Goal: Task Accomplishment & Management: Complete application form

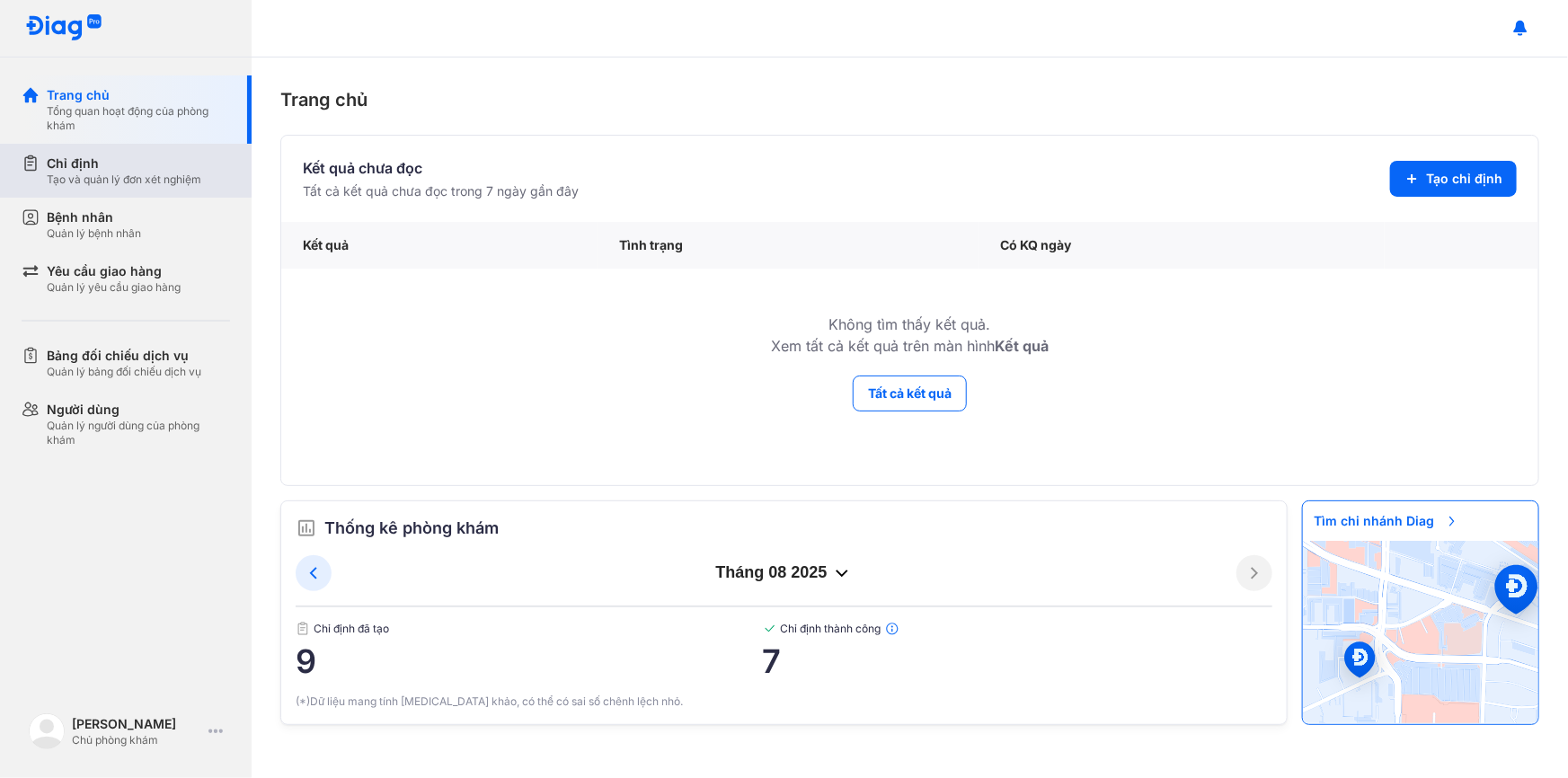
click at [119, 162] on div "Chỉ định" at bounding box center [123, 163] width 154 height 18
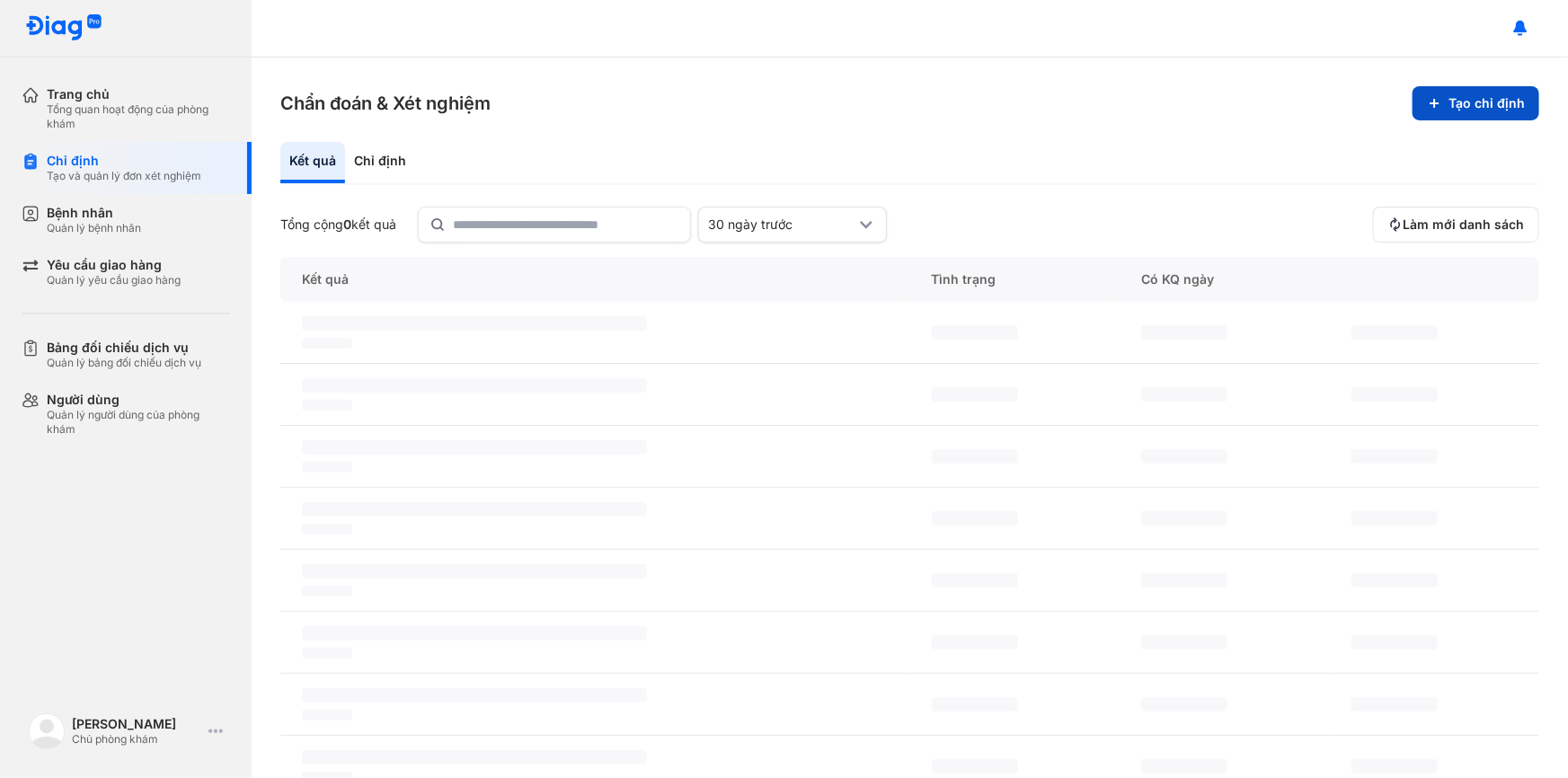
click at [1443, 113] on button "Tạo chỉ định" at bounding box center [1476, 103] width 126 height 34
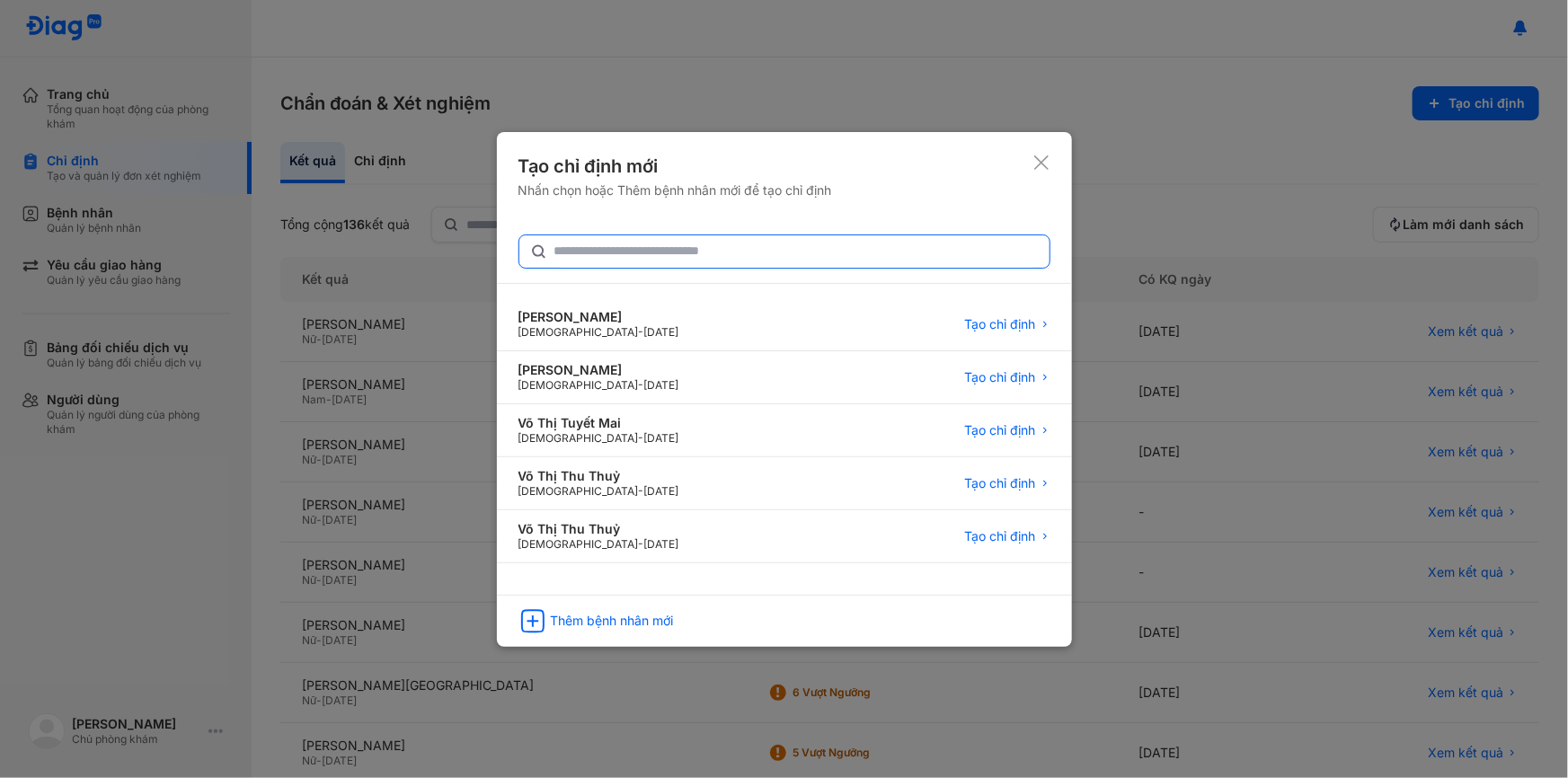
click at [641, 258] on input "text" at bounding box center [797, 251] width 485 height 32
click at [612, 607] on div "Thêm bệnh nhân mới" at bounding box center [785, 617] width 575 height 42
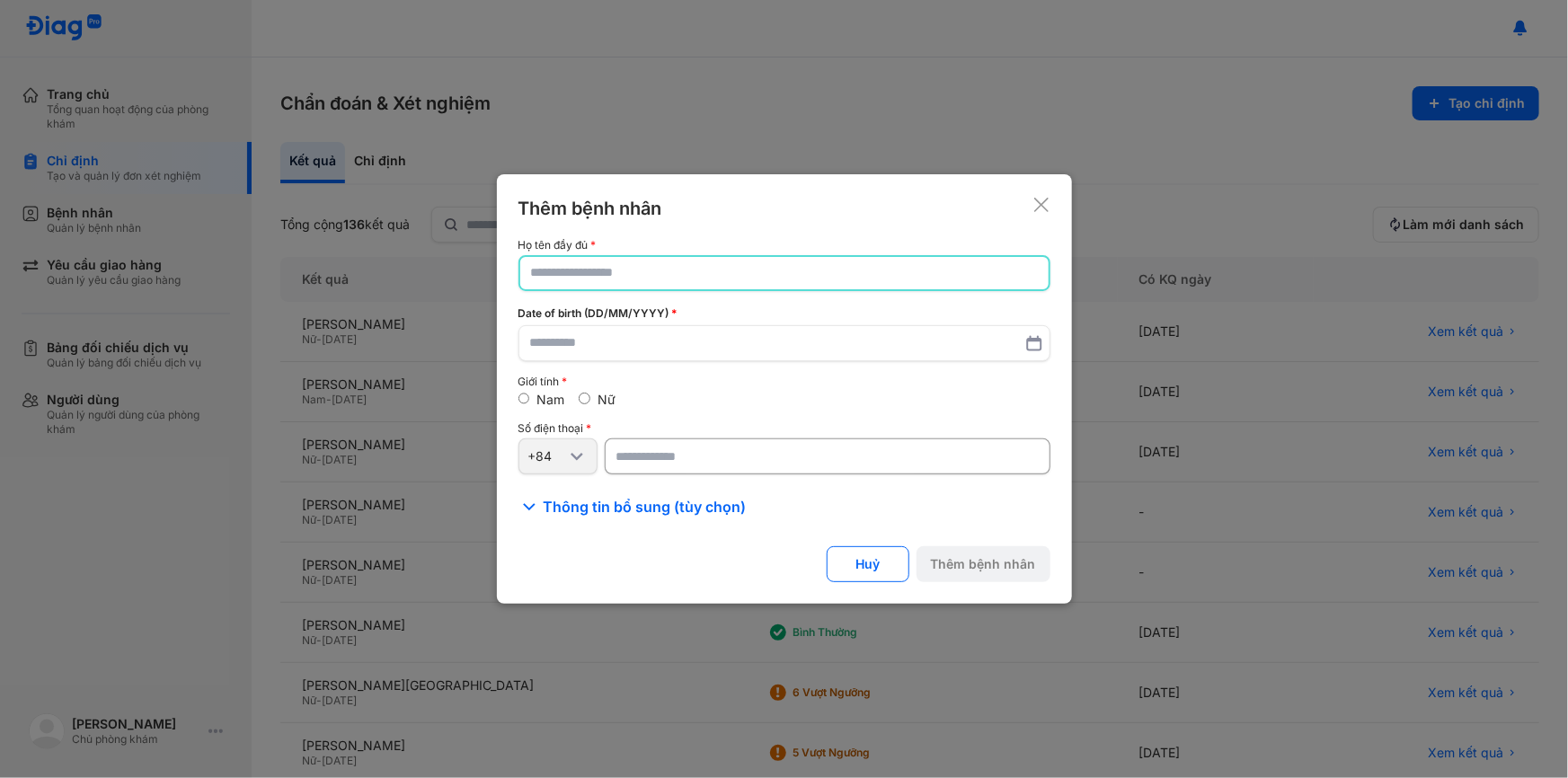
click at [593, 288] on input "text" at bounding box center [785, 273] width 507 height 32
type input "*****"
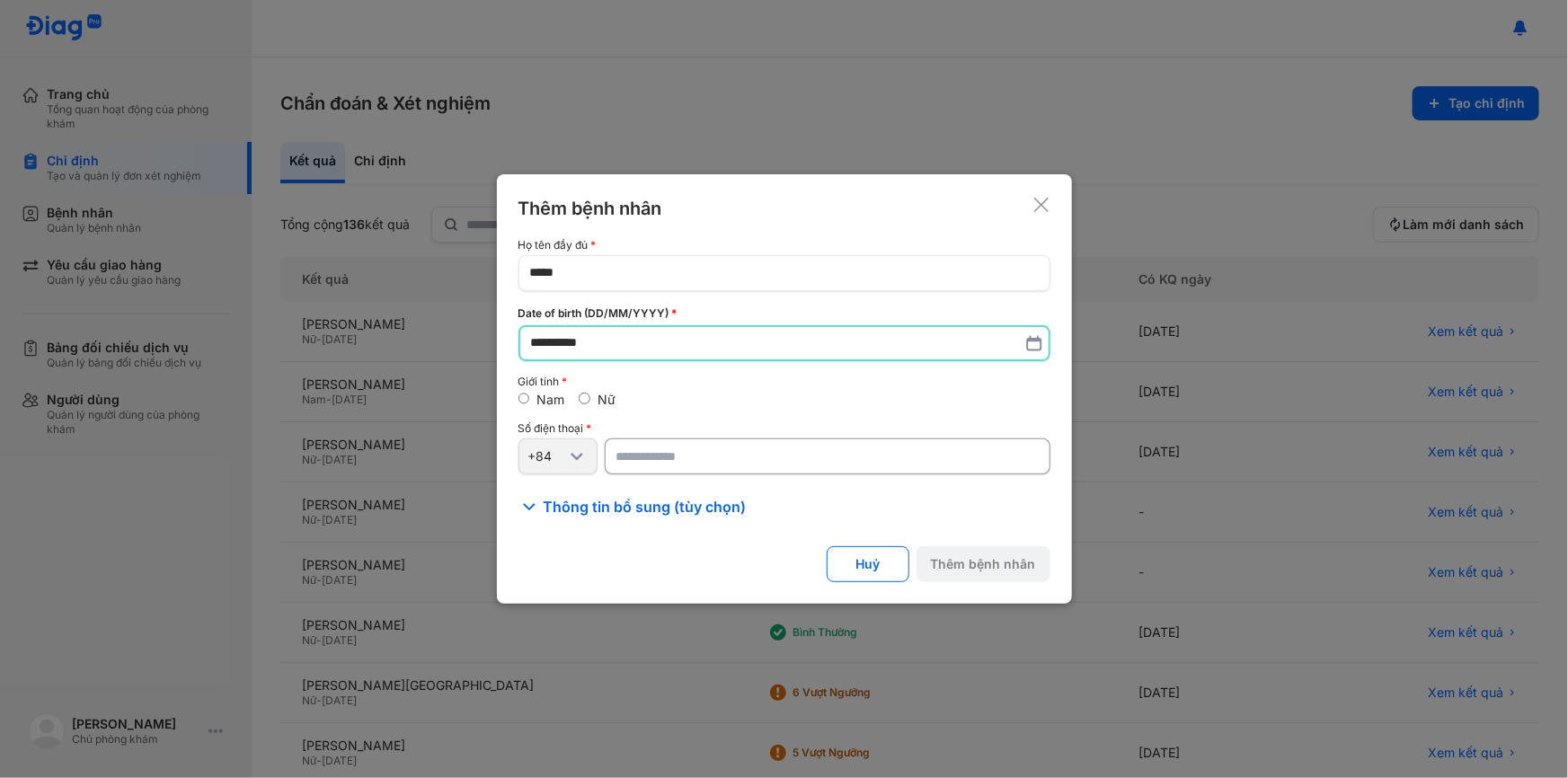
type input "**********"
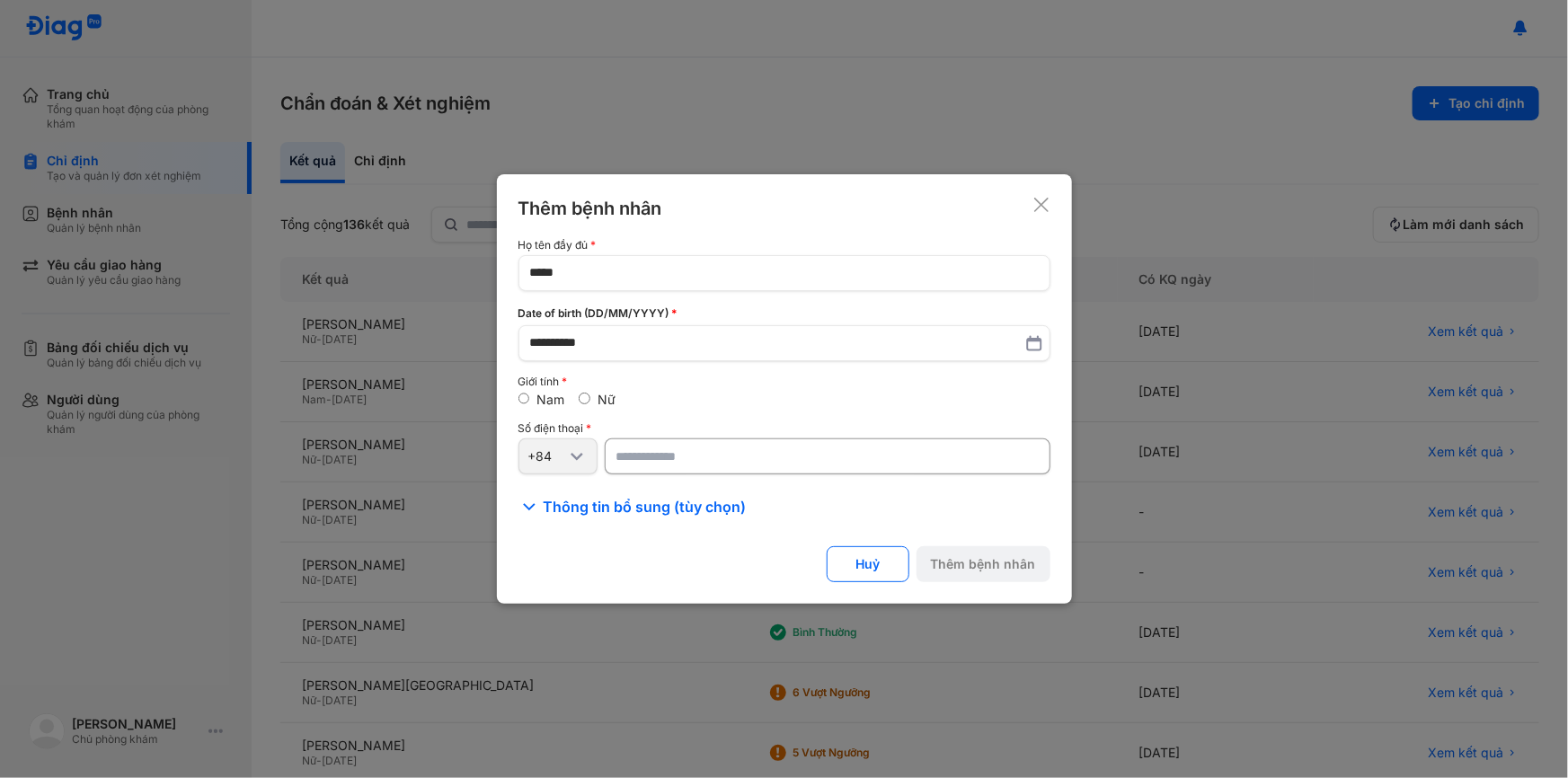
click at [674, 440] on input "number" at bounding box center [828, 456] width 446 height 36
type input "**********"
click at [675, 497] on span "Thông tin bổ sung (tùy chọn)" at bounding box center [645, 507] width 203 height 21
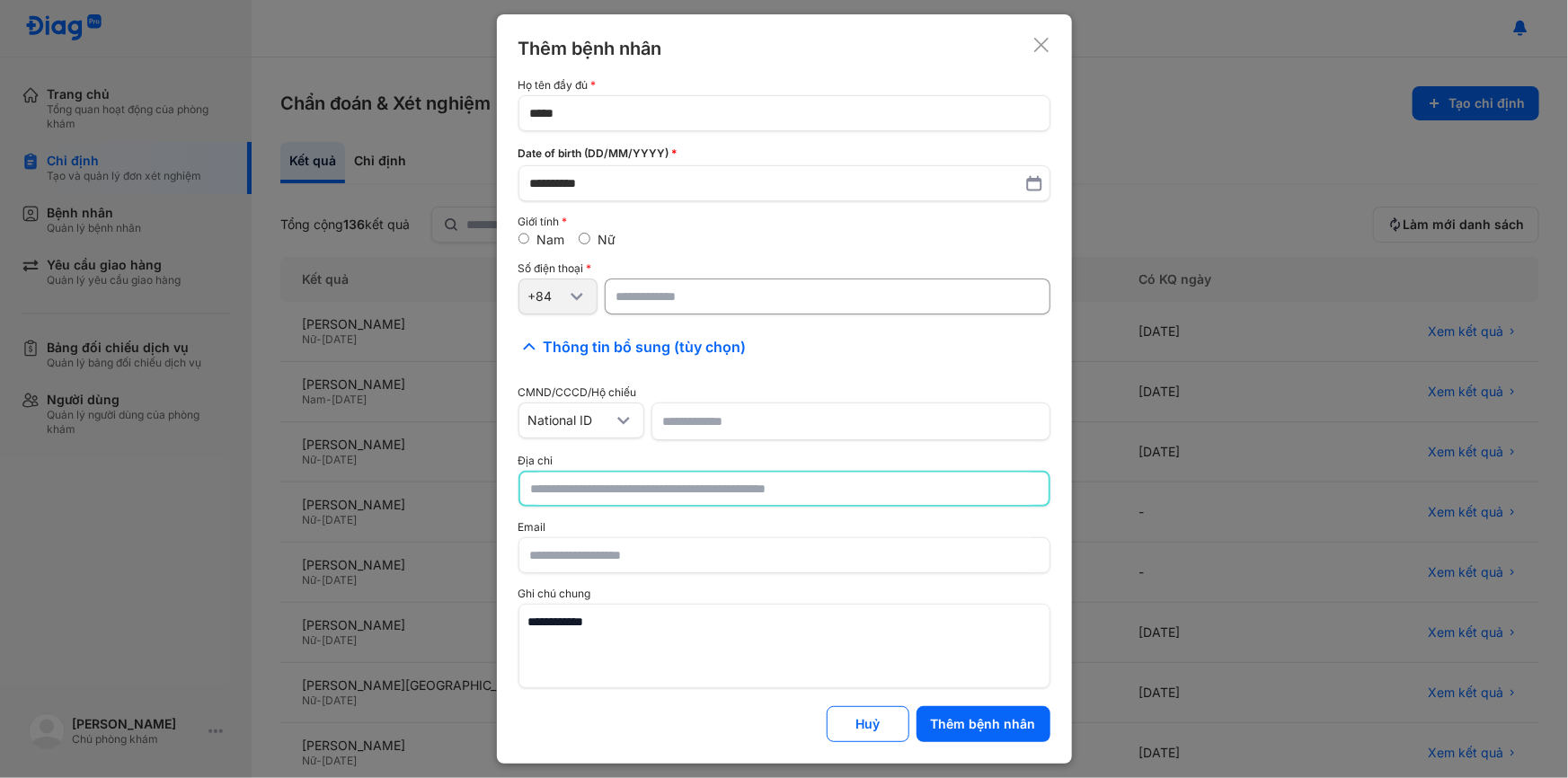
click at [626, 486] on input "text" at bounding box center [785, 489] width 507 height 32
type input "**********"
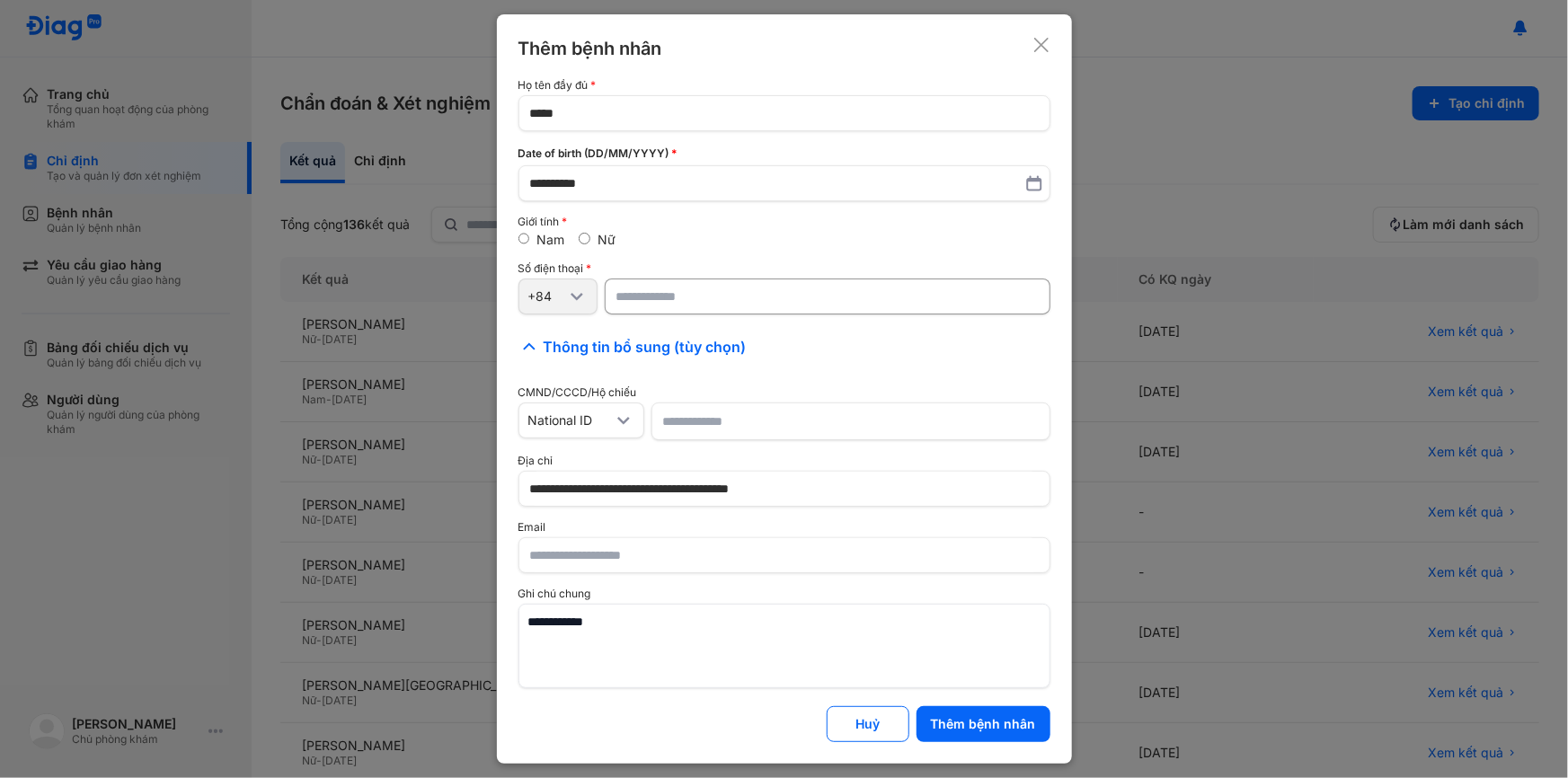
drag, startPoint x: 1014, startPoint y: 720, endPoint x: 641, endPoint y: 323, distance: 544.7
click at [641, 323] on div "**********" at bounding box center [785, 389] width 575 height 749
drag, startPoint x: 710, startPoint y: 401, endPoint x: 727, endPoint y: 414, distance: 21.4
click at [736, 418] on div "CMND/CCCD/Hộ chiếu National ID" at bounding box center [785, 414] width 532 height 54
click at [607, 410] on div "National ID" at bounding box center [582, 420] width 126 height 36
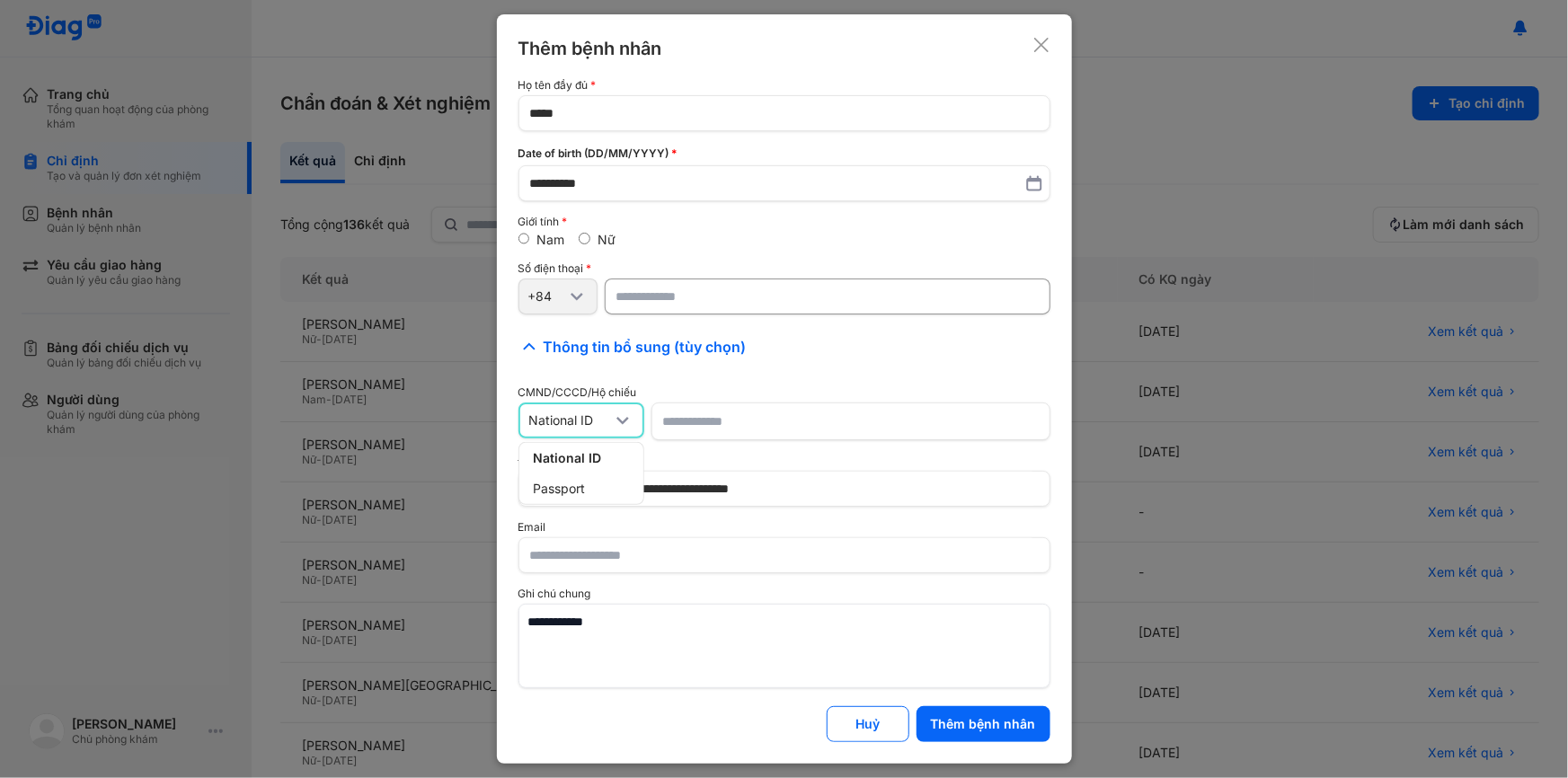
click at [715, 425] on input at bounding box center [851, 421] width 376 height 36
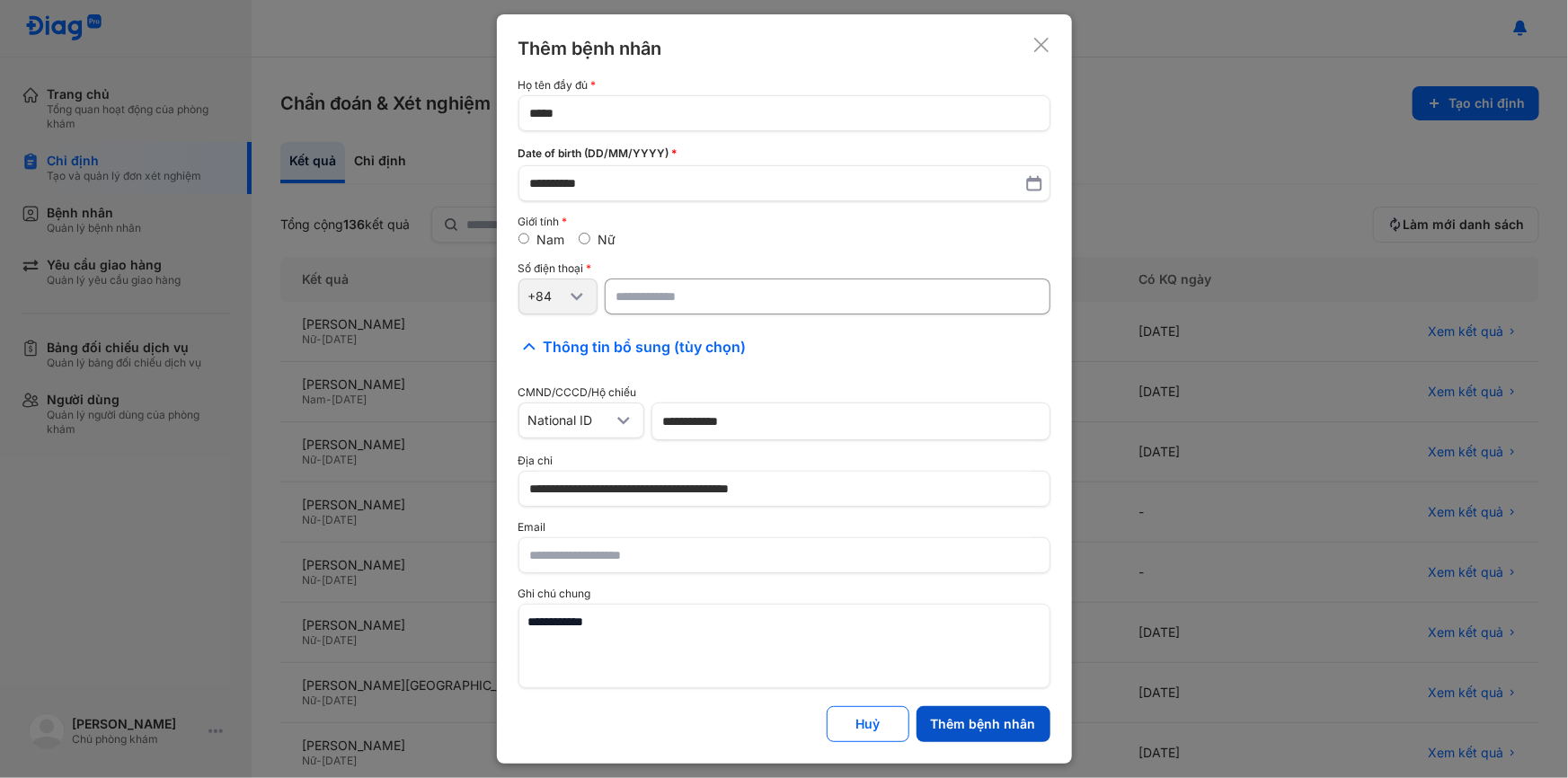
type input "**********"
click at [1034, 718] on button "Thêm bệnh nhân" at bounding box center [984, 724] width 134 height 36
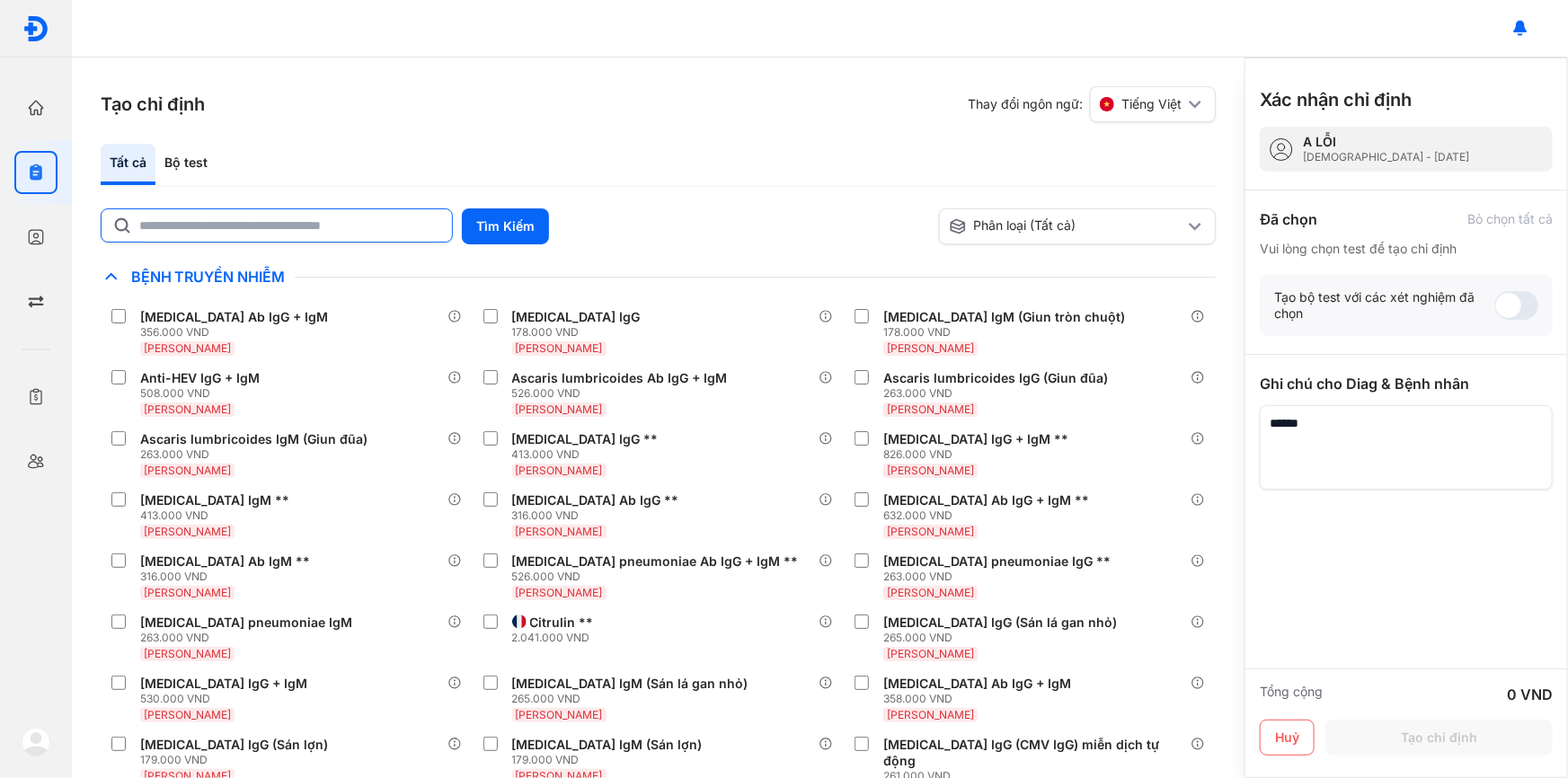
click at [203, 234] on input "text" at bounding box center [290, 225] width 302 height 32
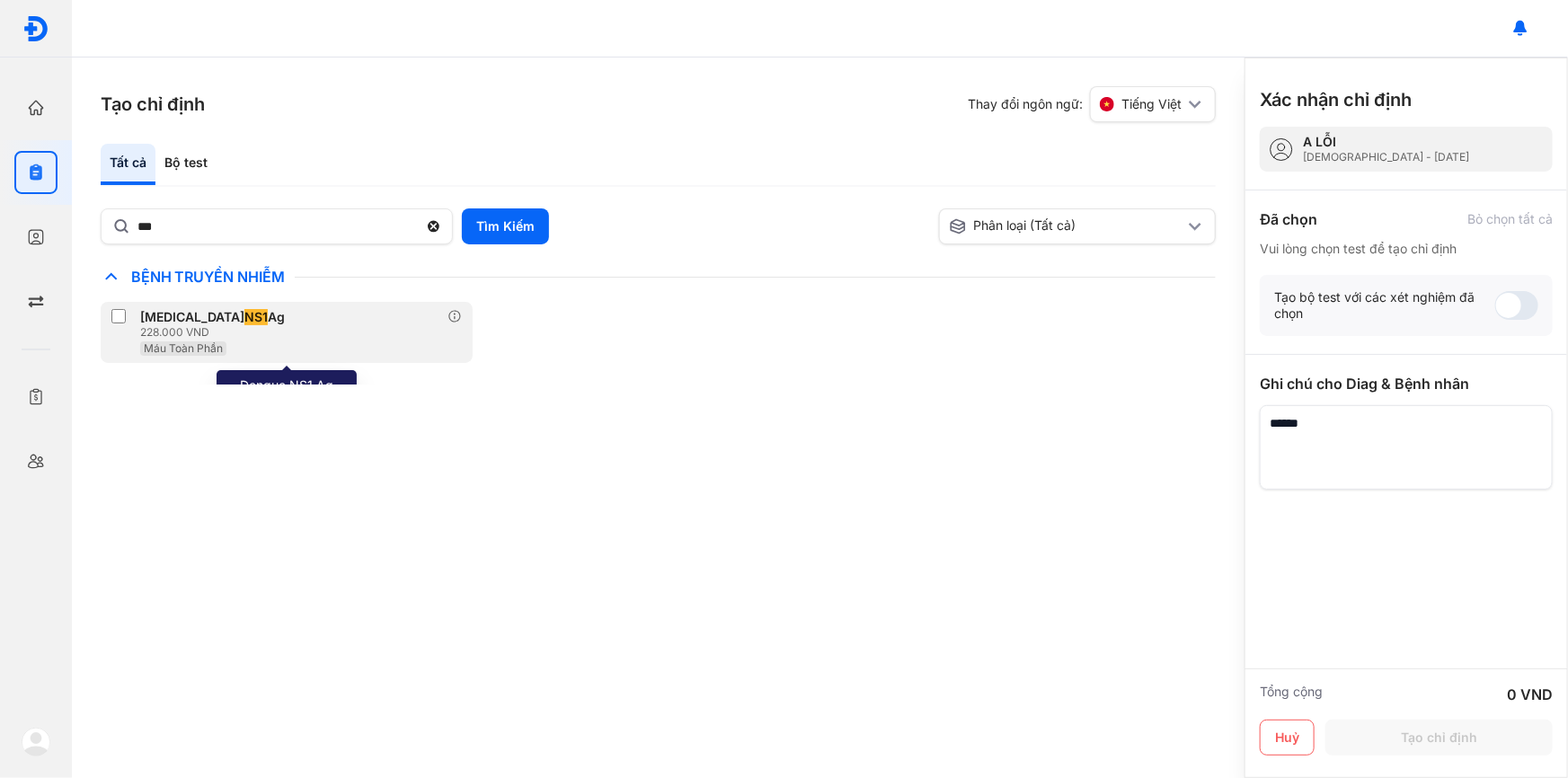
click at [119, 306] on div "Dengue NS1 Ag 228.000 VND Máu Toàn Phần" at bounding box center [287, 332] width 372 height 61
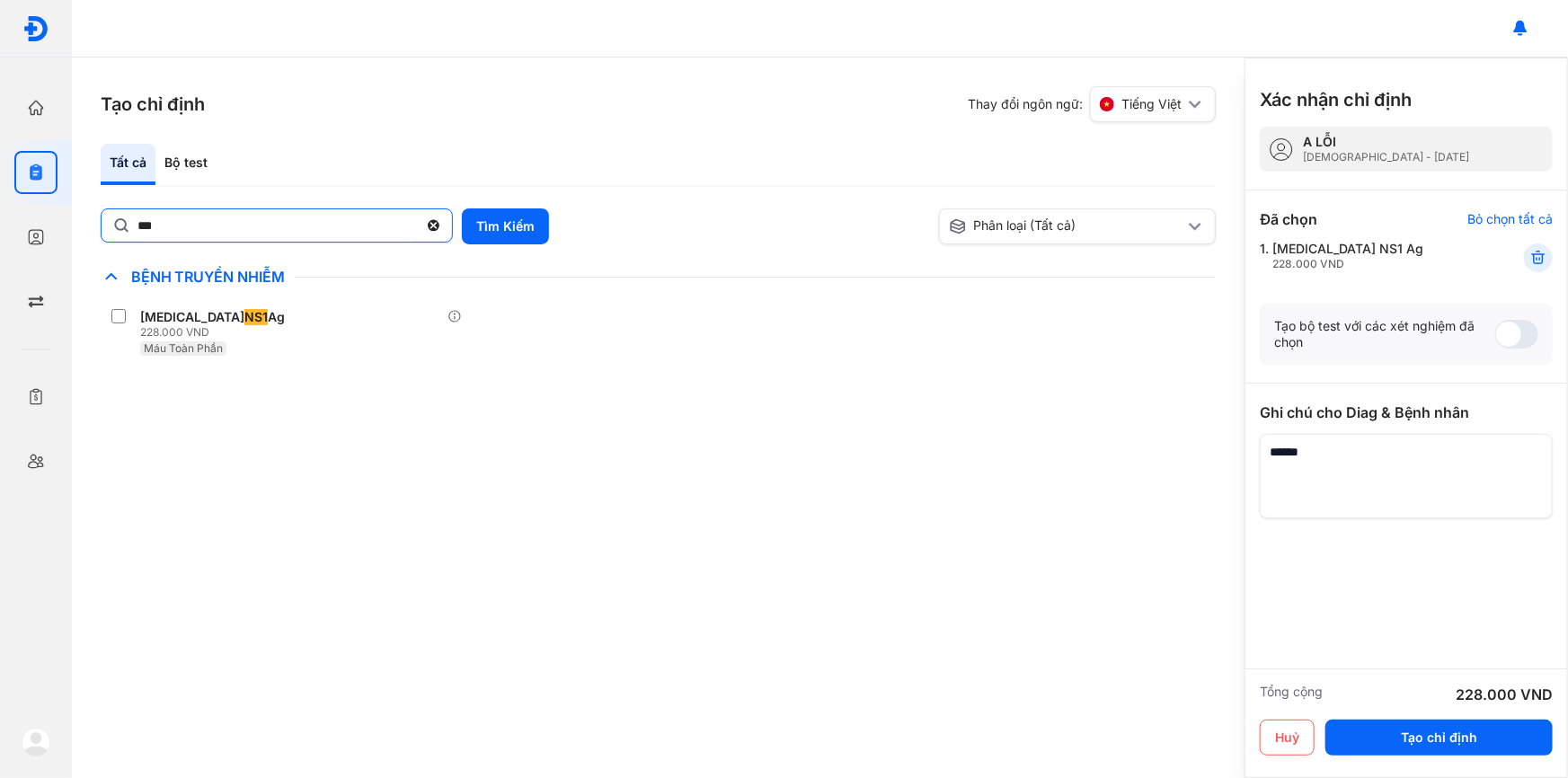
click at [223, 234] on input "***" at bounding box center [278, 225] width 281 height 32
click at [223, 234] on input "***" at bounding box center [277, 225] width 279 height 32
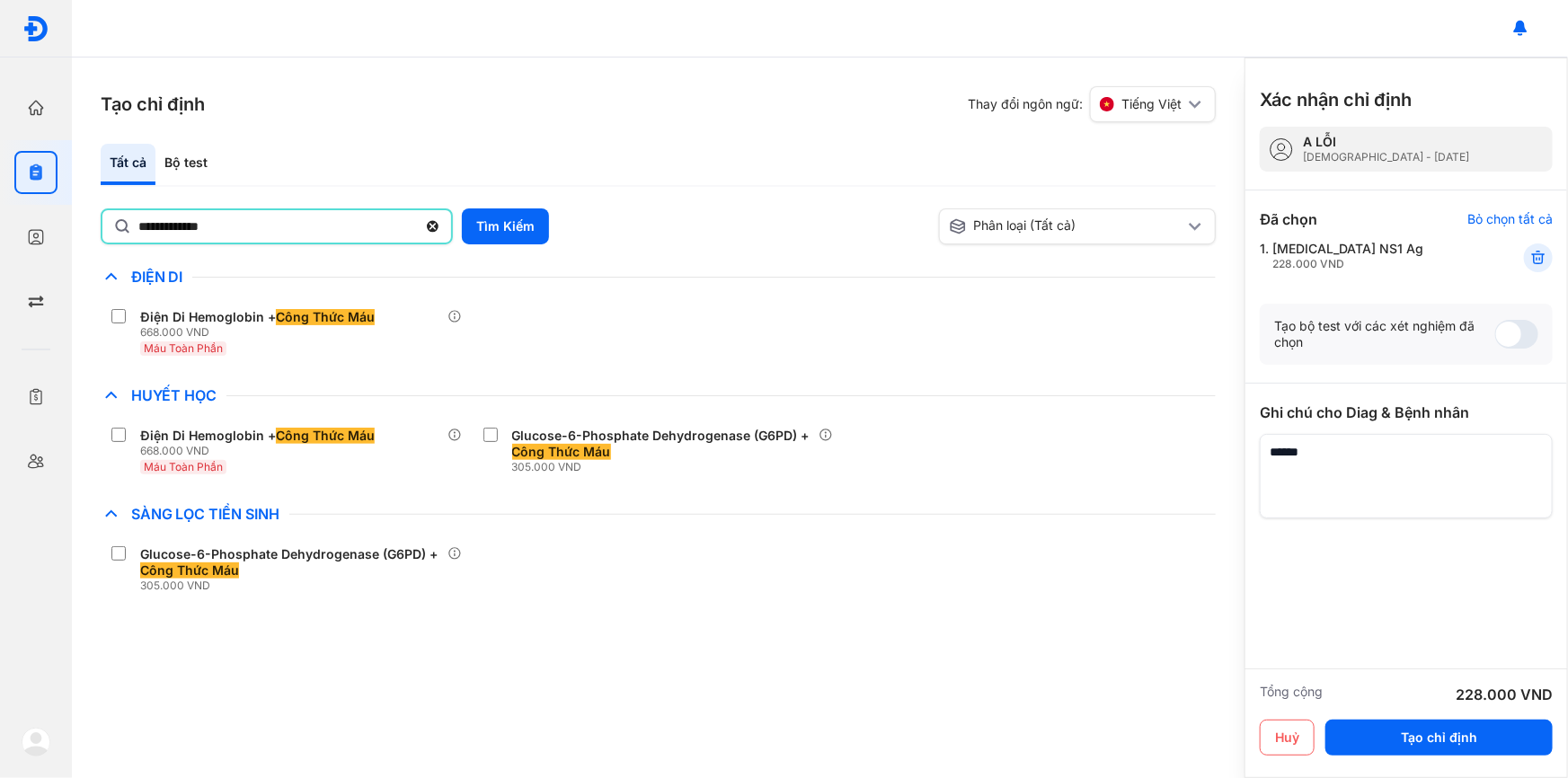
click at [188, 214] on input "**********" at bounding box center [277, 225] width 279 height 32
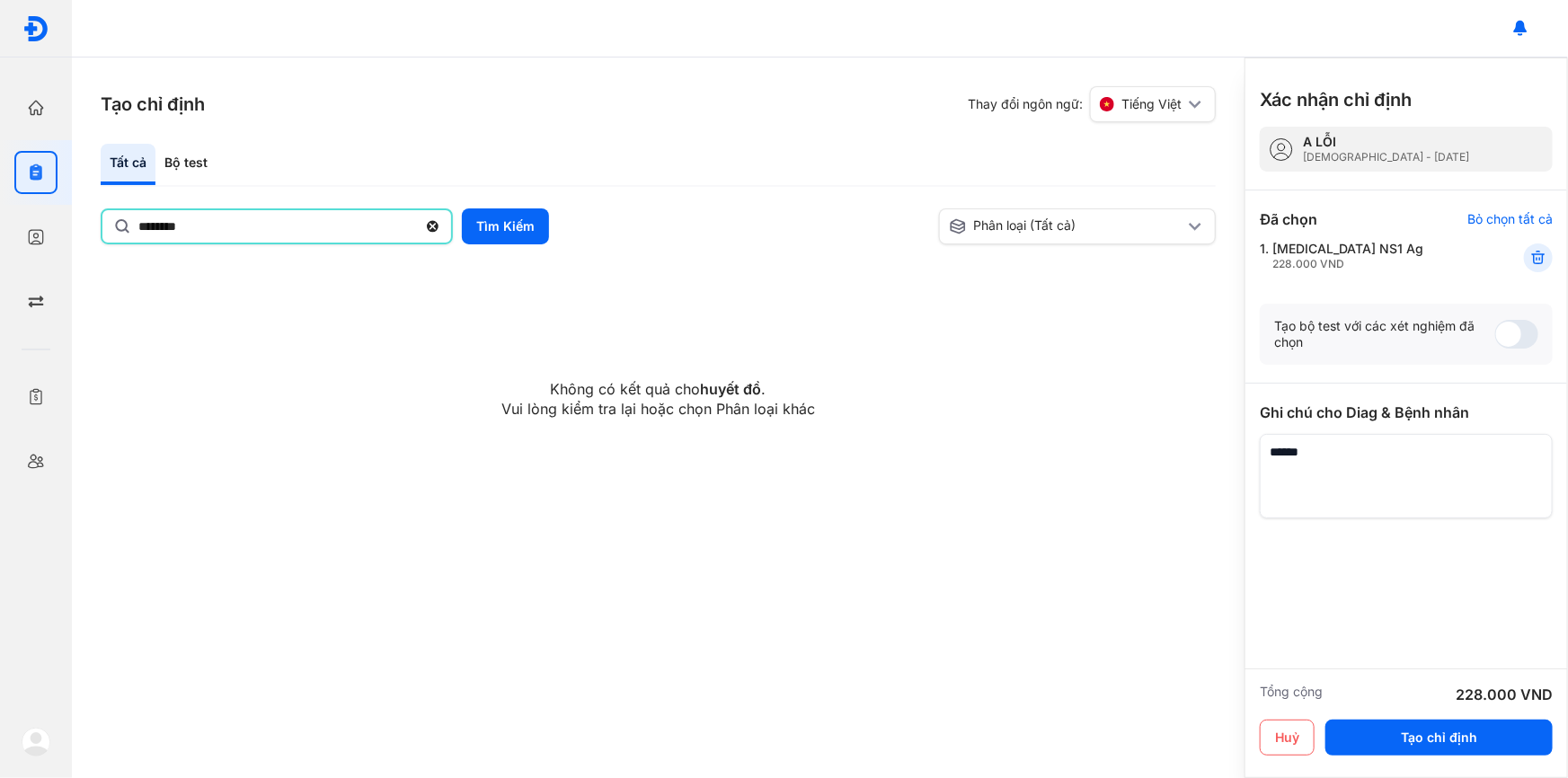
click at [188, 214] on input "********" at bounding box center [277, 225] width 279 height 32
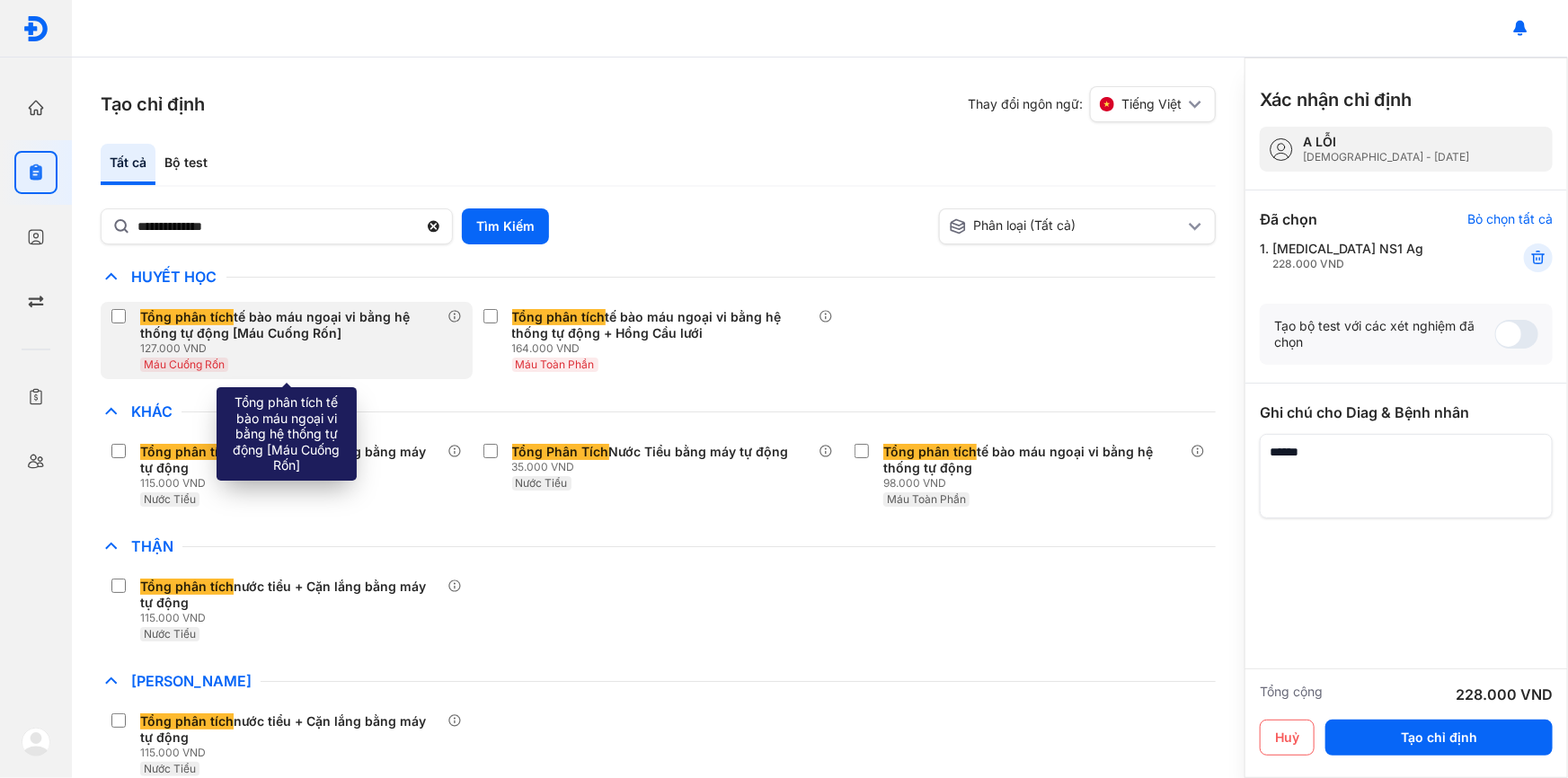
click at [128, 320] on label at bounding box center [122, 318] width 21 height 18
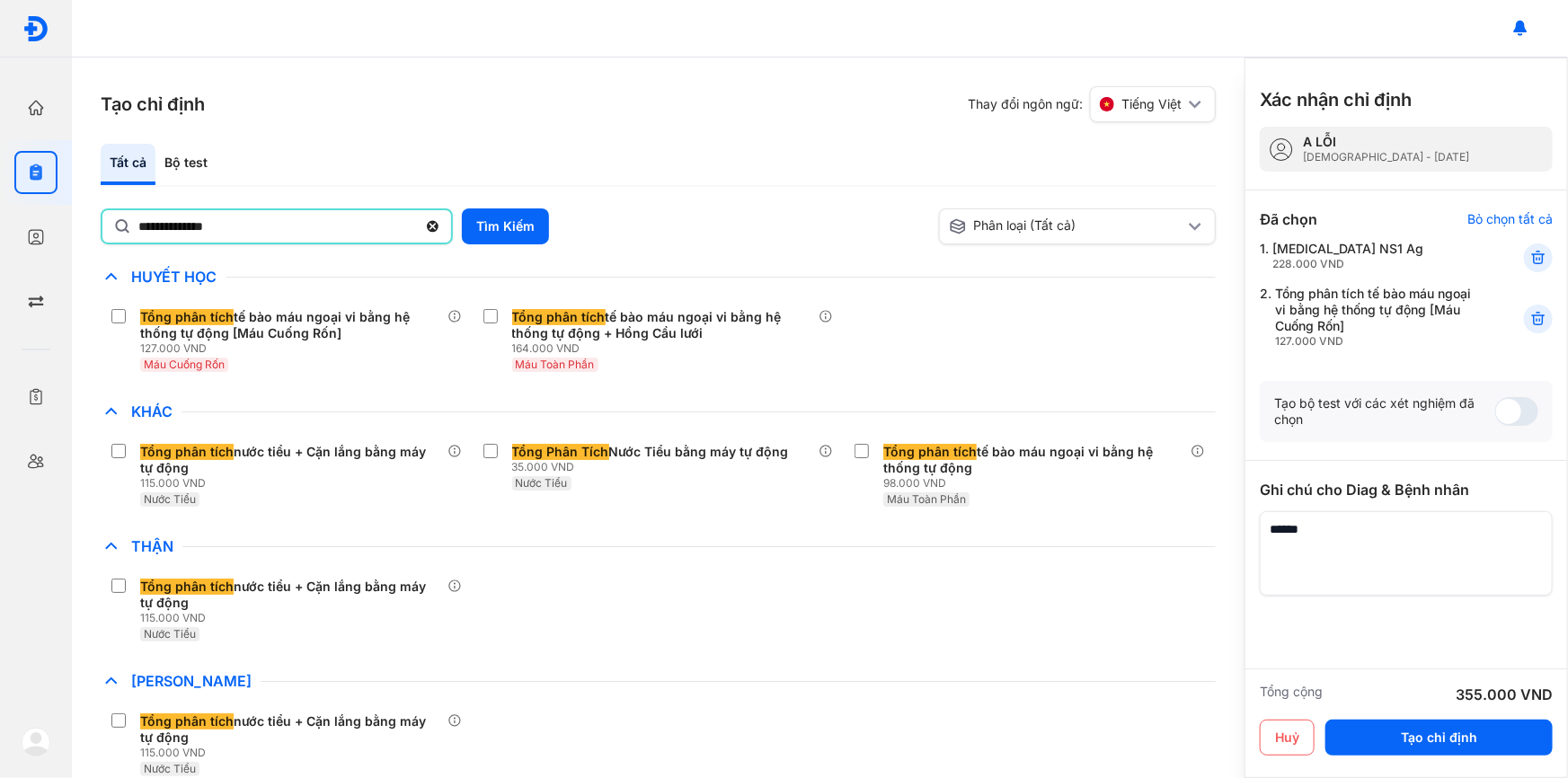
click at [234, 223] on input "**********" at bounding box center [277, 225] width 279 height 32
type input "*"
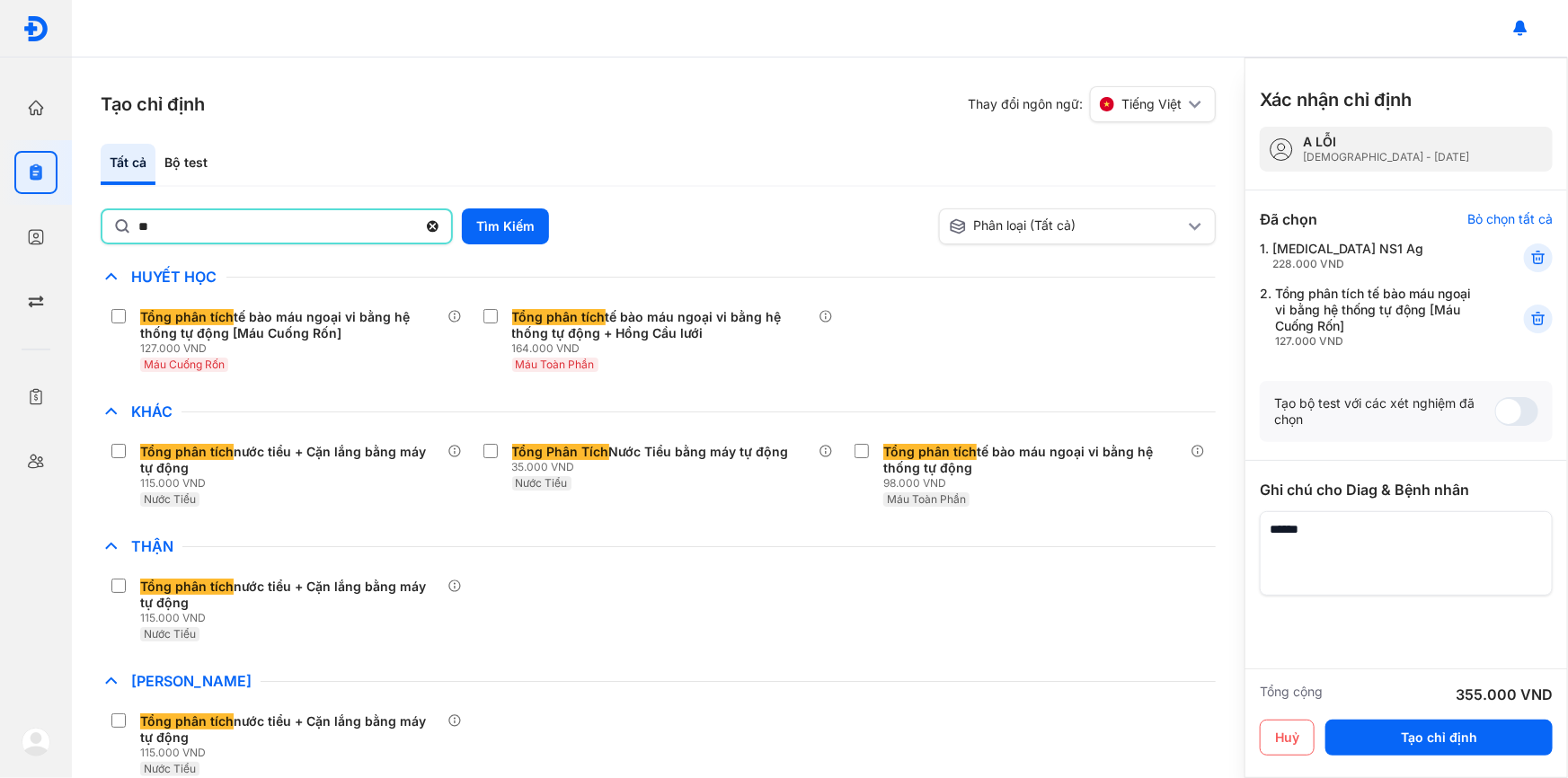
type input "*"
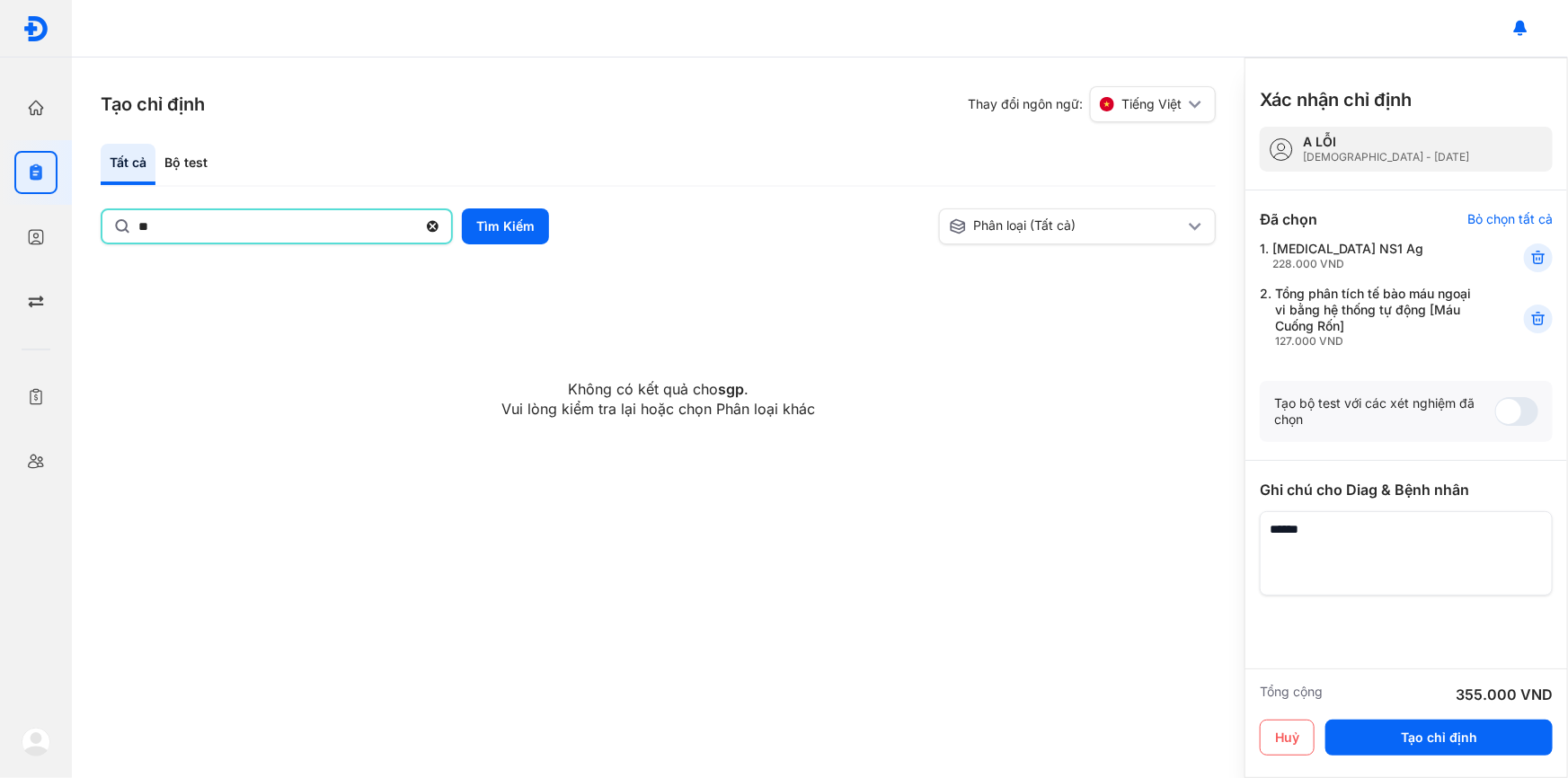
type input "*"
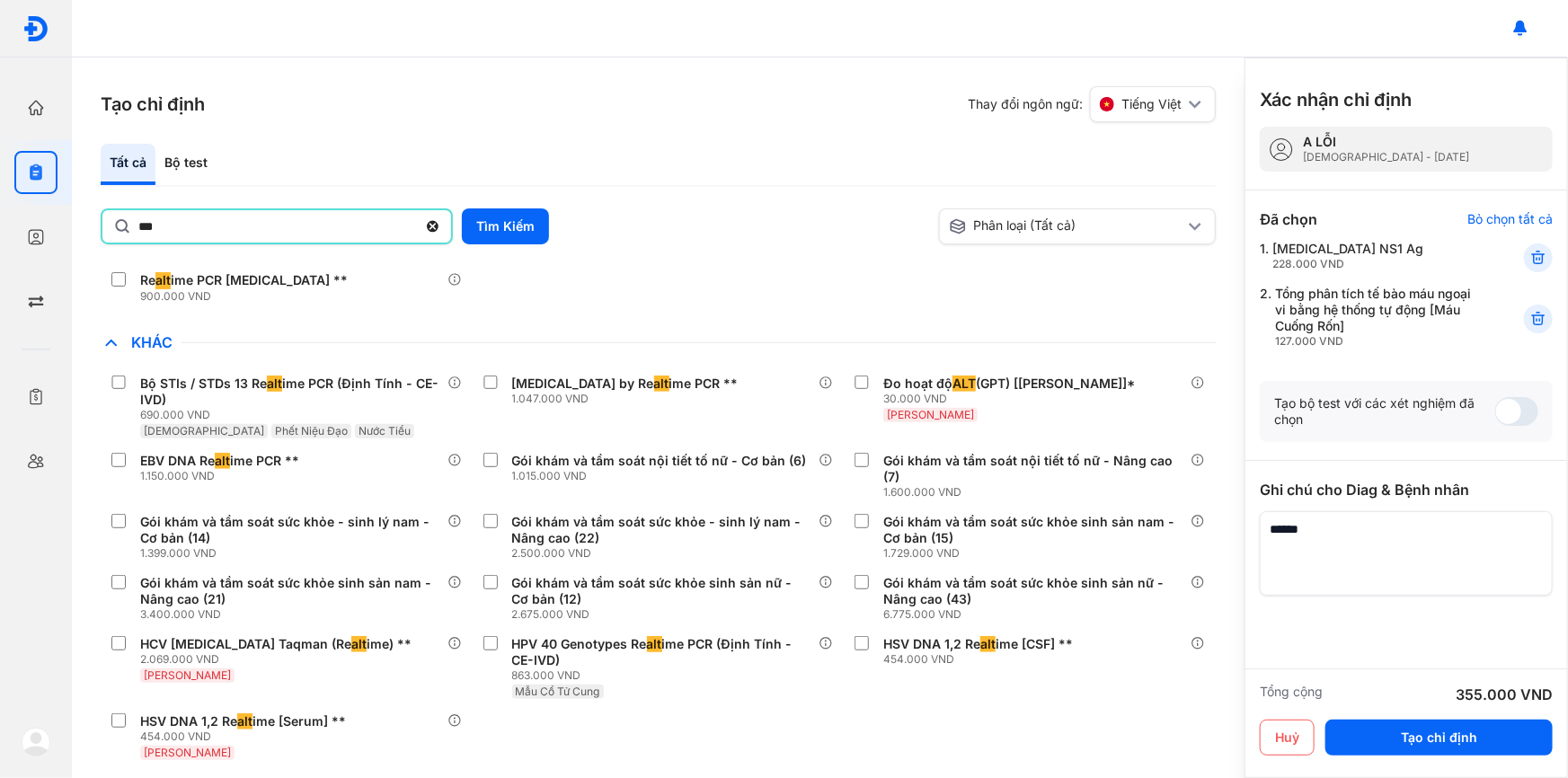
scroll to position [571, 0]
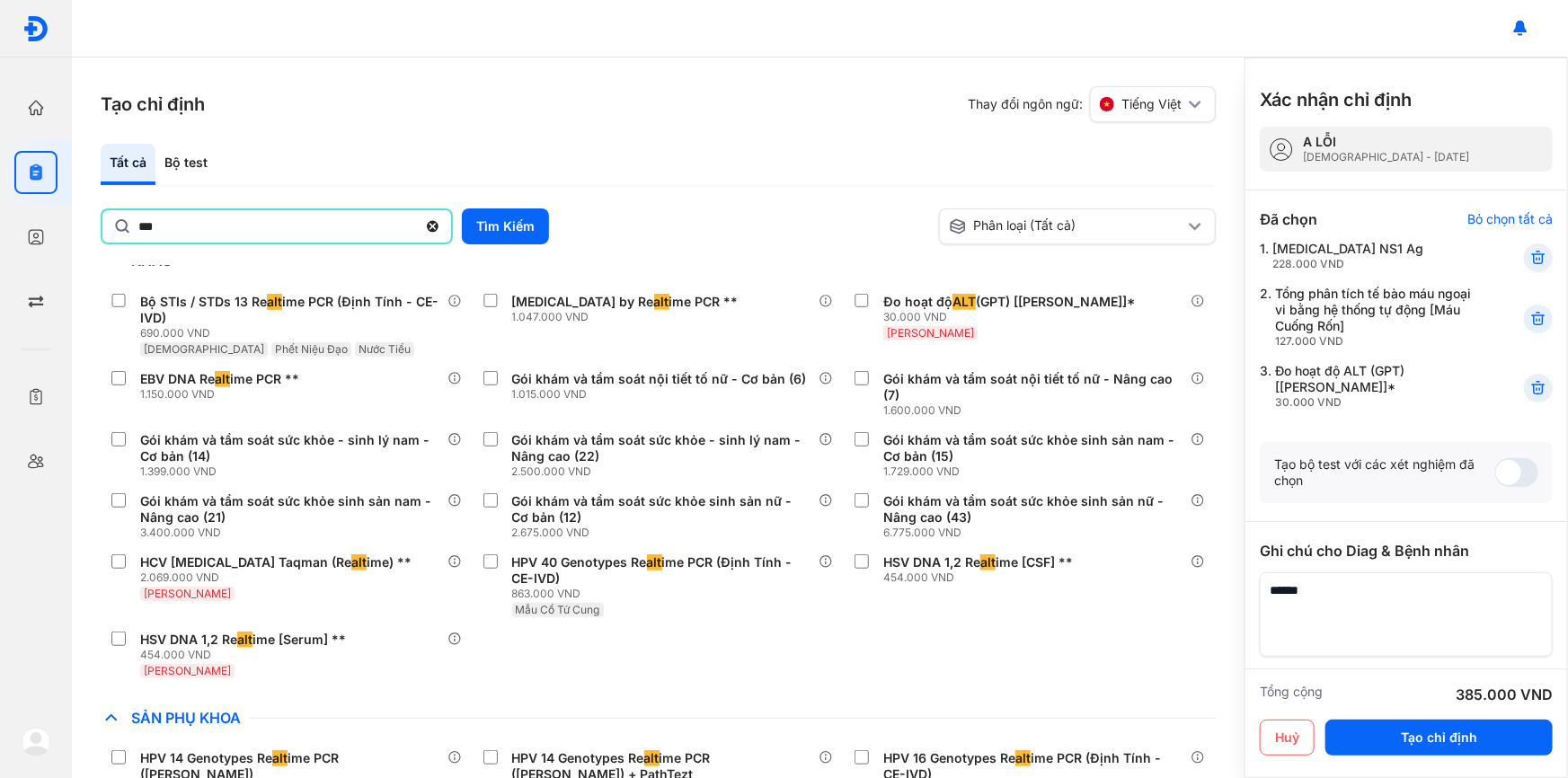
click at [164, 222] on input "***" at bounding box center [277, 225] width 279 height 32
click at [165, 222] on input "***" at bounding box center [277, 225] width 279 height 32
type input "*"
type input "***"
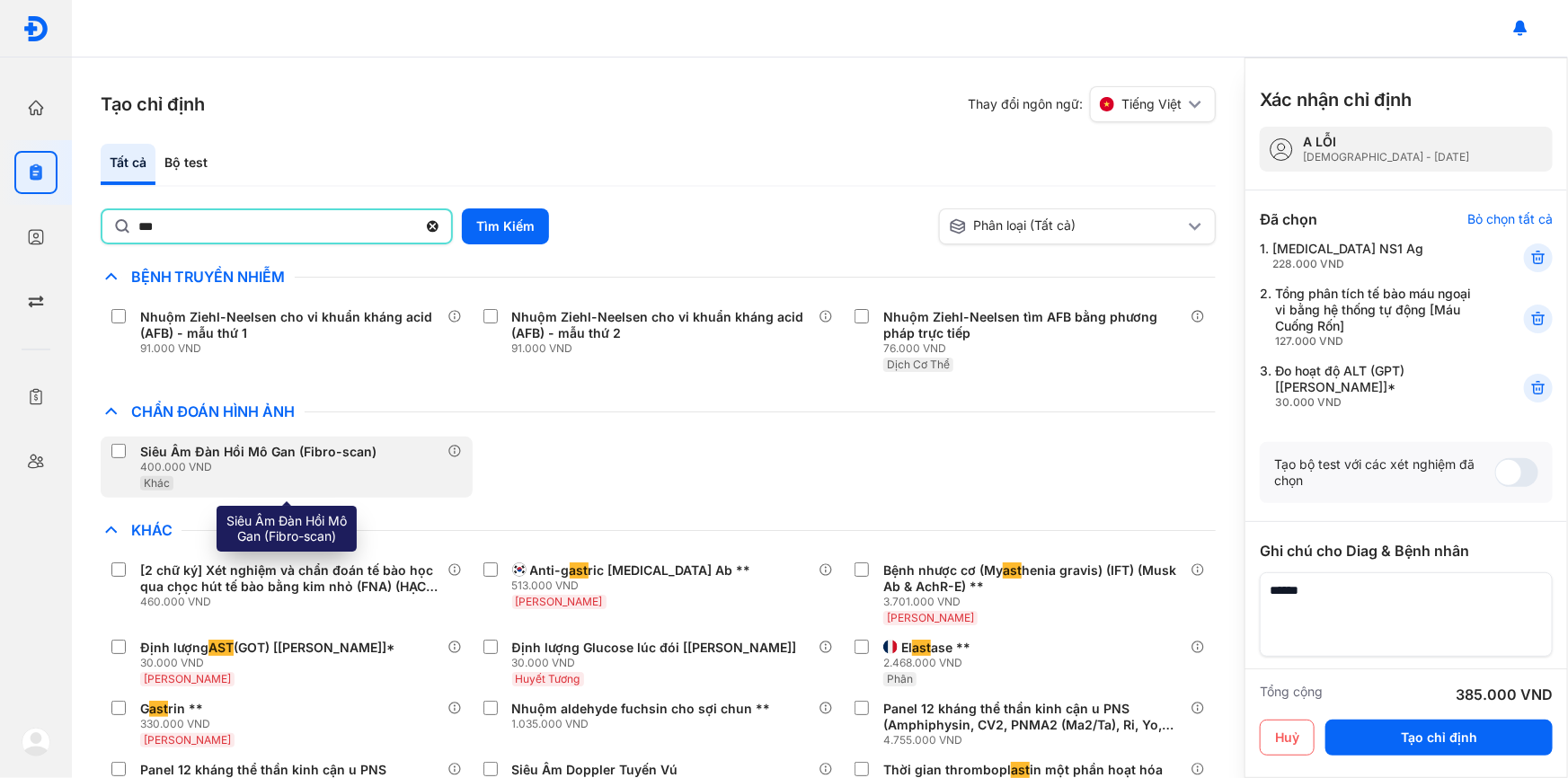
scroll to position [81, 0]
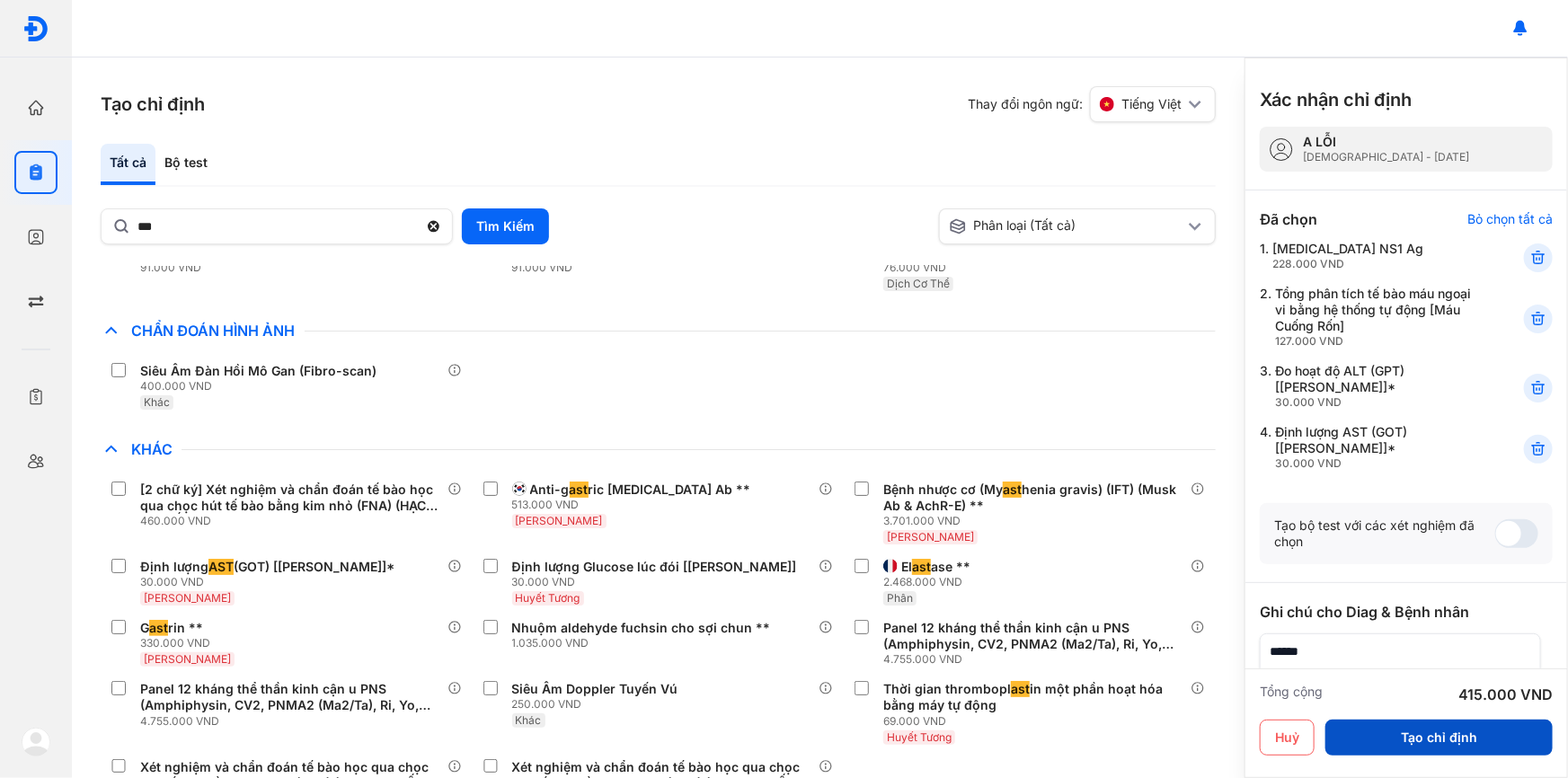
click at [1478, 746] on button "Tạo chỉ định" at bounding box center [1439, 737] width 227 height 36
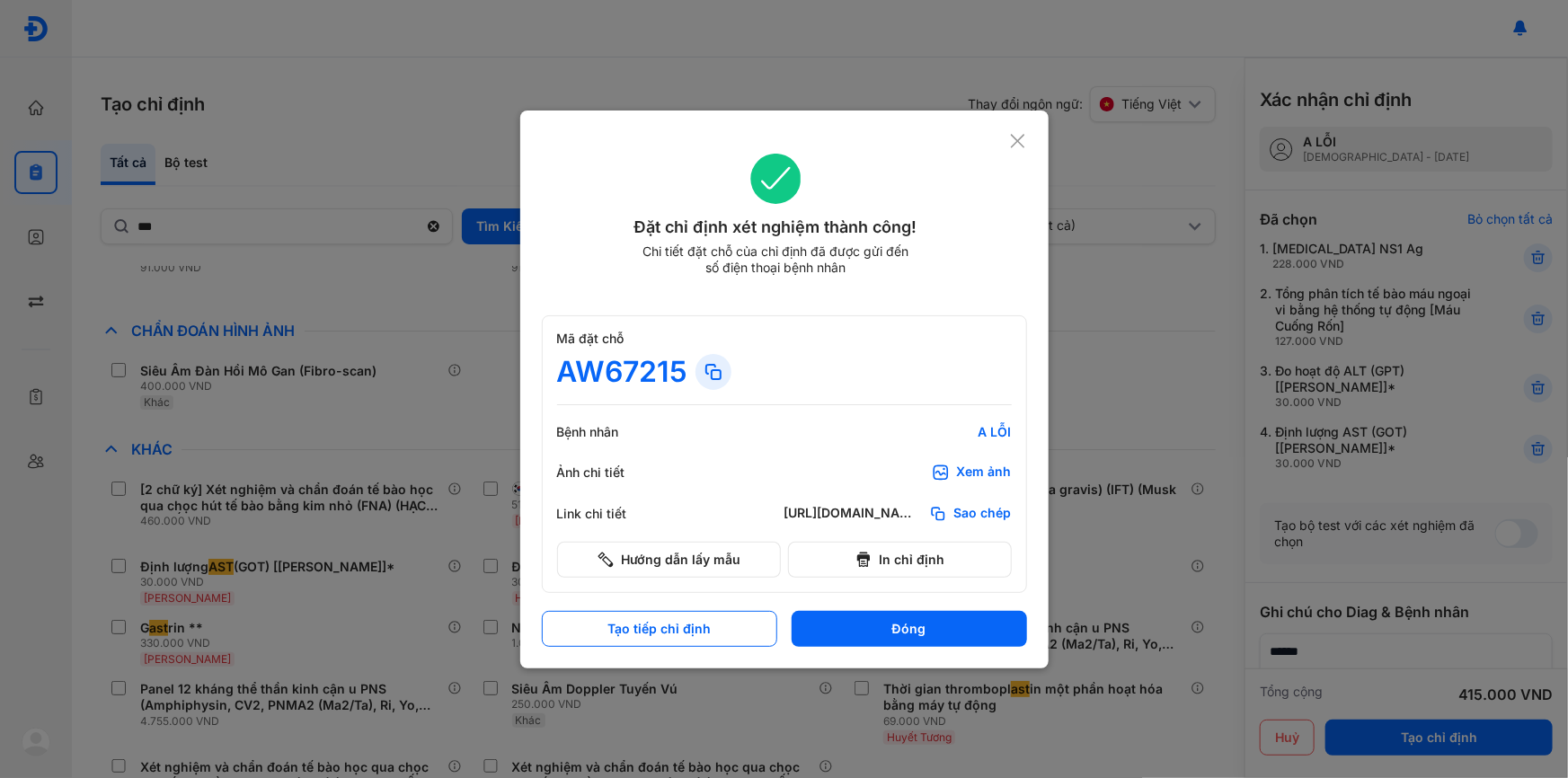
click at [992, 473] on div "Xem ảnh" at bounding box center [984, 472] width 54 height 18
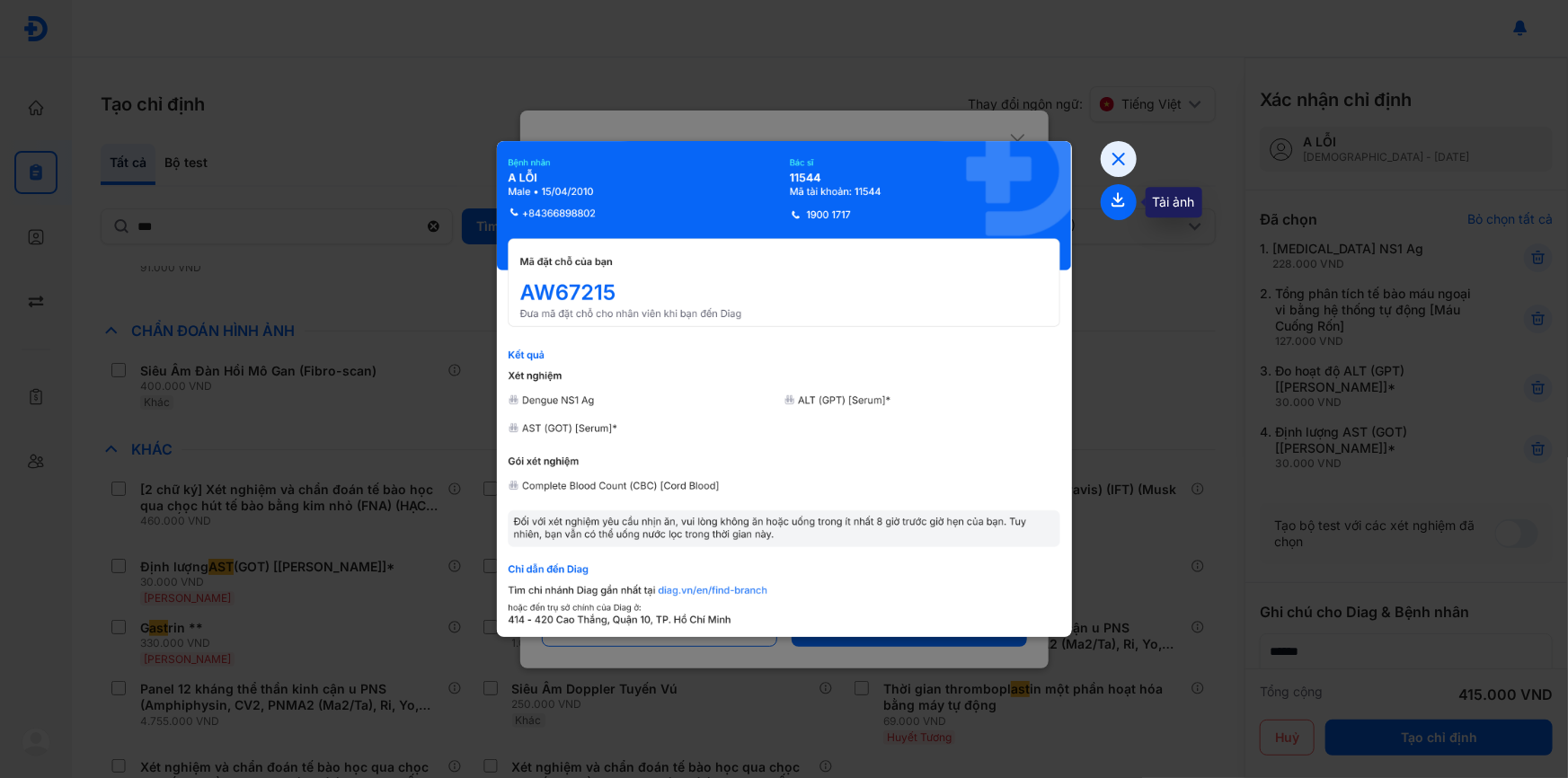
click at [1116, 194] on icon at bounding box center [1118, 202] width 36 height 36
click at [1124, 157] on icon at bounding box center [1118, 158] width 36 height 36
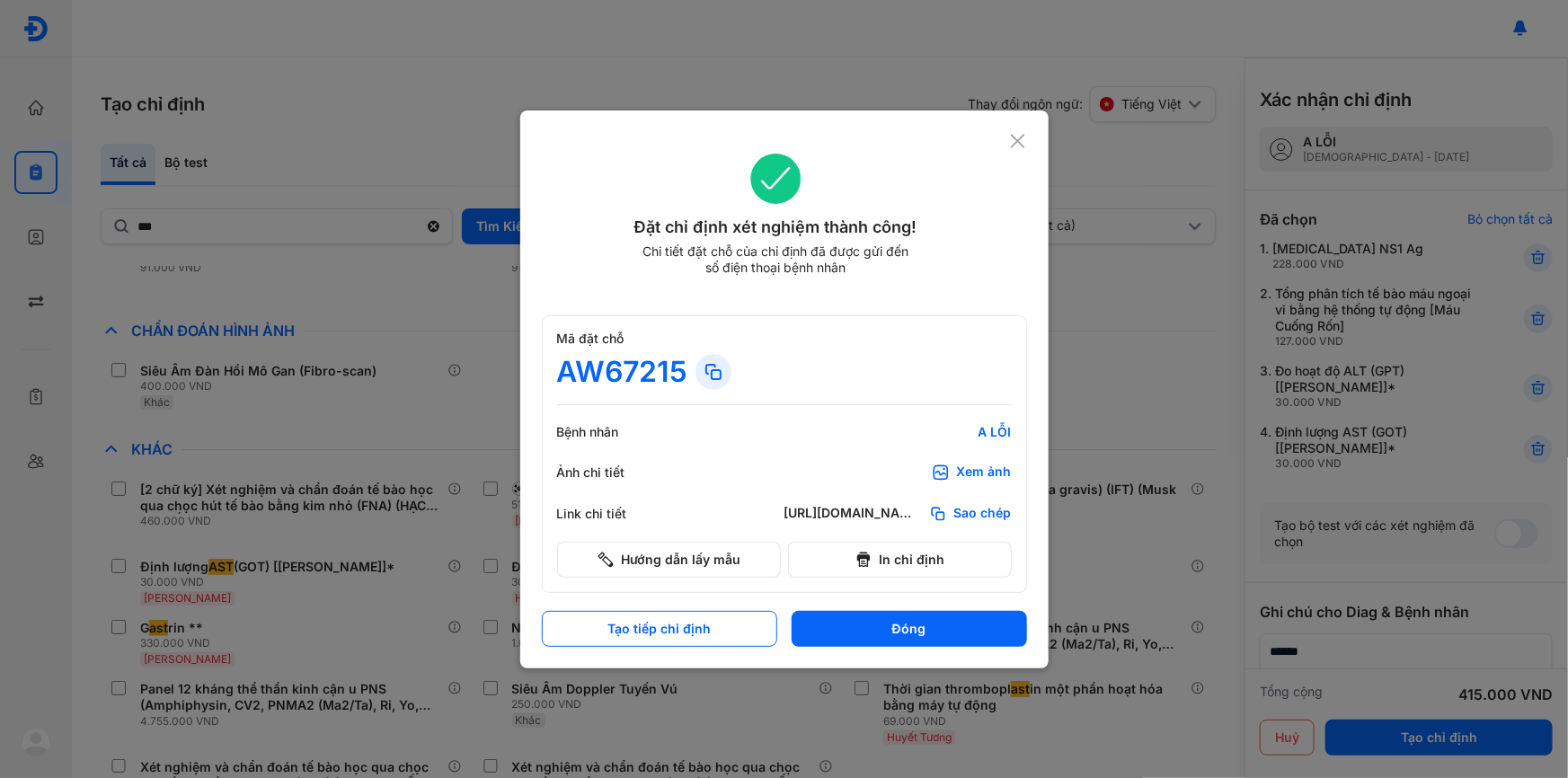
click at [1009, 141] on icon at bounding box center [1018, 141] width 17 height 18
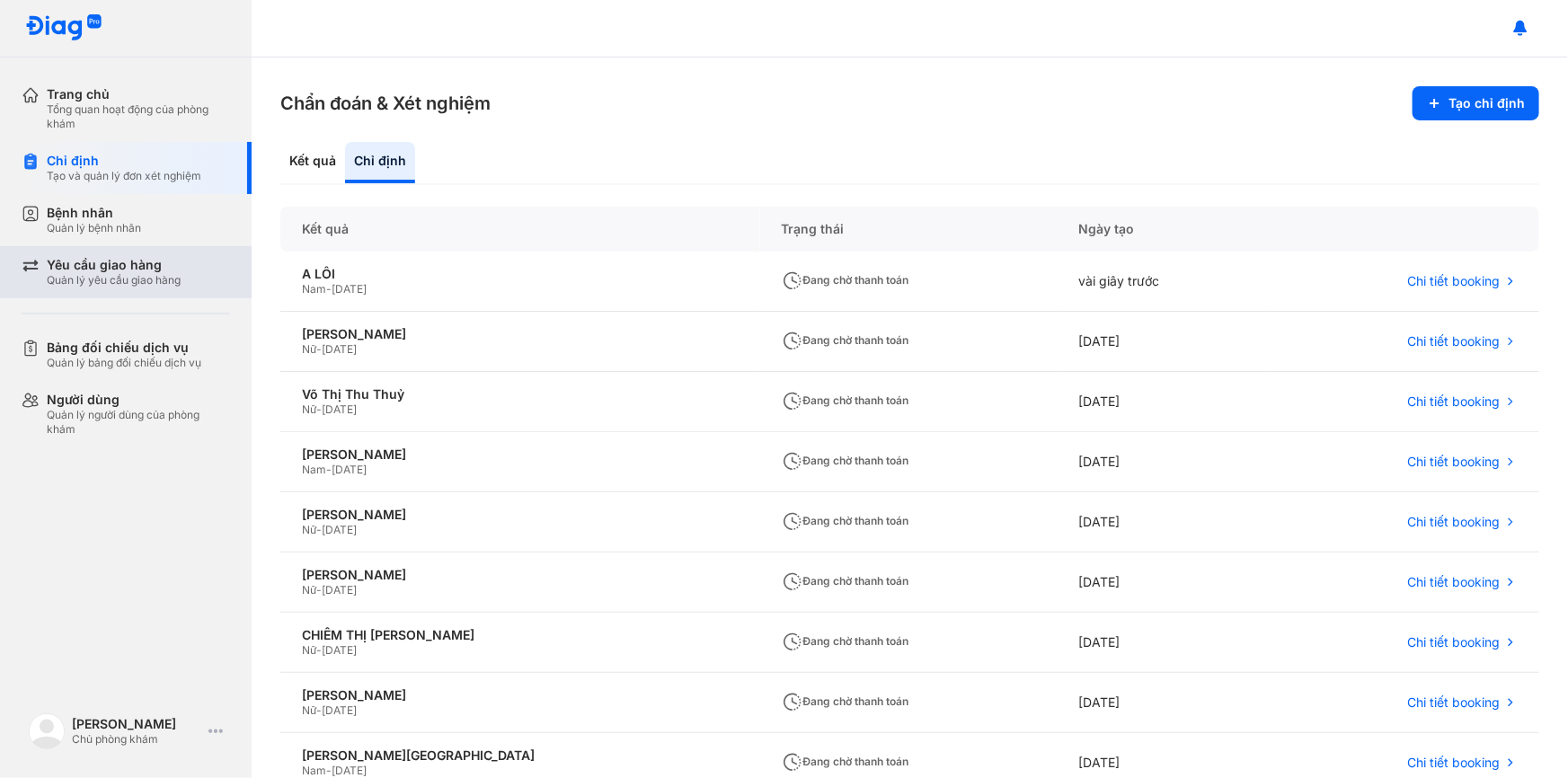
click at [164, 271] on div "Yêu cầu giao hàng" at bounding box center [114, 265] width 134 height 17
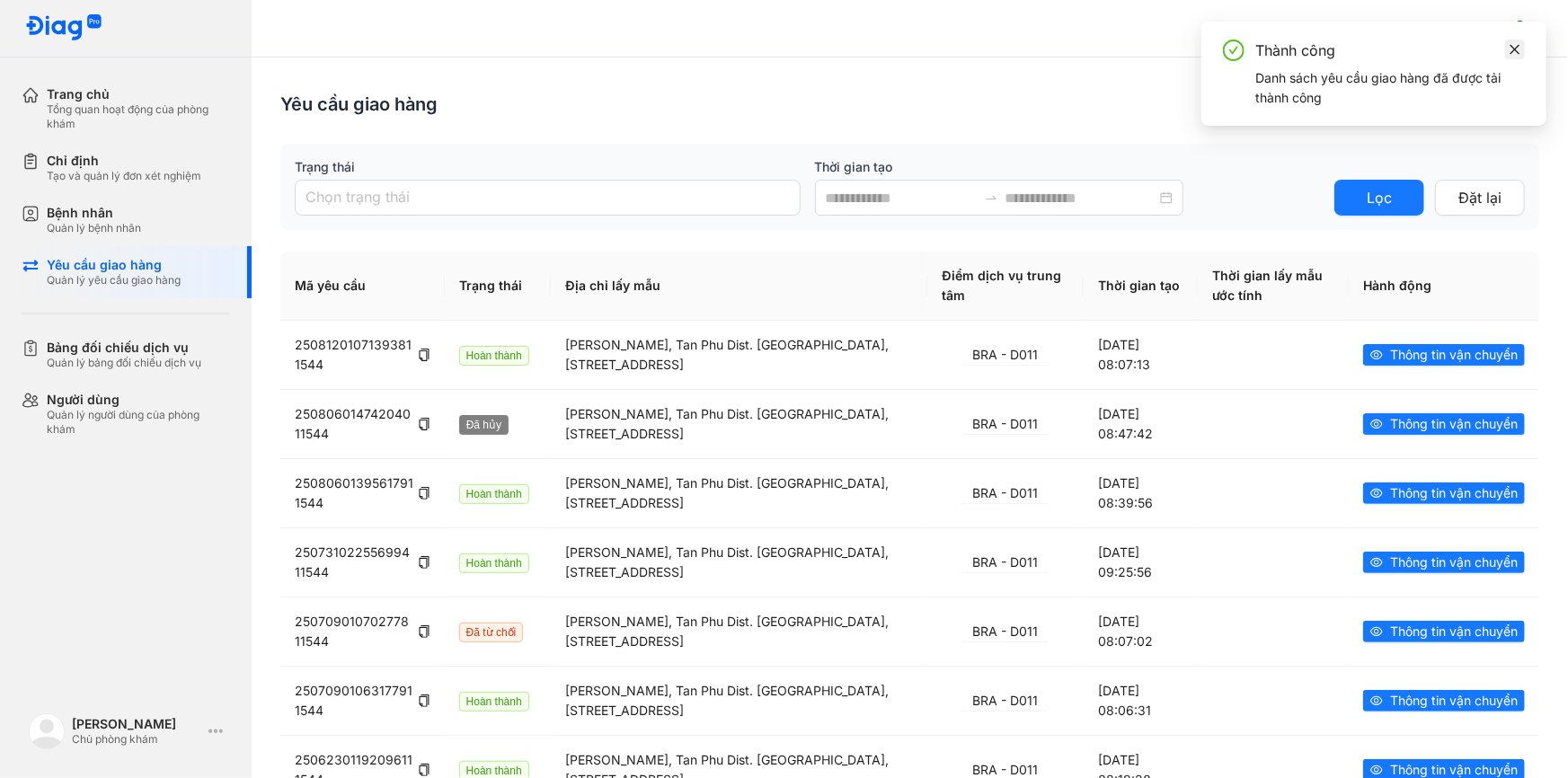
click at [1516, 43] on icon "close" at bounding box center [1515, 49] width 13 height 13
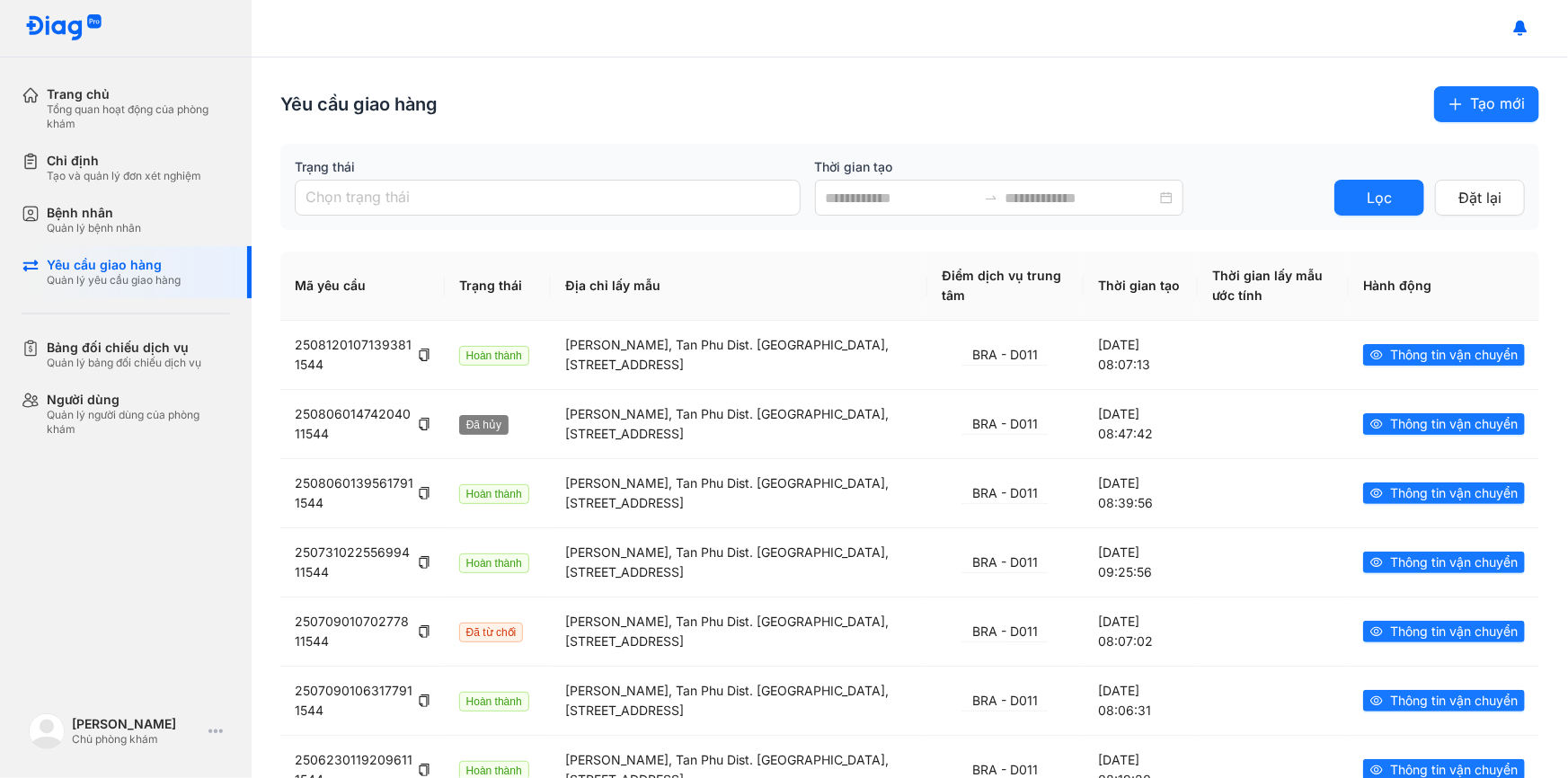
click at [1456, 102] on button "Tạo mới" at bounding box center [1486, 104] width 105 height 36
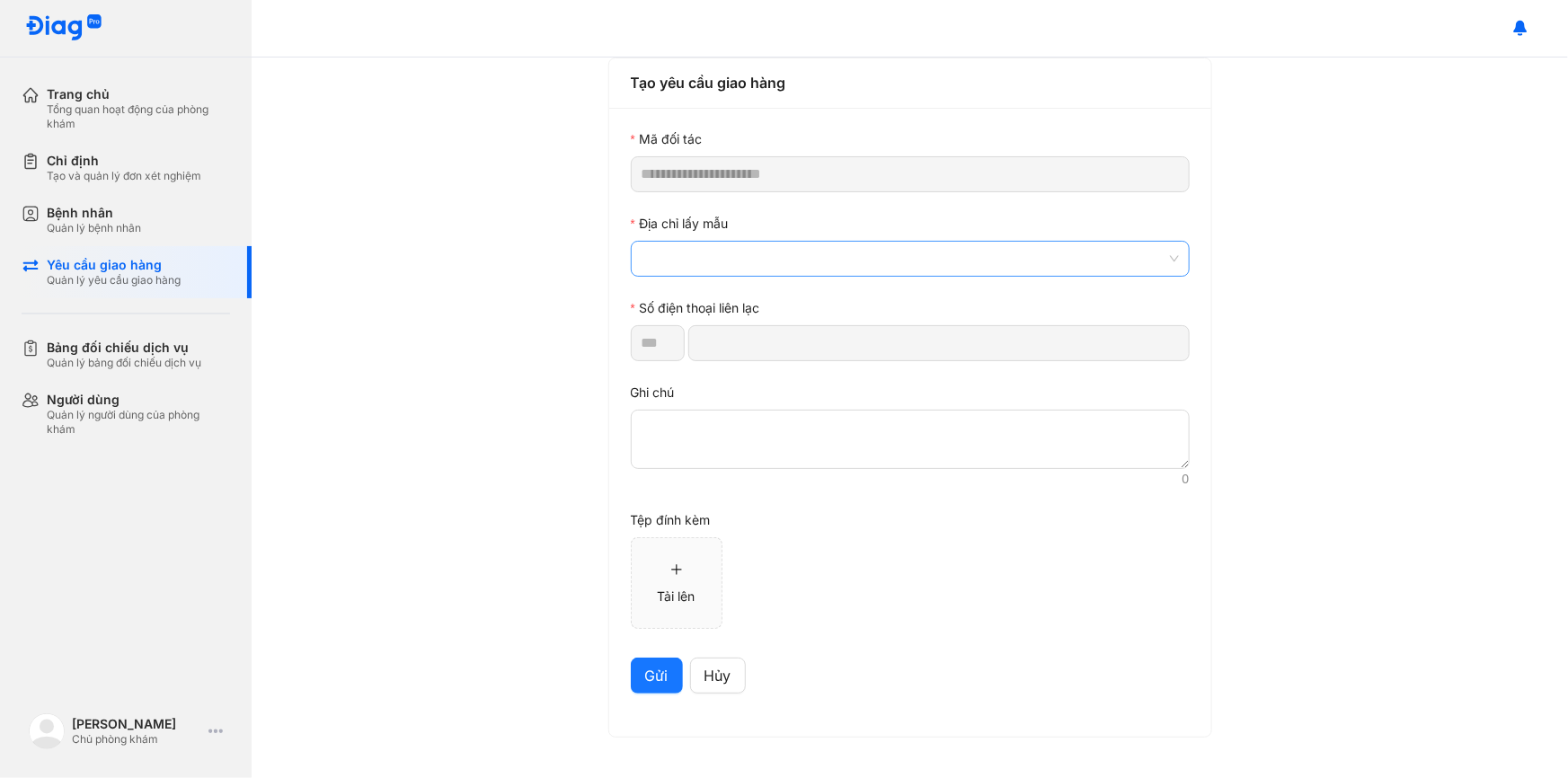
click at [790, 260] on span at bounding box center [909, 258] width 537 height 34
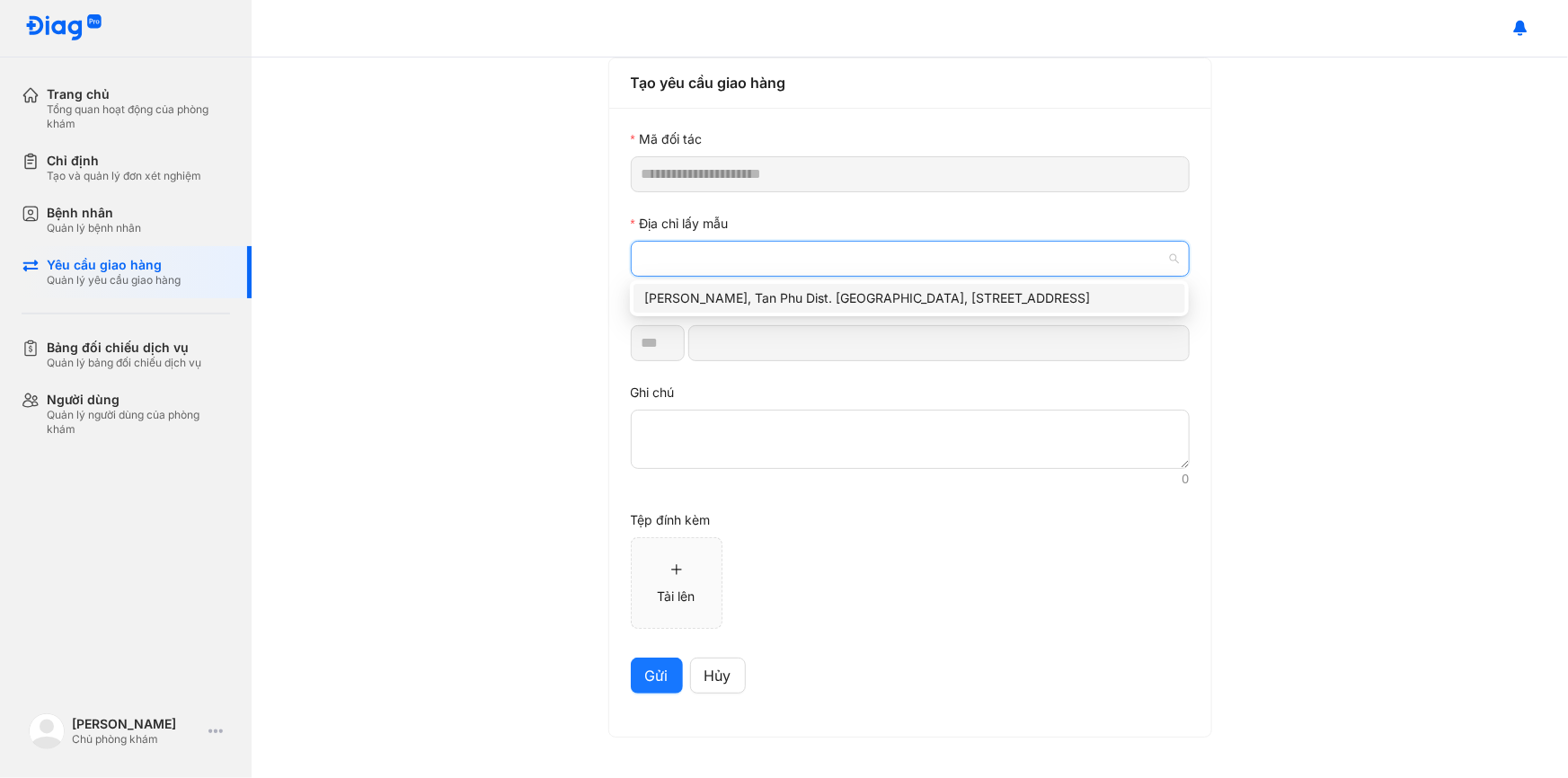
click at [745, 304] on div "Son Ky Ward, Tan Phu Dist. Medical Center, 382/46 Tân Kỳ Tân Quý, Sơn Kỳ, Tân P…" at bounding box center [909, 298] width 530 height 19
type input "*********"
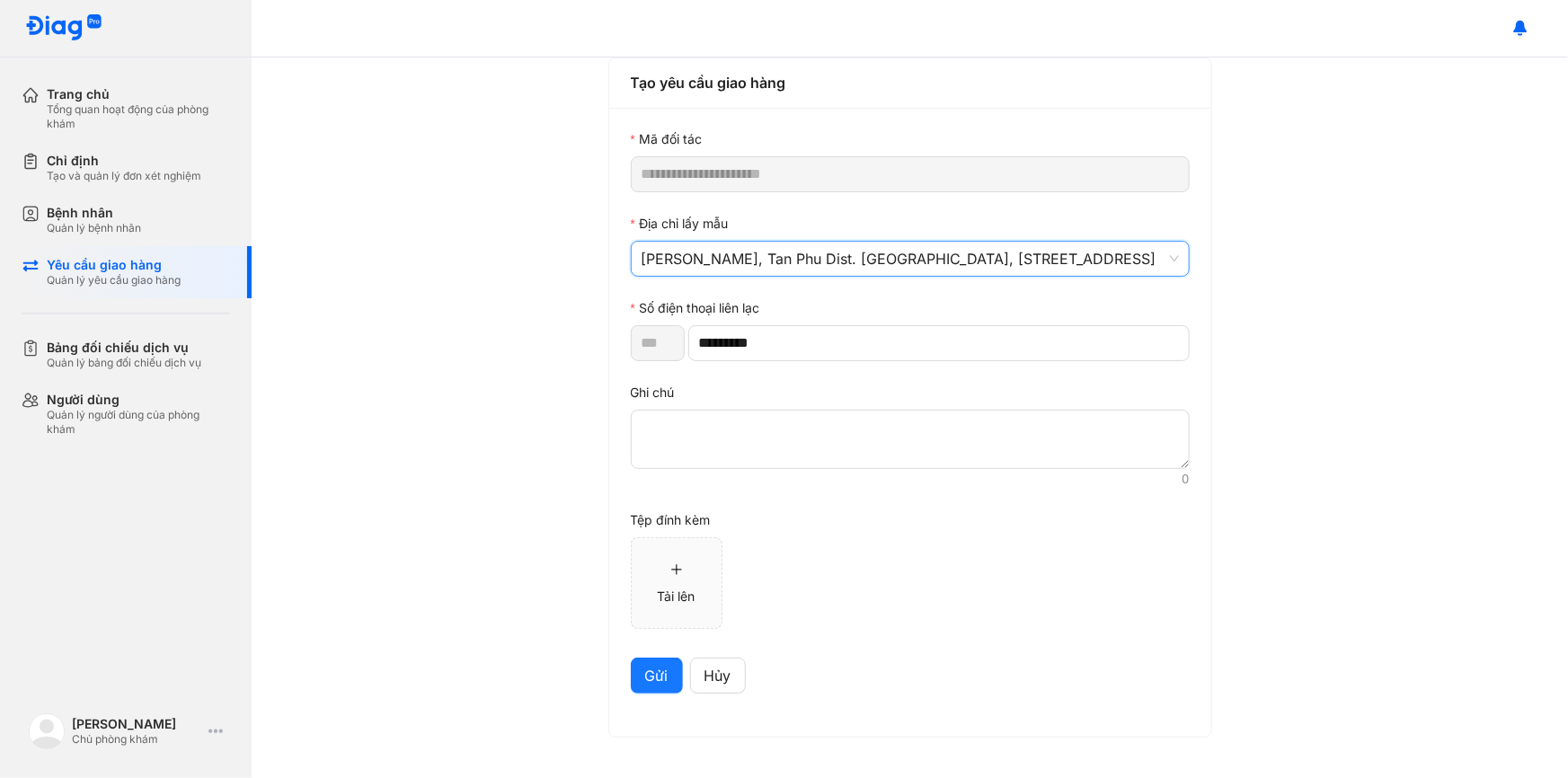
click at [654, 682] on span "Gửi" at bounding box center [657, 676] width 23 height 22
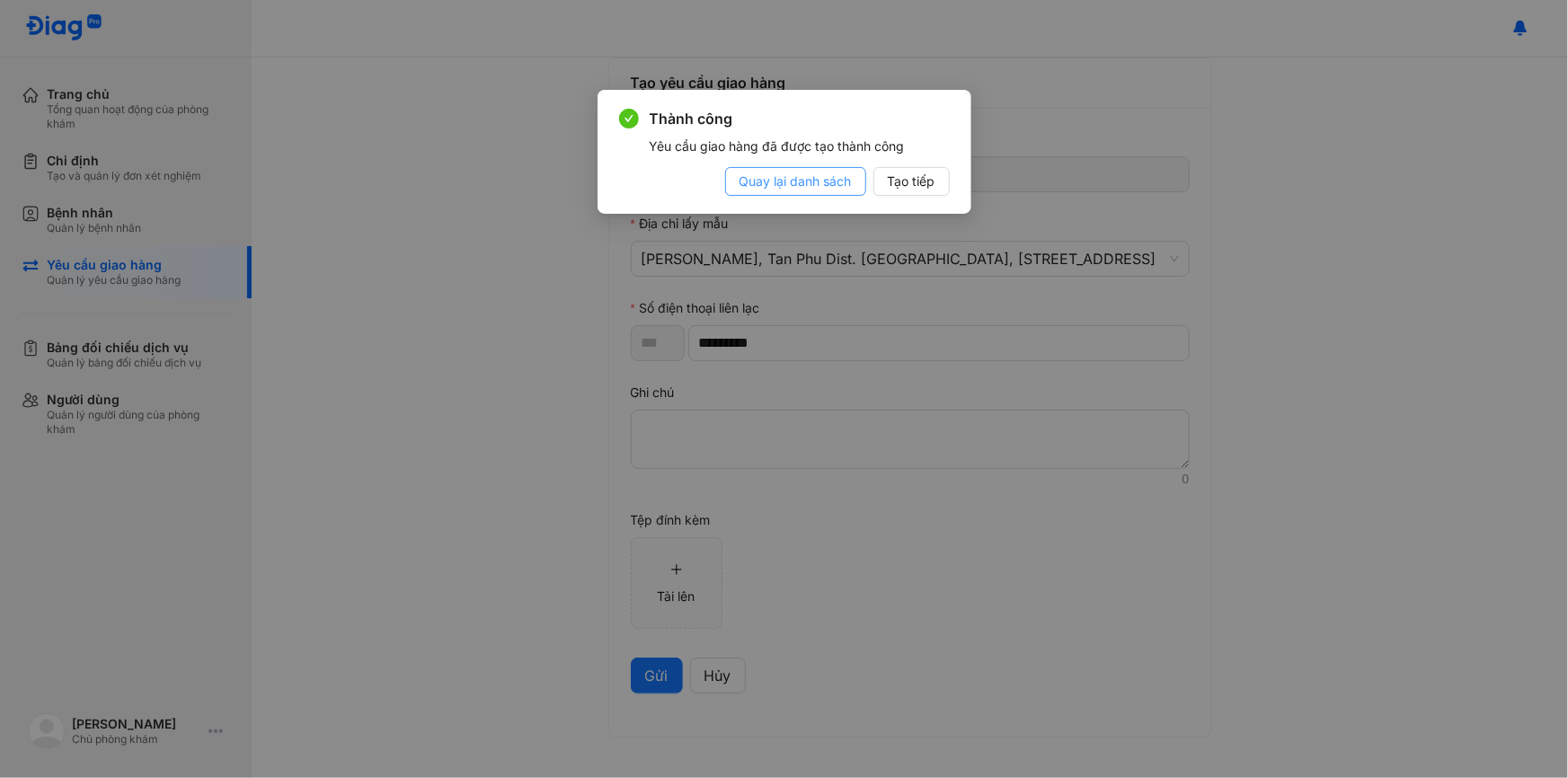
click at [843, 192] on button "Quay lại danh sách" at bounding box center [796, 182] width 141 height 29
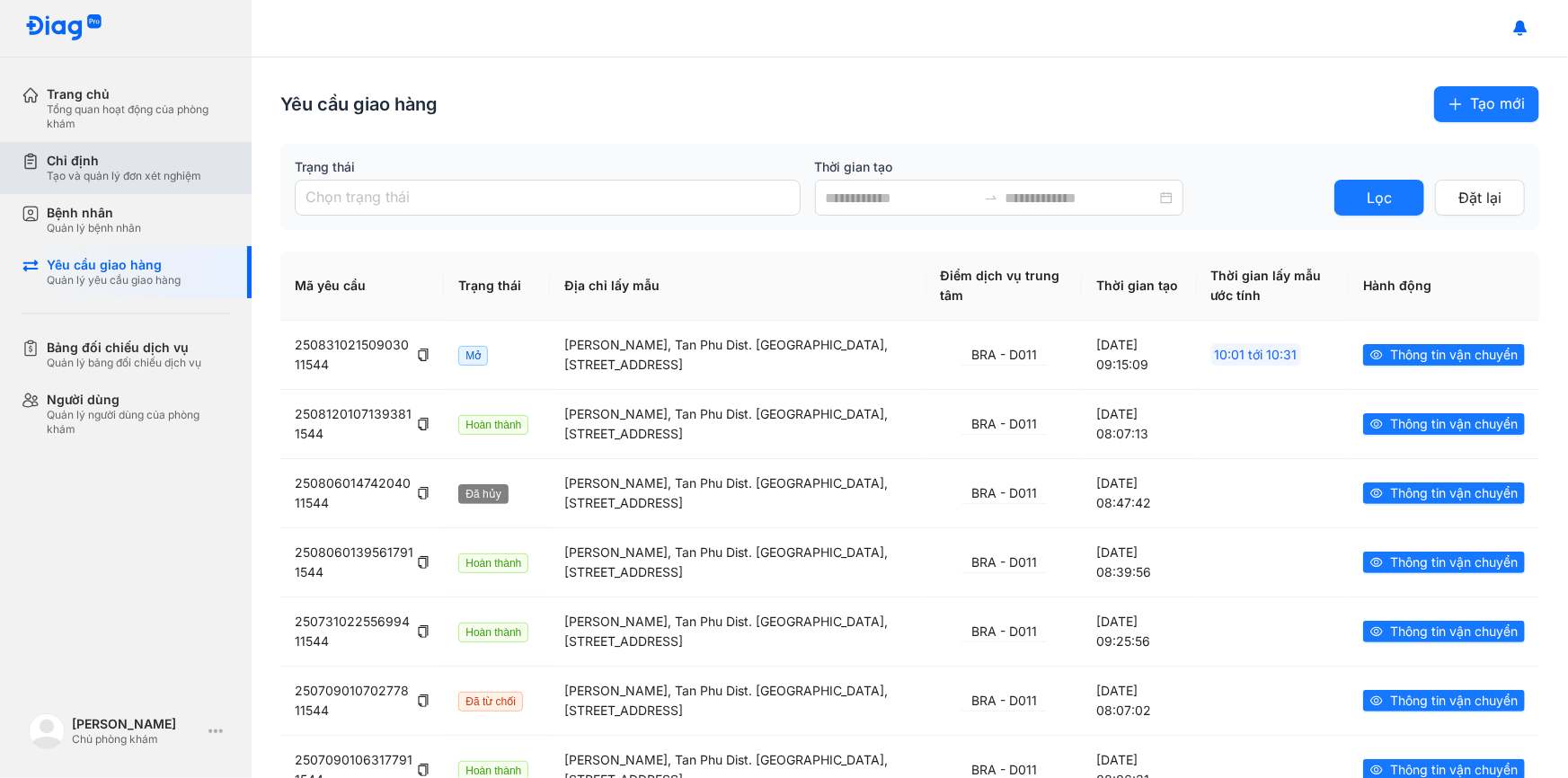
click at [162, 171] on div "Tạo và quản lý đơn xét nghiệm" at bounding box center [123, 176] width 154 height 15
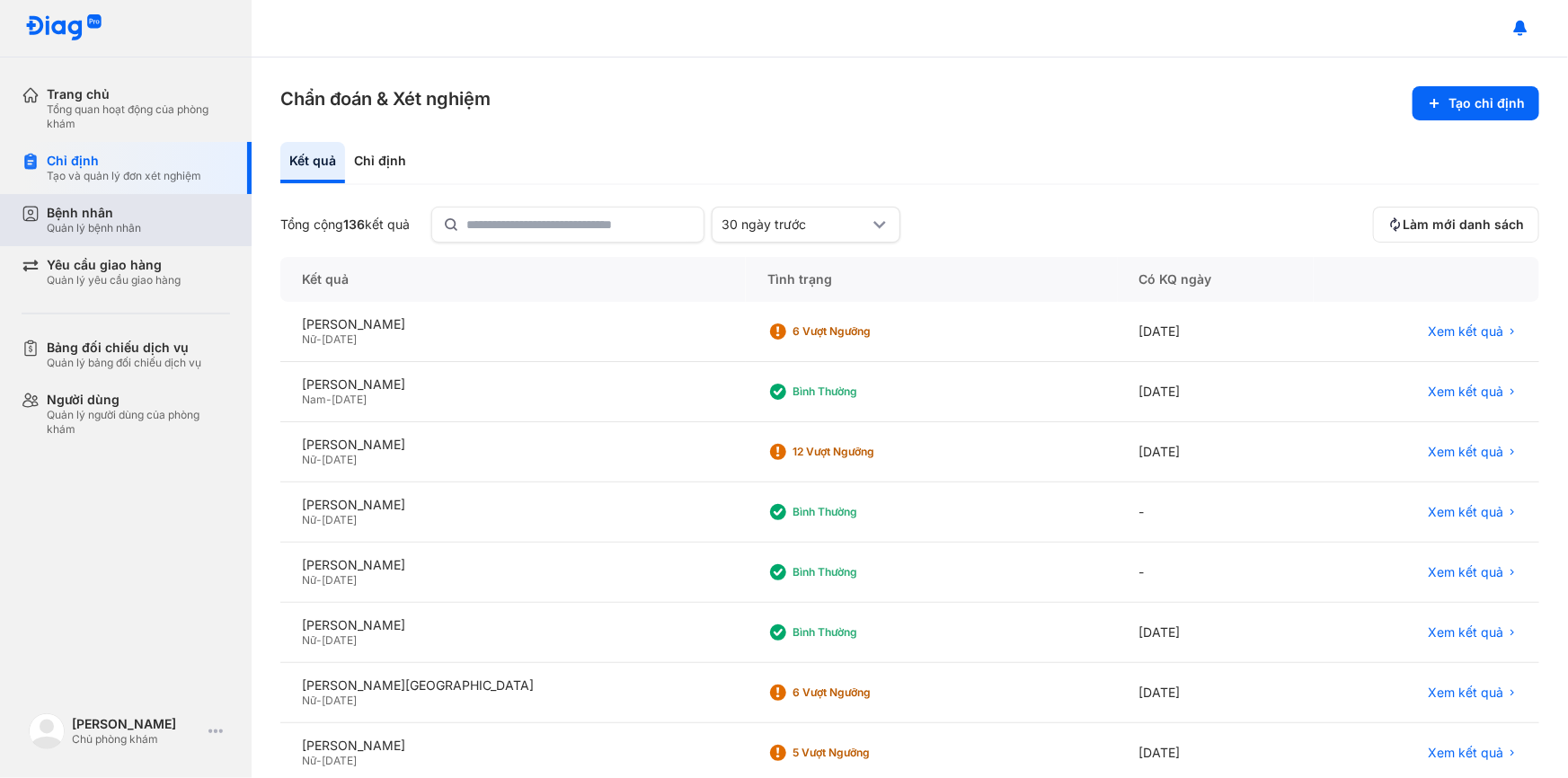
click at [138, 221] on div "Quản lý bệnh nhân" at bounding box center [93, 228] width 94 height 15
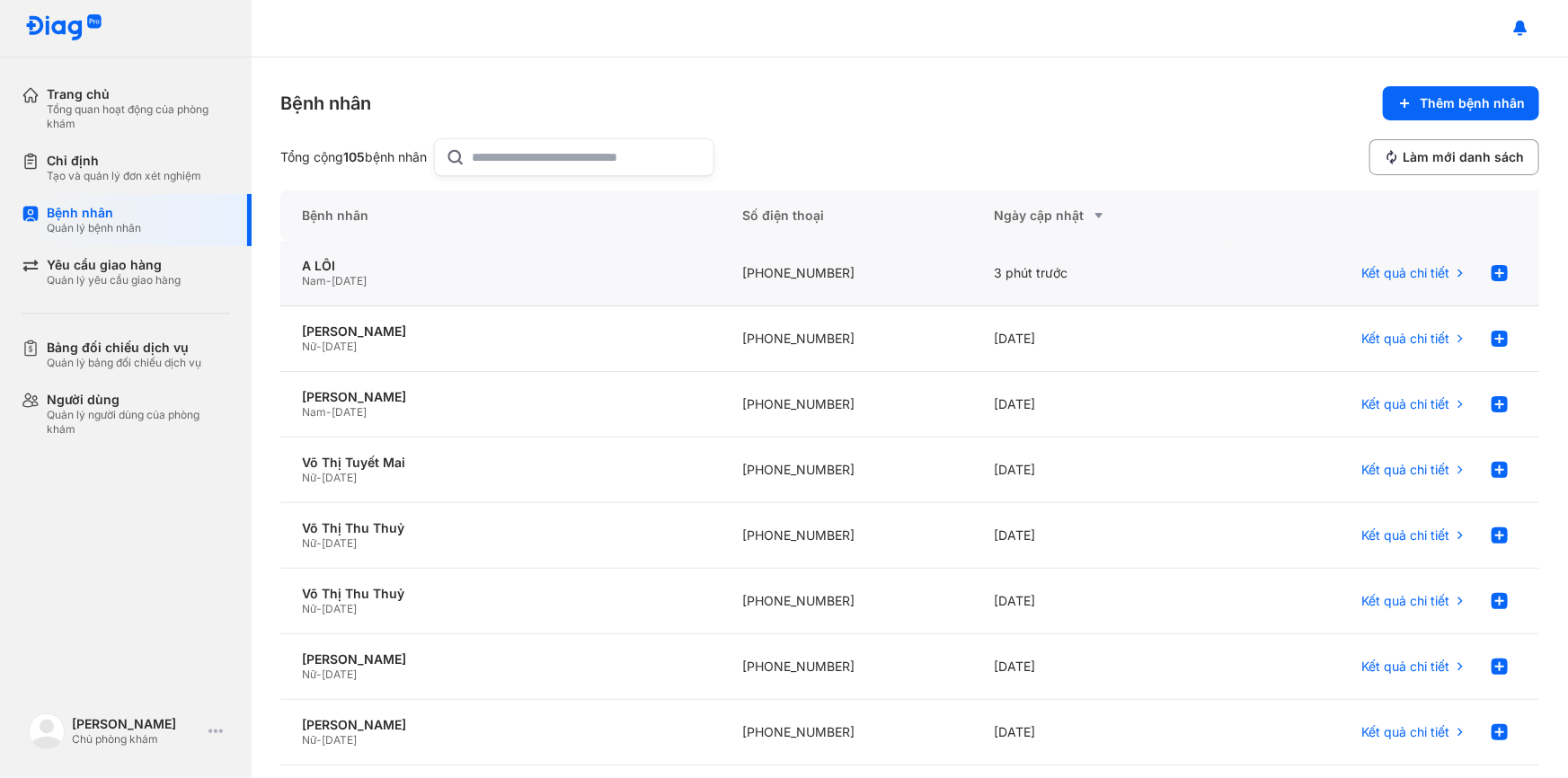
click at [890, 267] on div "[PHONE_NUMBER]" at bounding box center [846, 274] width 252 height 66
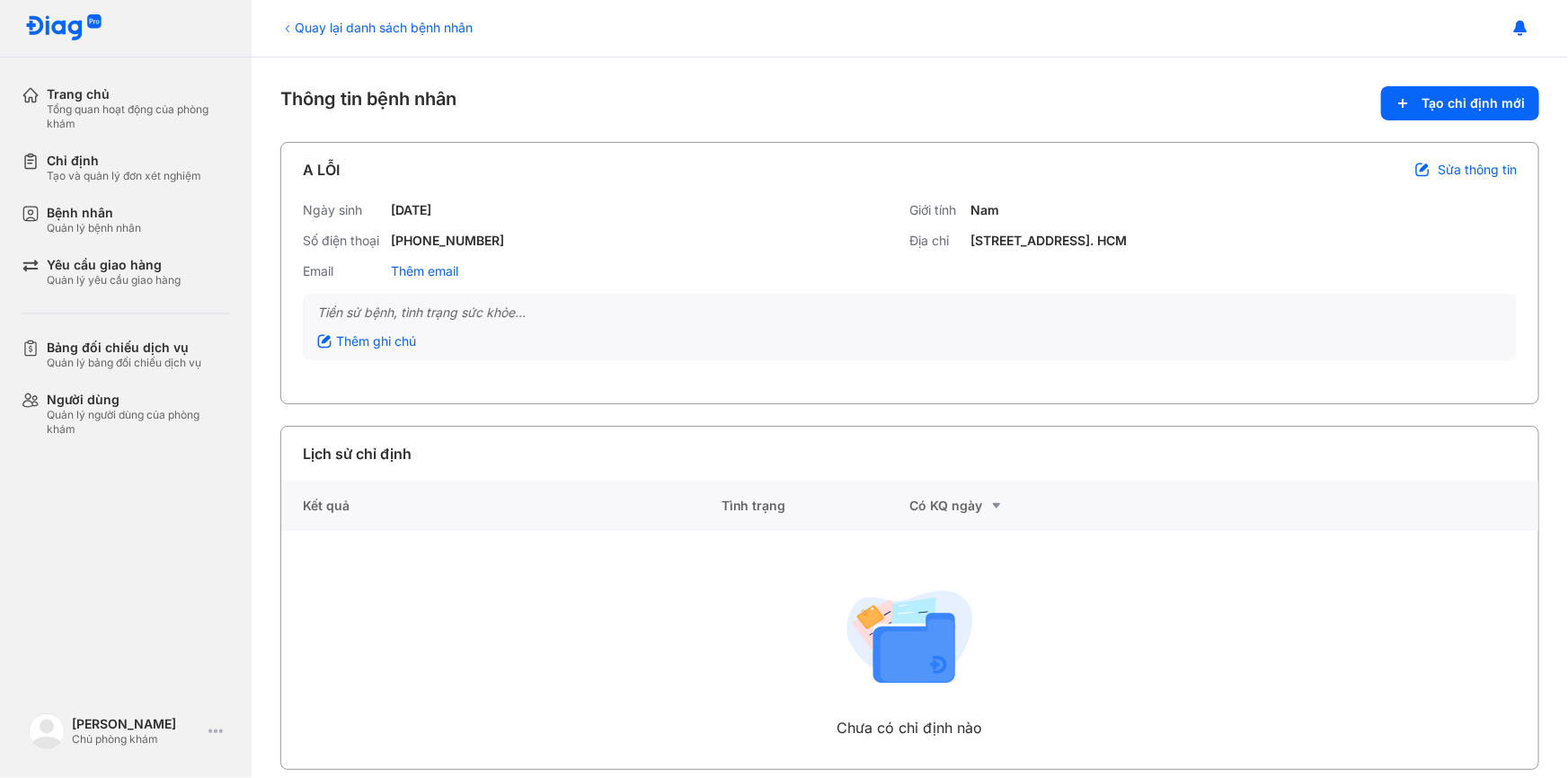
click at [292, 34] on icon at bounding box center [288, 28] width 15 height 15
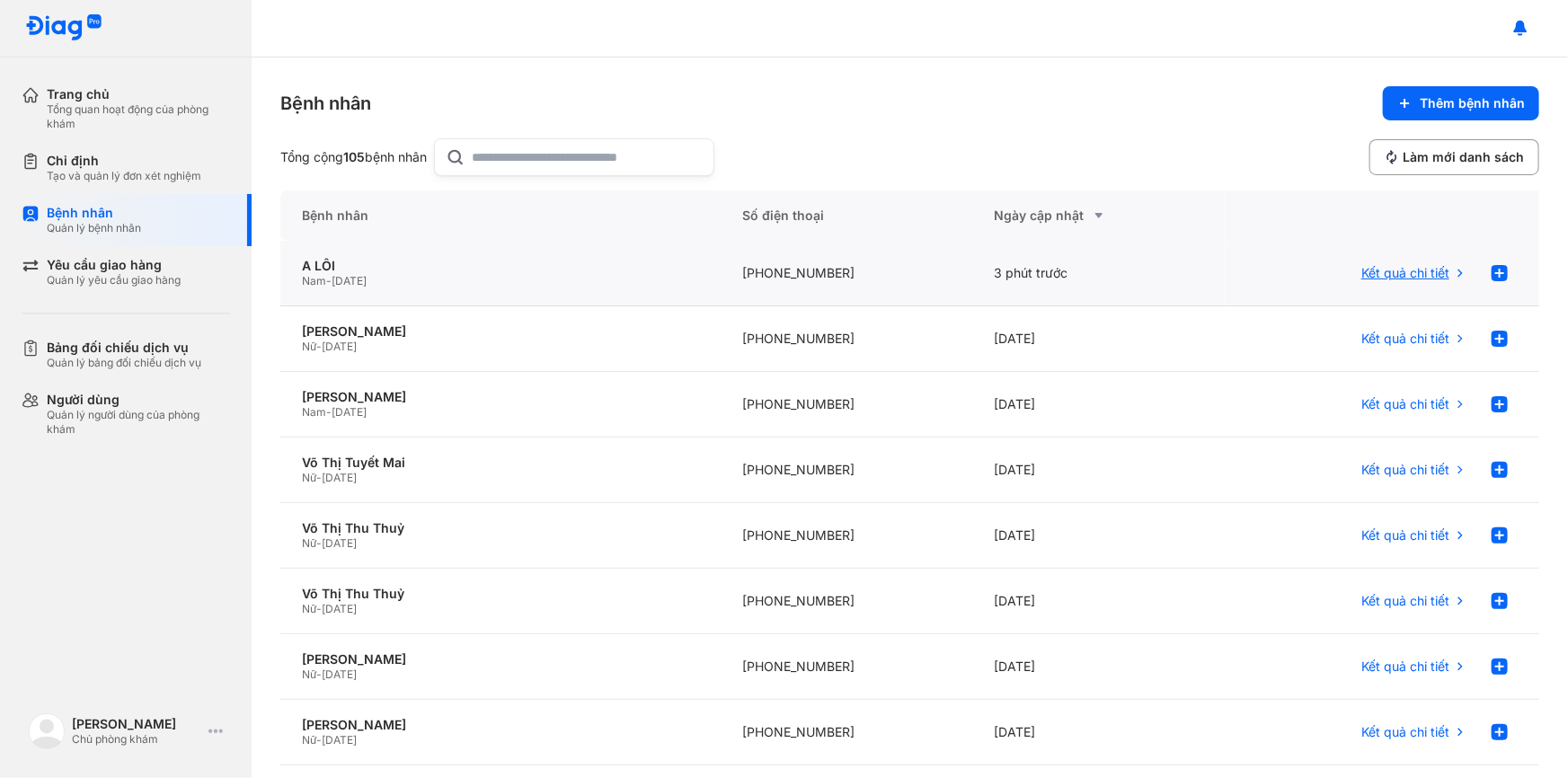
click at [1425, 265] on span "Kết quả chi tiết" at bounding box center [1405, 273] width 88 height 17
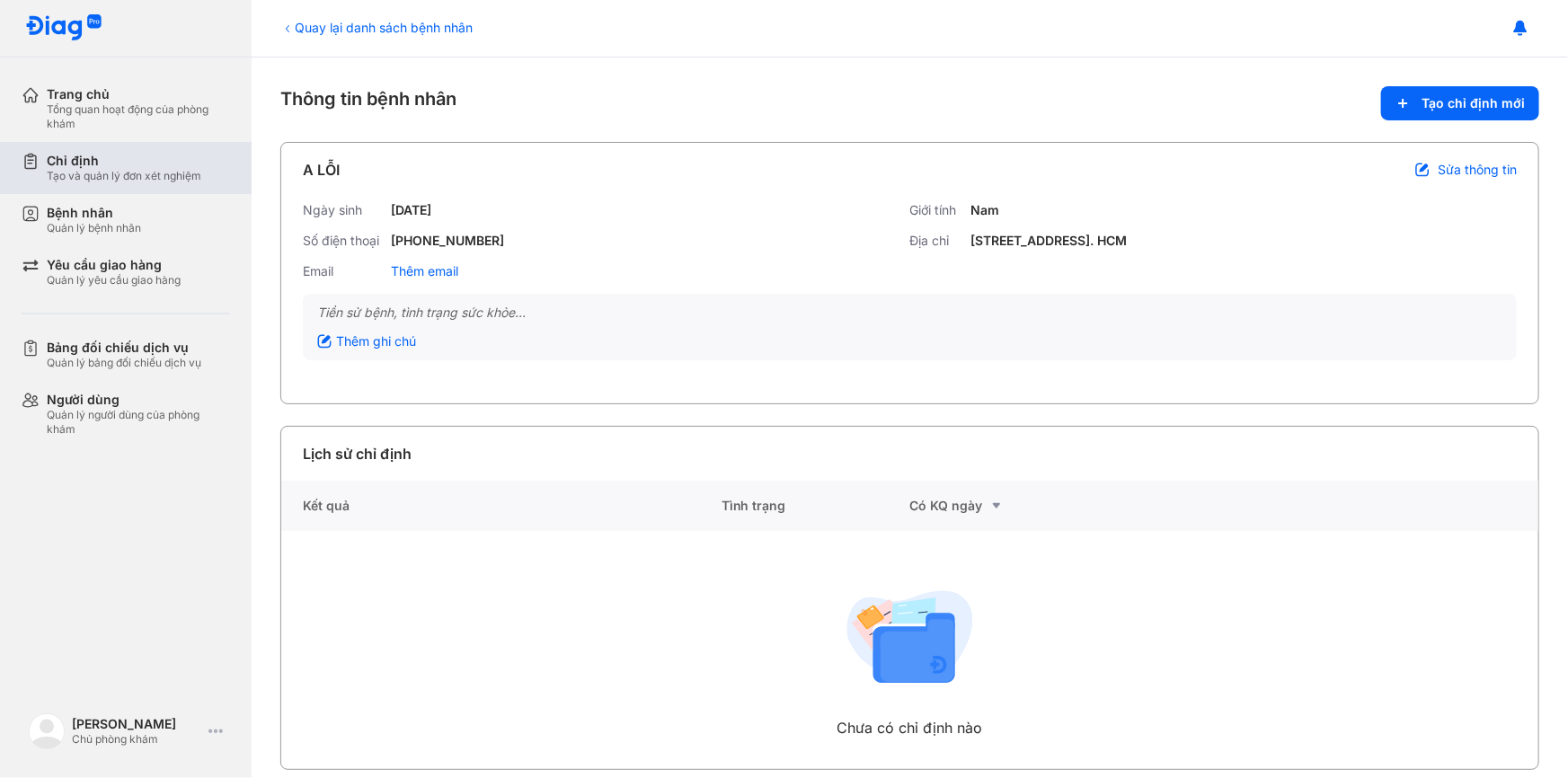
click at [101, 171] on div "Tạo và quản lý đơn xét nghiệm" at bounding box center [123, 176] width 154 height 15
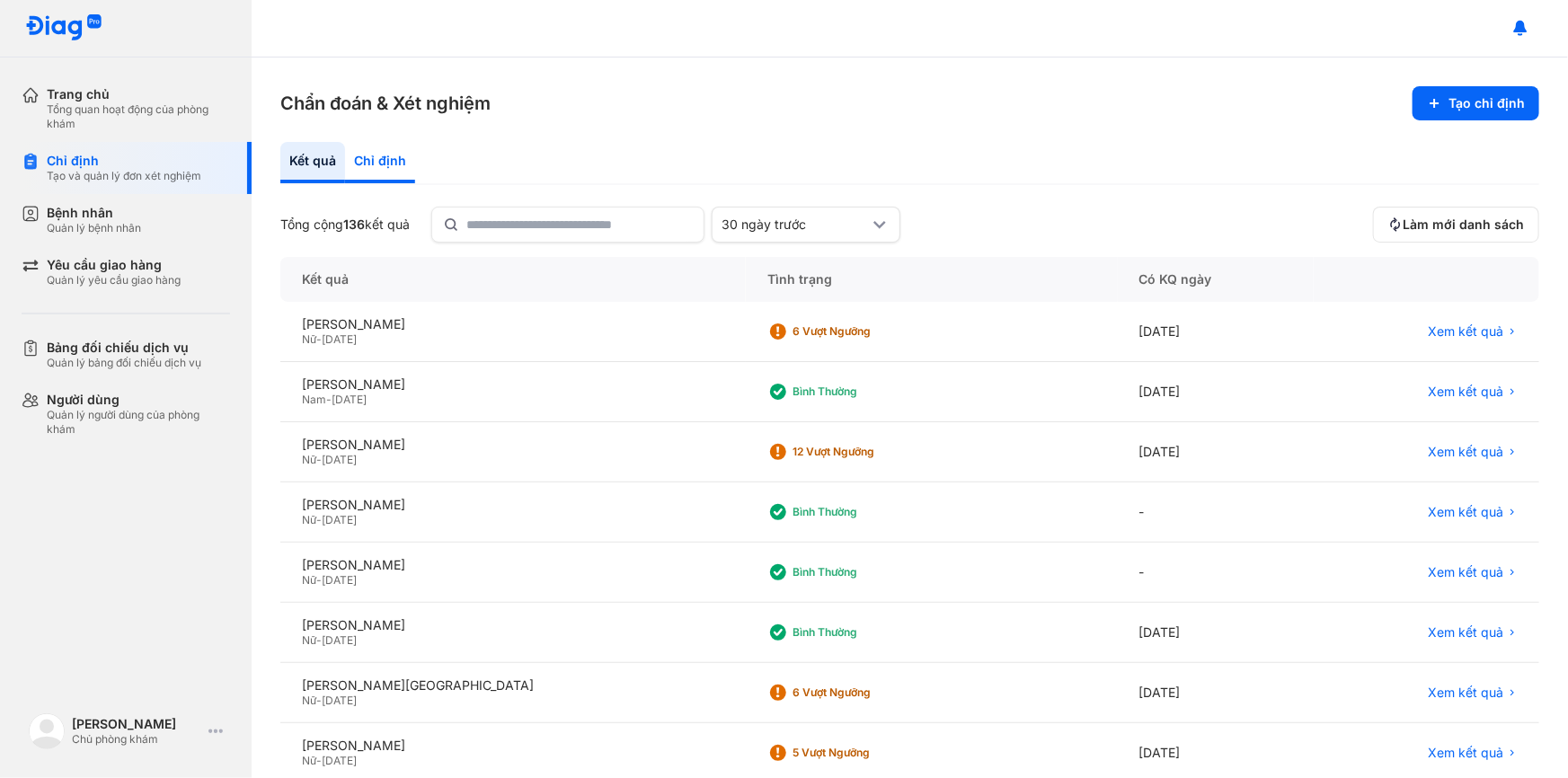
click at [406, 163] on div "Chỉ định" at bounding box center [380, 162] width 70 height 42
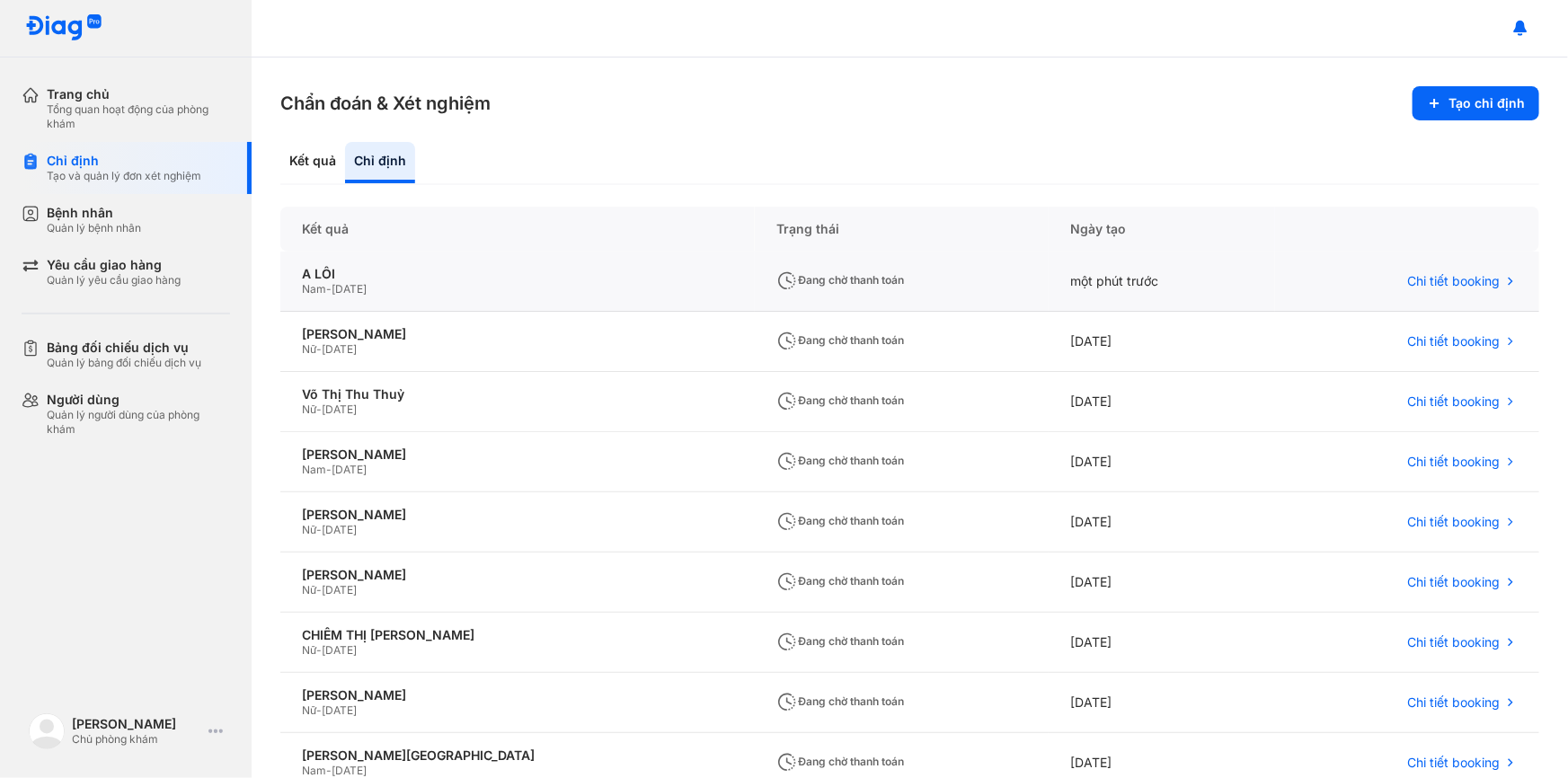
click at [755, 290] on div "Đang chờ thanh toán" at bounding box center [902, 282] width 293 height 60
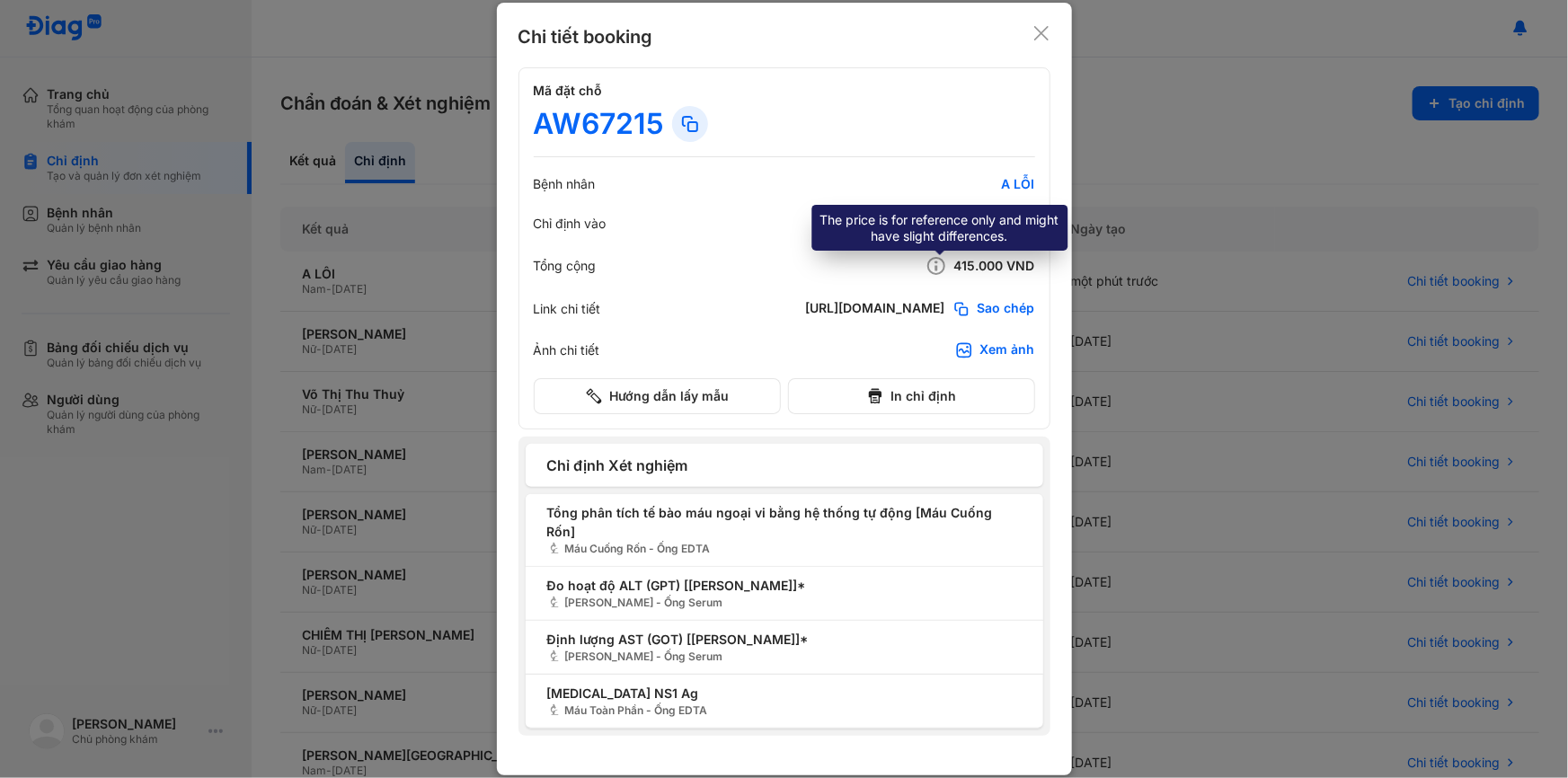
click at [937, 275] on use at bounding box center [936, 266] width 18 height 18
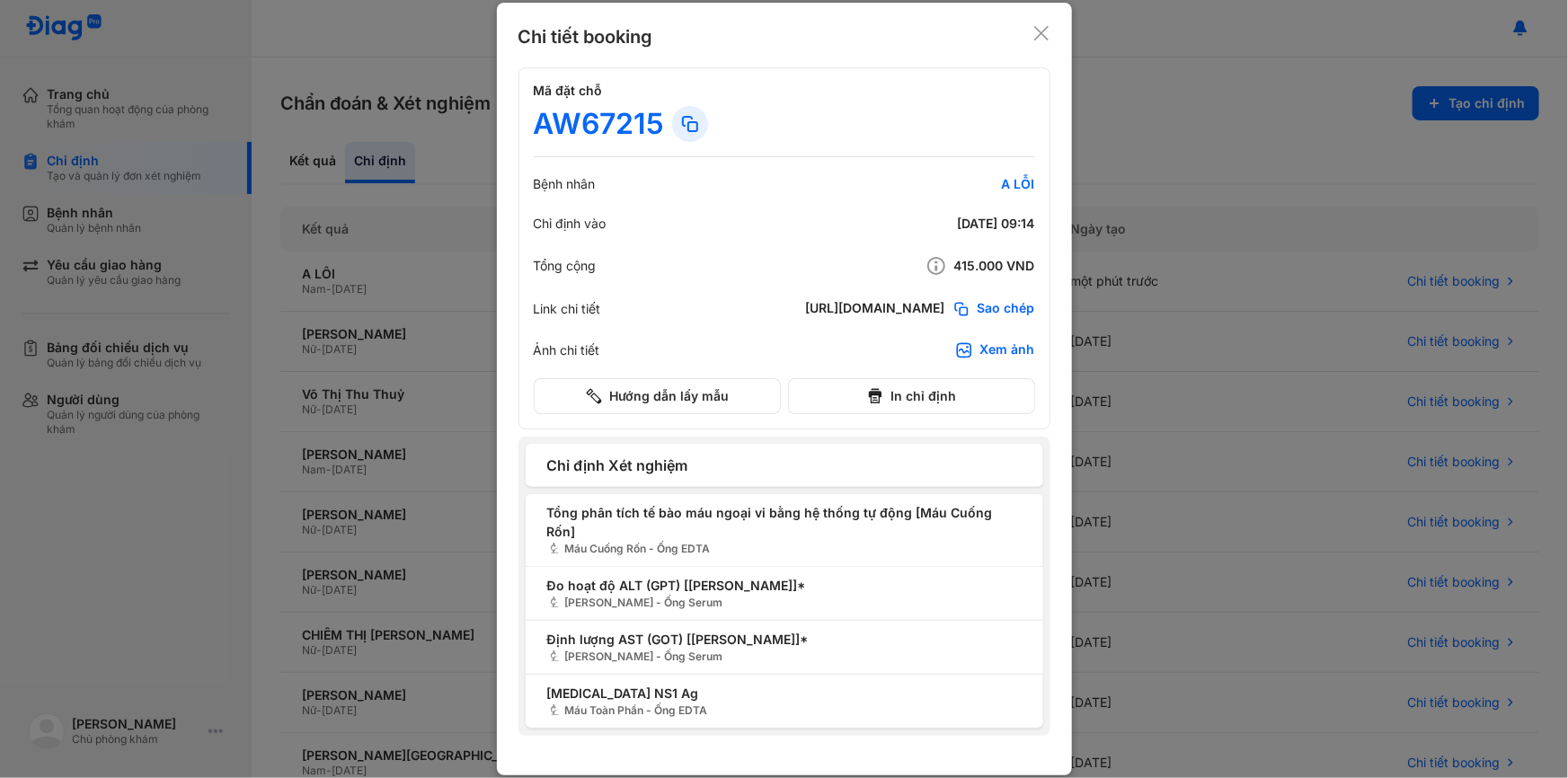
click at [1003, 355] on div "Xem ảnh" at bounding box center [1007, 351] width 54 height 18
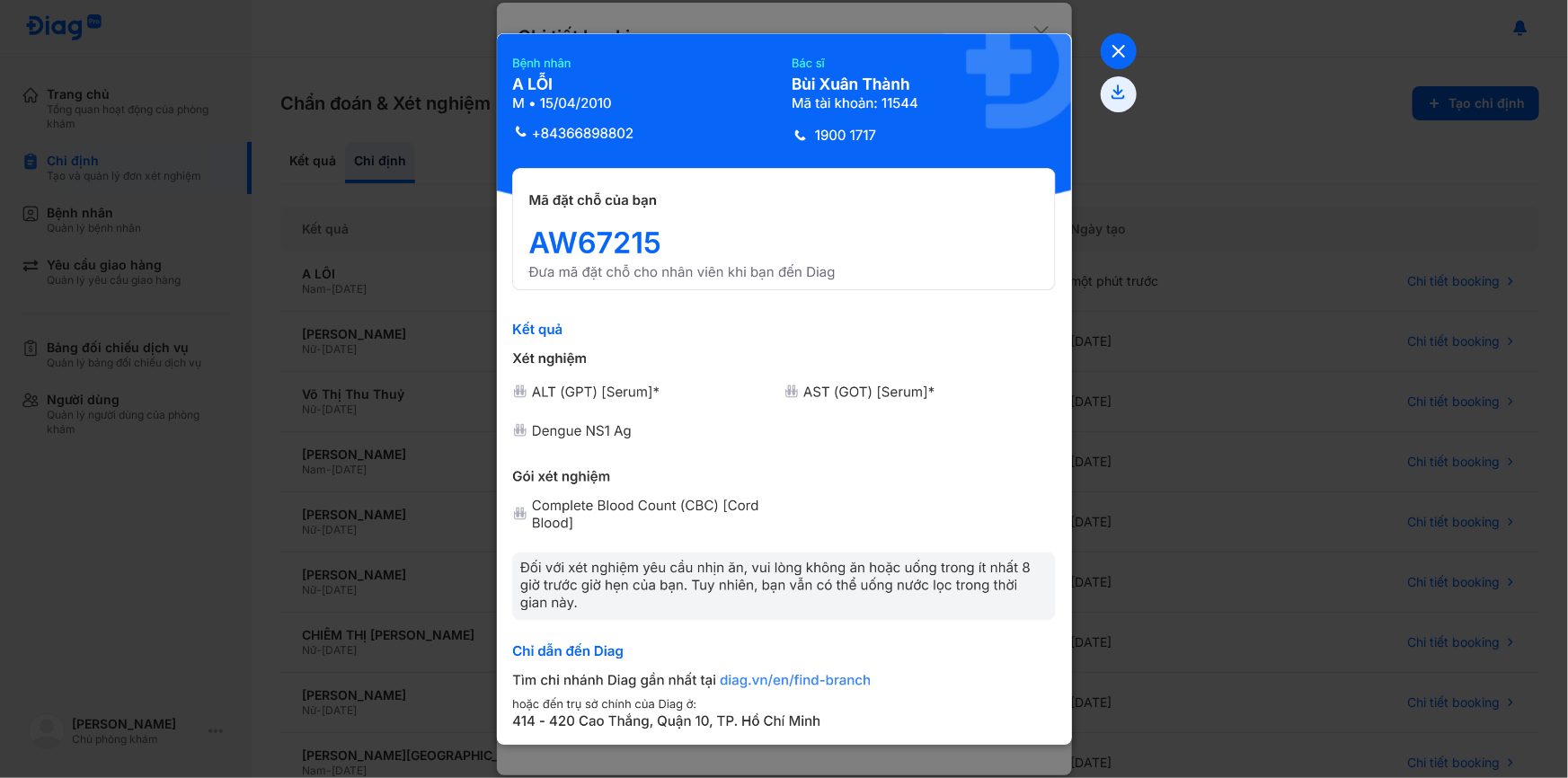
click at [1110, 45] on icon at bounding box center [1118, 51] width 36 height 36
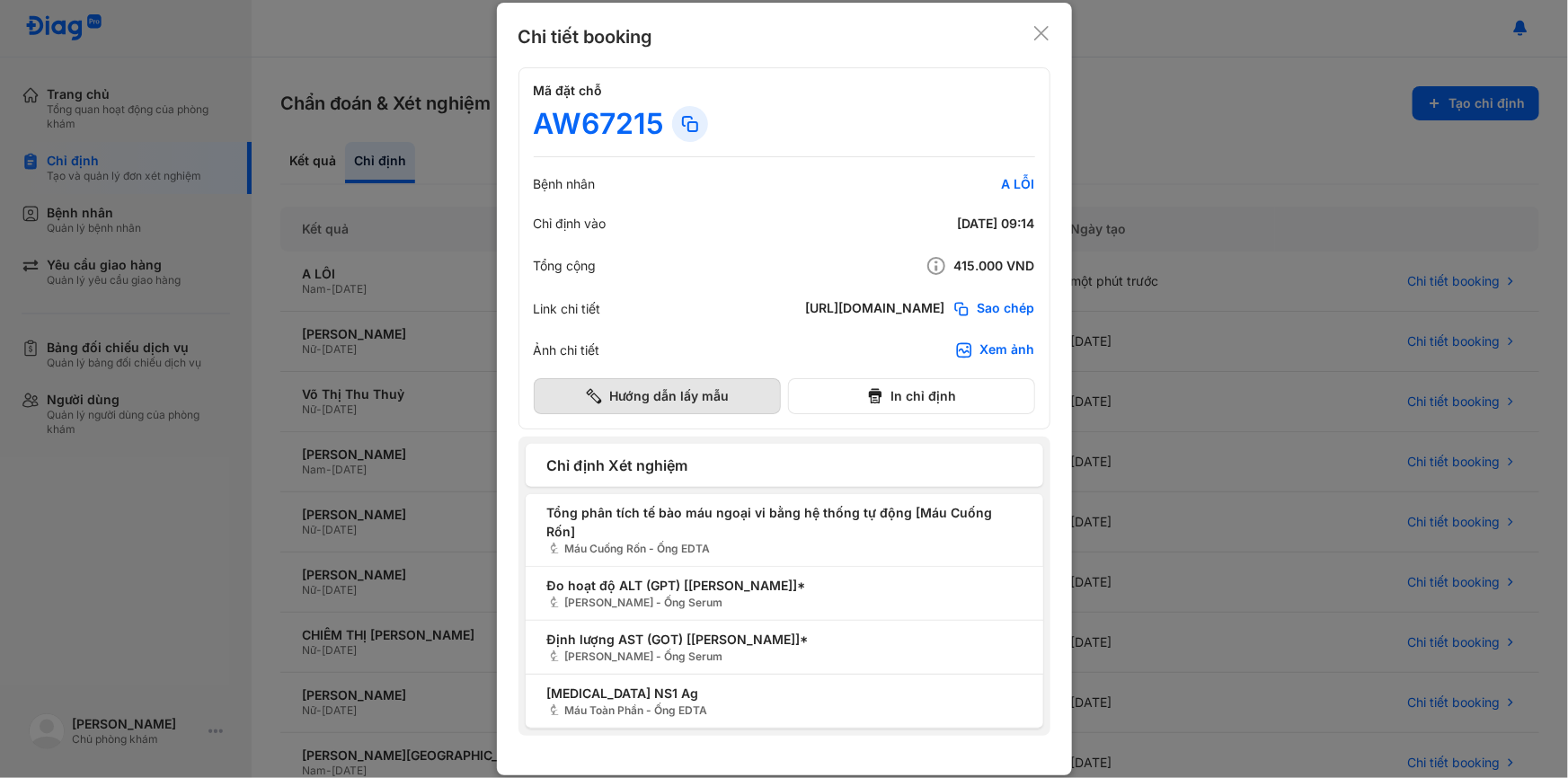
click at [729, 414] on button "Hướng dẫn lấy mẫu" at bounding box center [657, 395] width 247 height 36
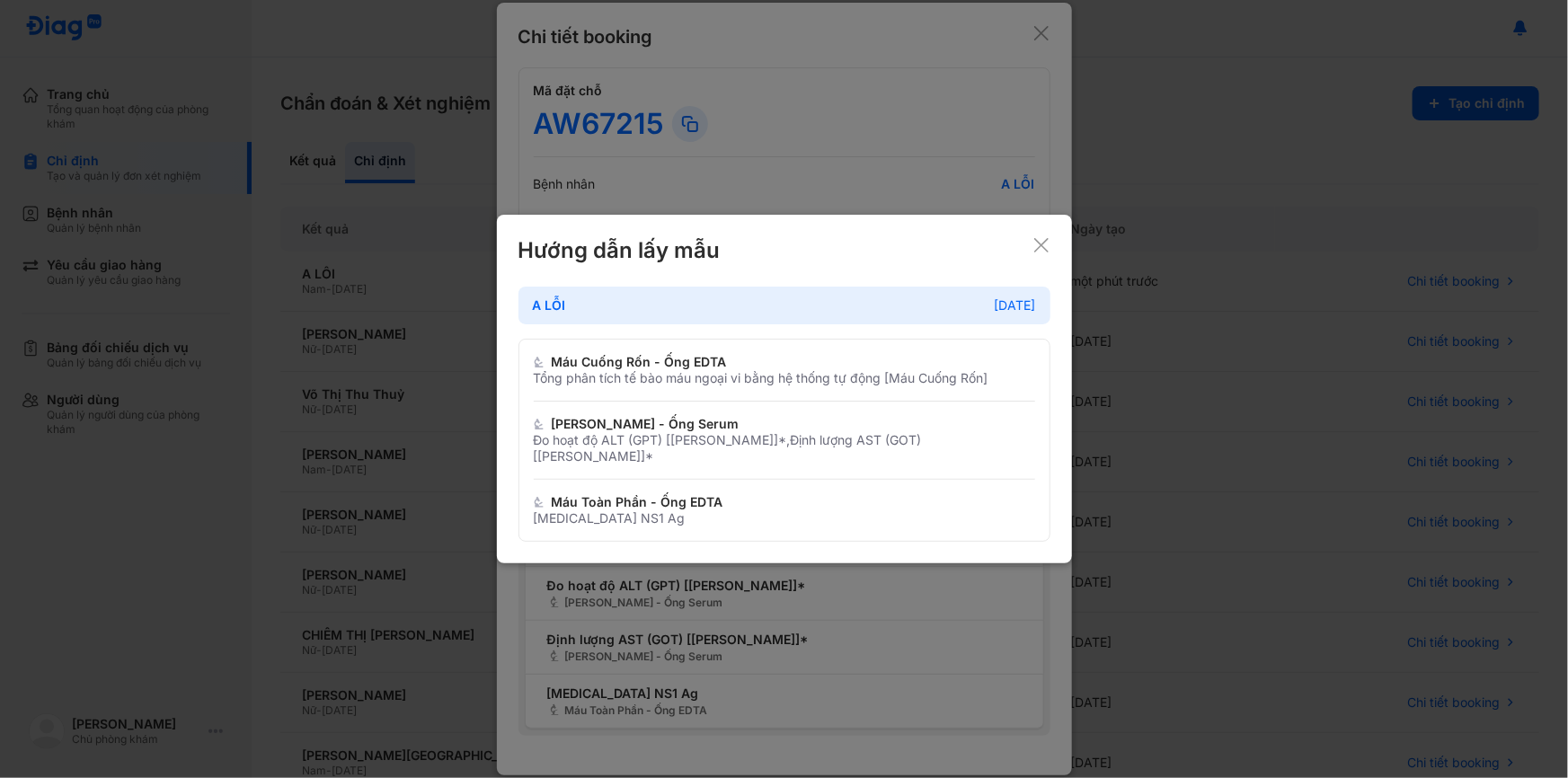
click at [1040, 248] on icon at bounding box center [1041, 245] width 18 height 18
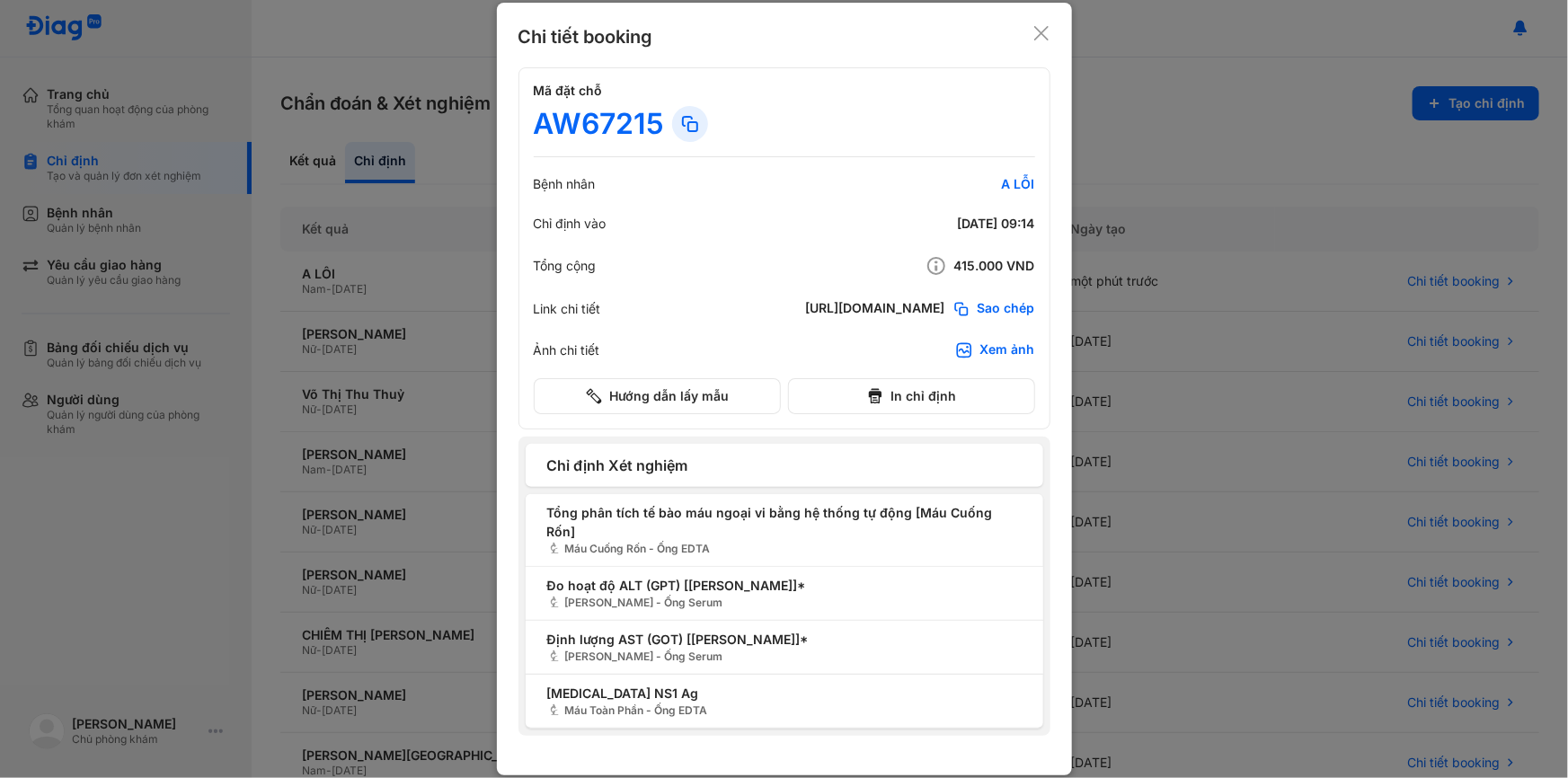
click at [1038, 36] on icon at bounding box center [1041, 33] width 18 height 18
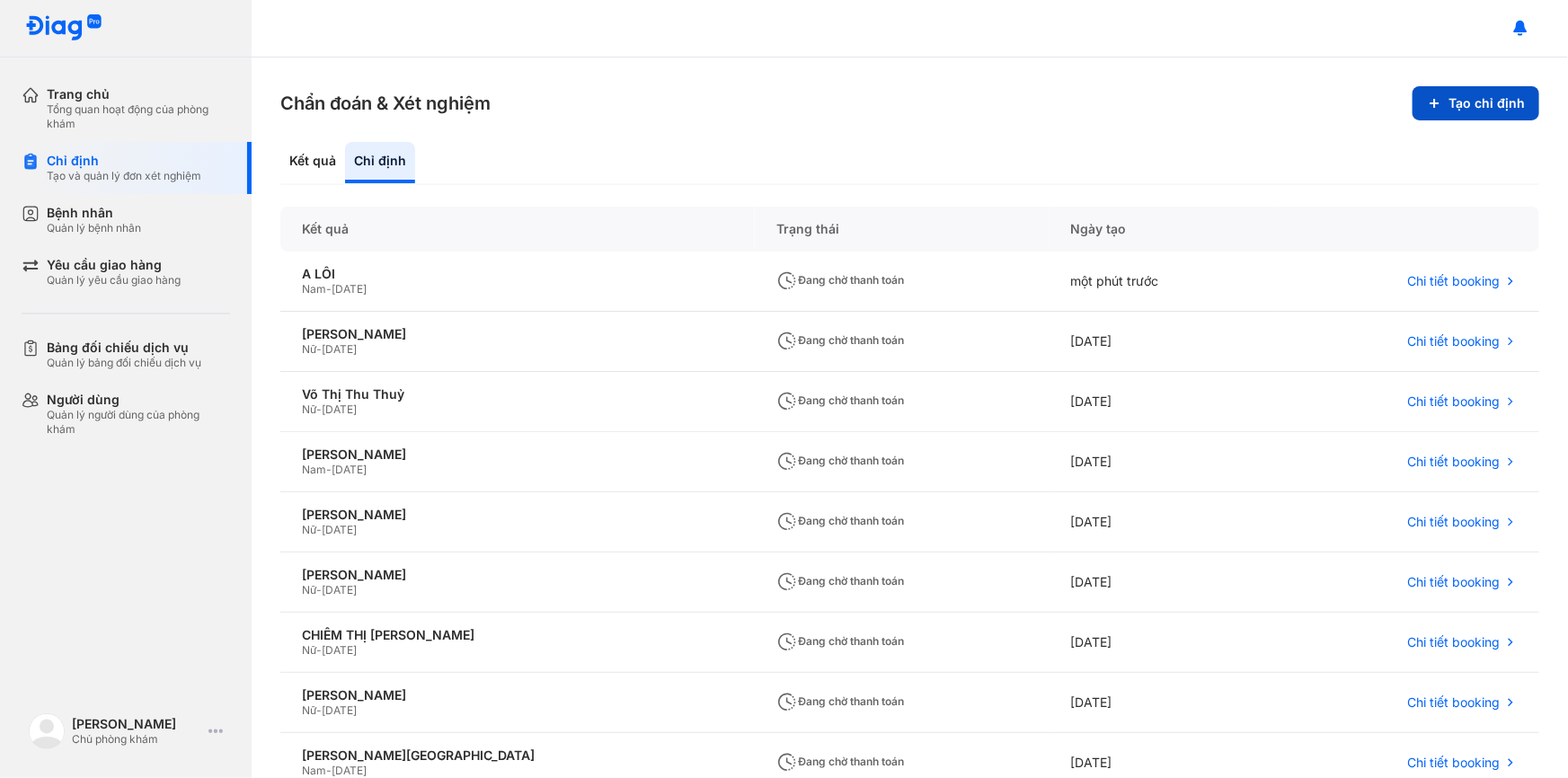
click at [1465, 99] on button "Tạo chỉ định" at bounding box center [1476, 103] width 126 height 34
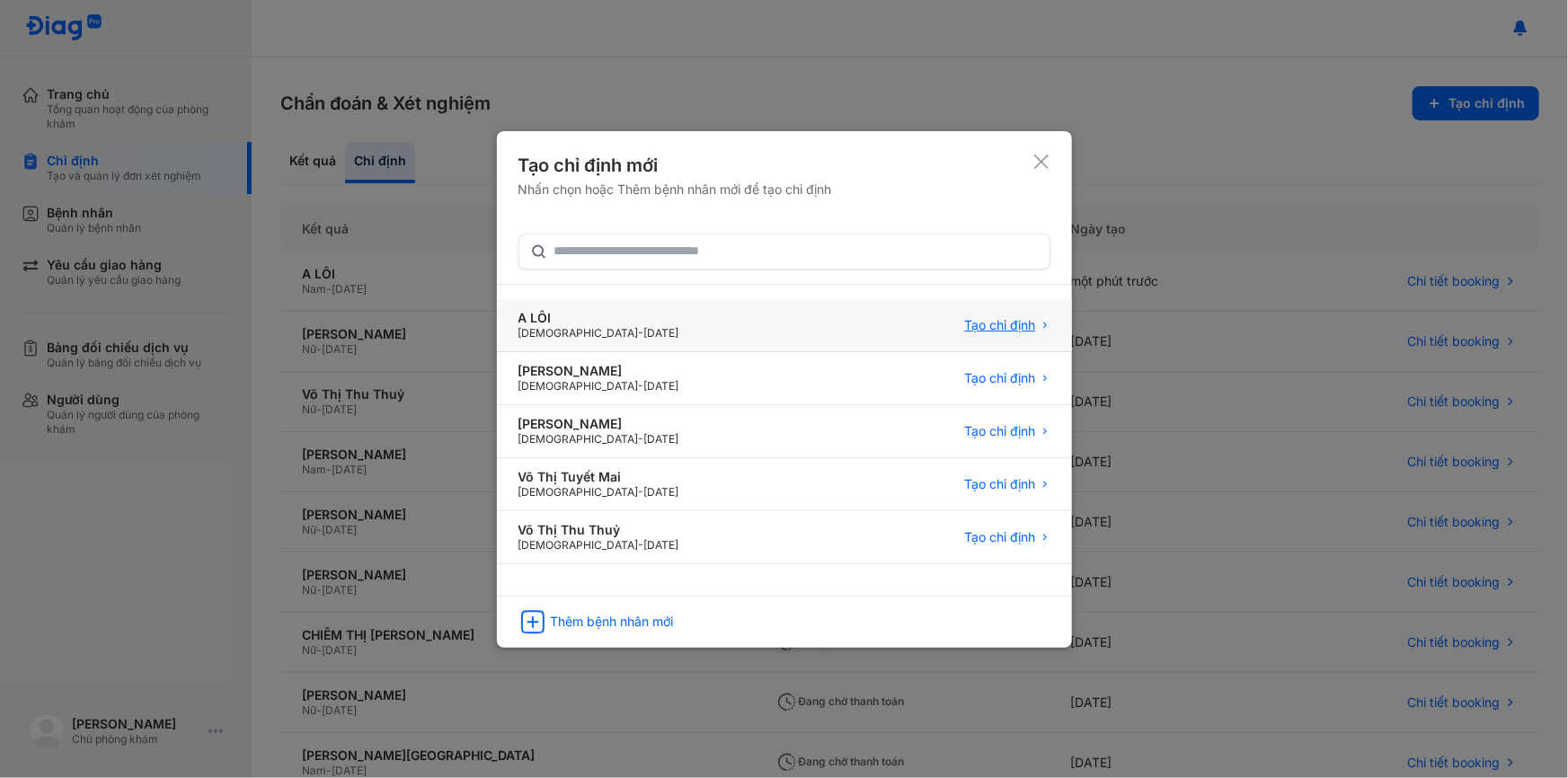
click at [992, 321] on span "Tạo chỉ định" at bounding box center [1000, 325] width 71 height 17
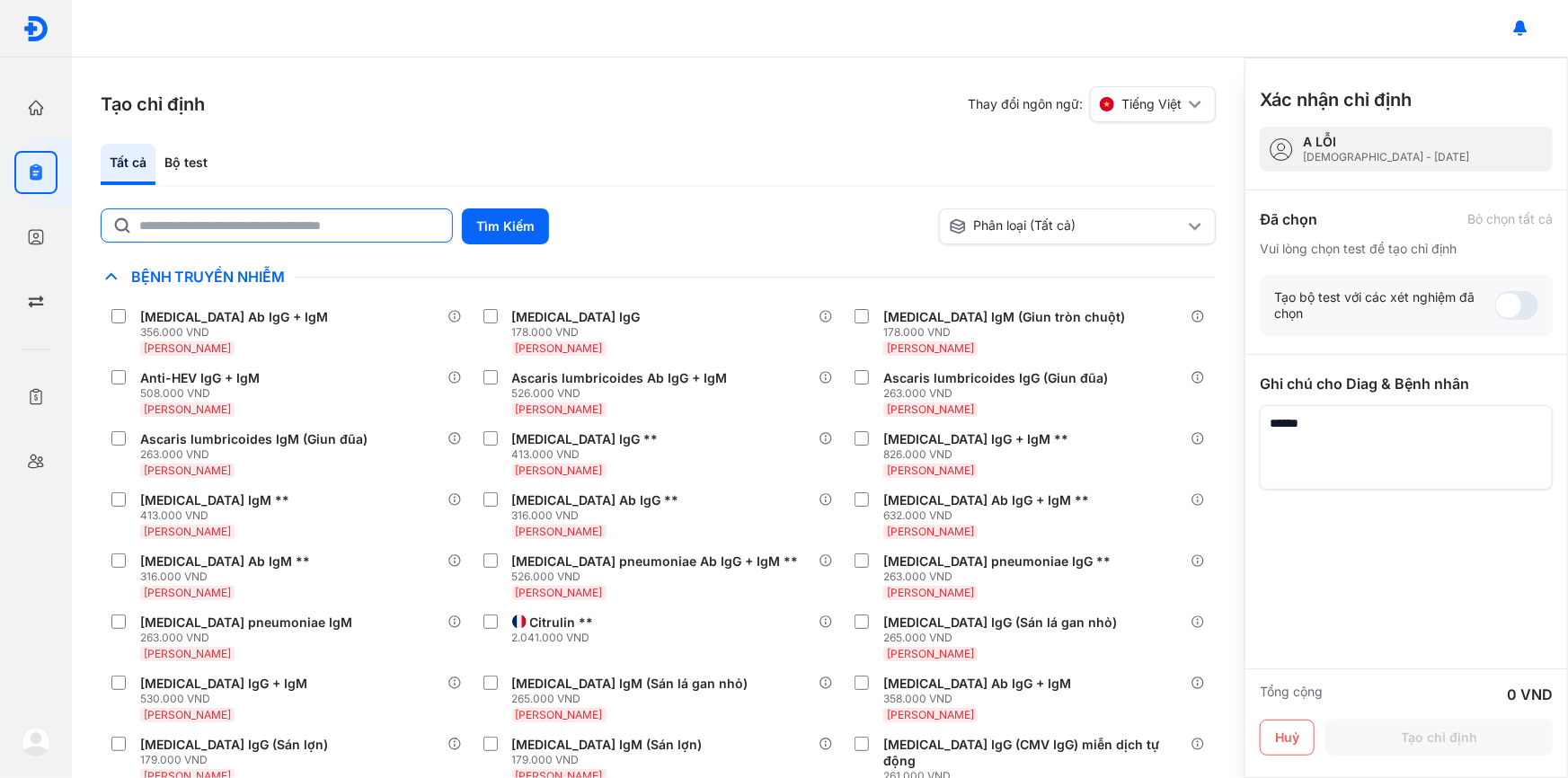
click at [365, 221] on input "text" at bounding box center [290, 225] width 302 height 32
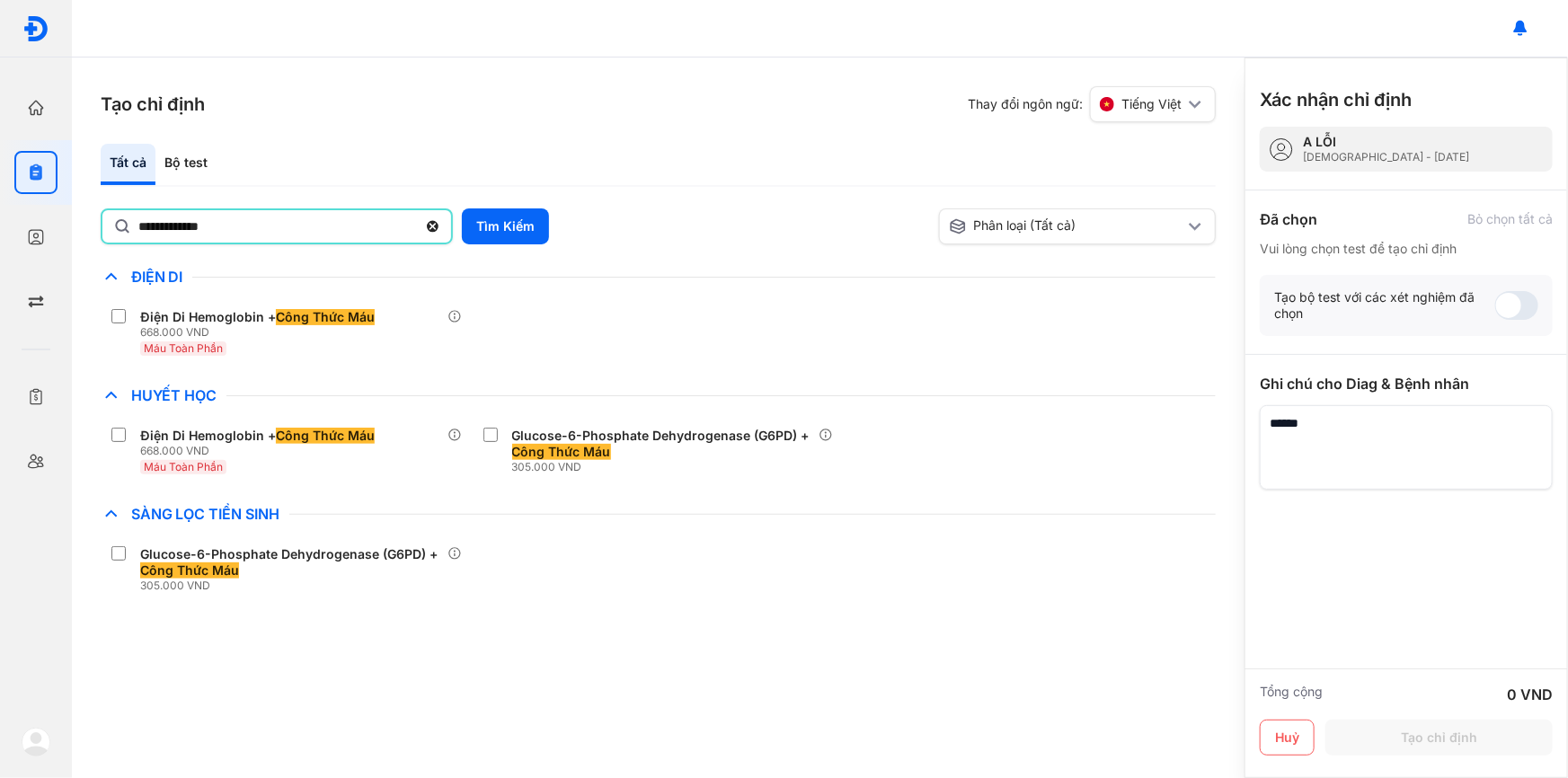
click at [337, 228] on input "**********" at bounding box center [277, 225] width 279 height 32
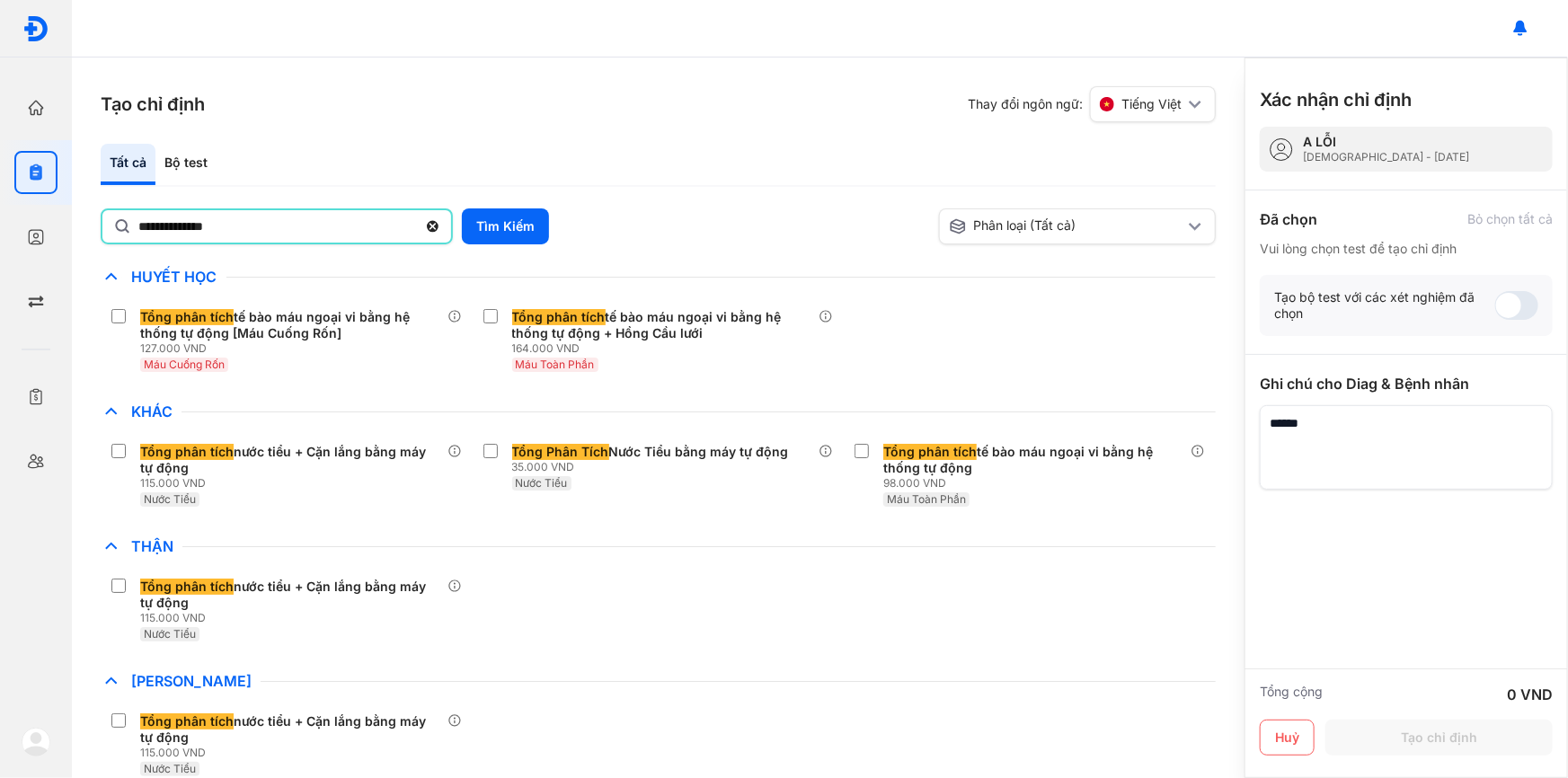
scroll to position [26, 0]
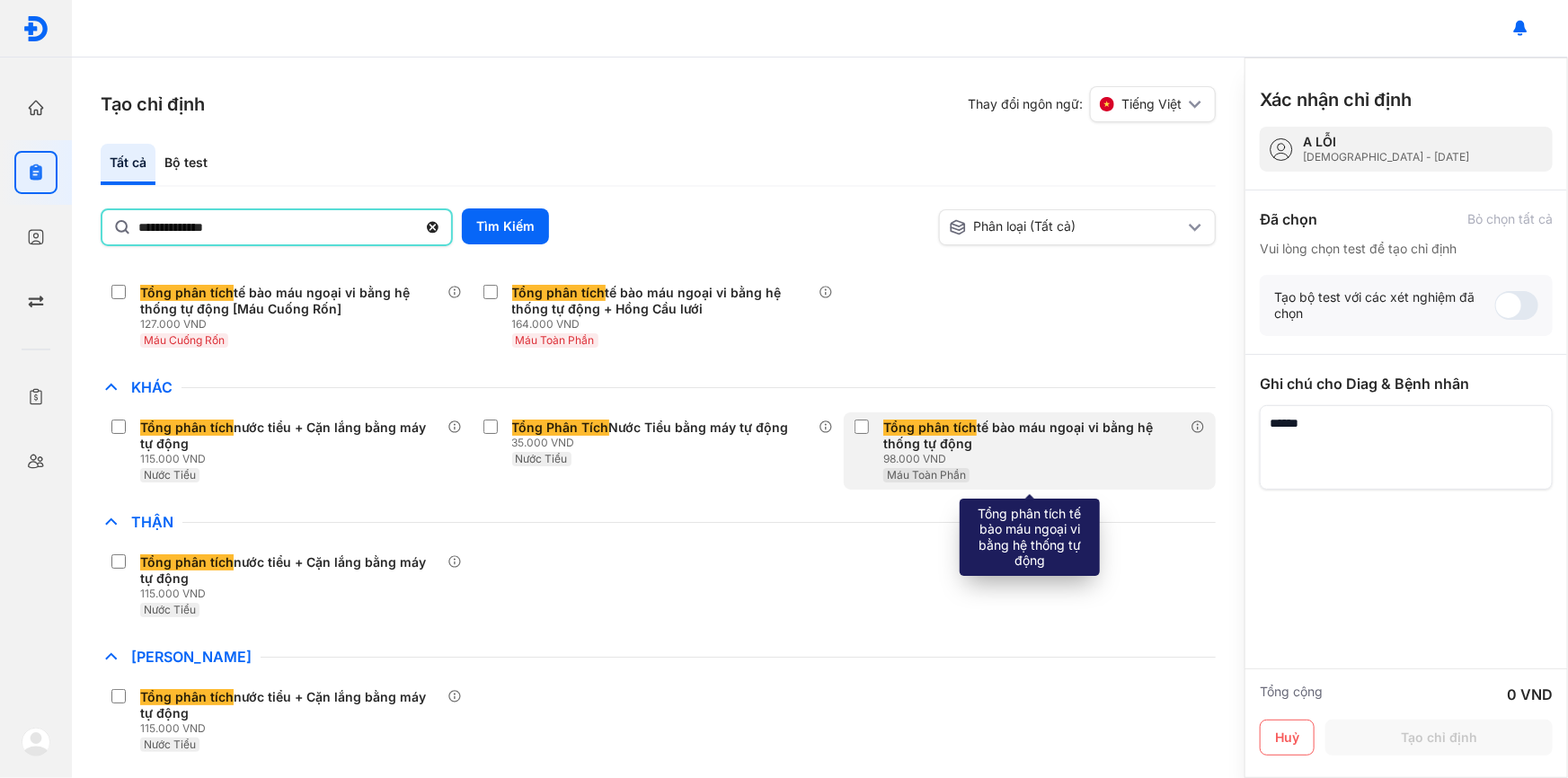
click at [845, 420] on div "Tổng phân tích tế bào máu ngoại vi bằng hệ thống tự động 98.000 VND Máu Toàn Ph…" at bounding box center [1030, 452] width 372 height 78
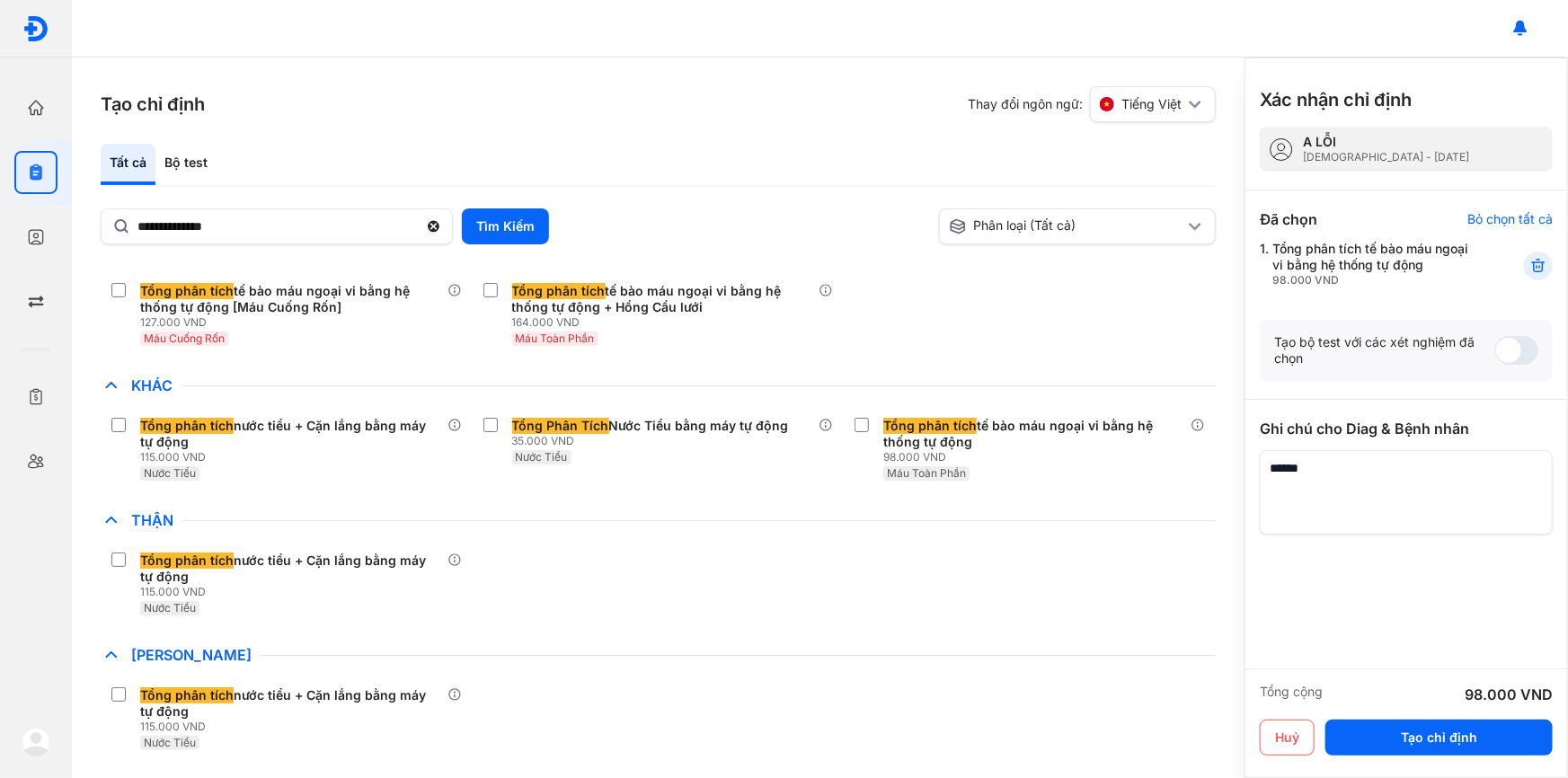
scroll to position [0, 0]
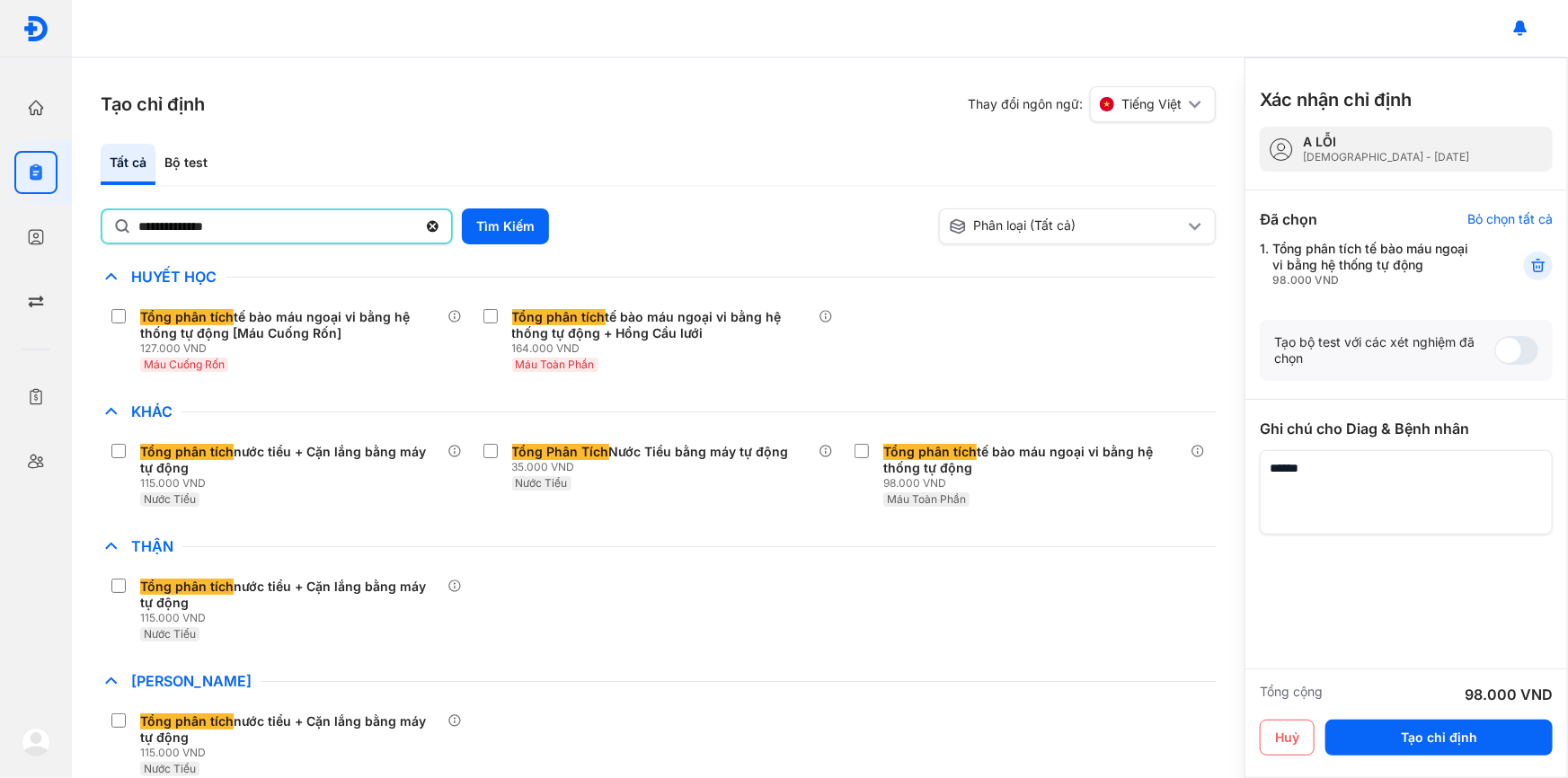
click at [321, 212] on input "**********" at bounding box center [277, 225] width 279 height 32
type input "*"
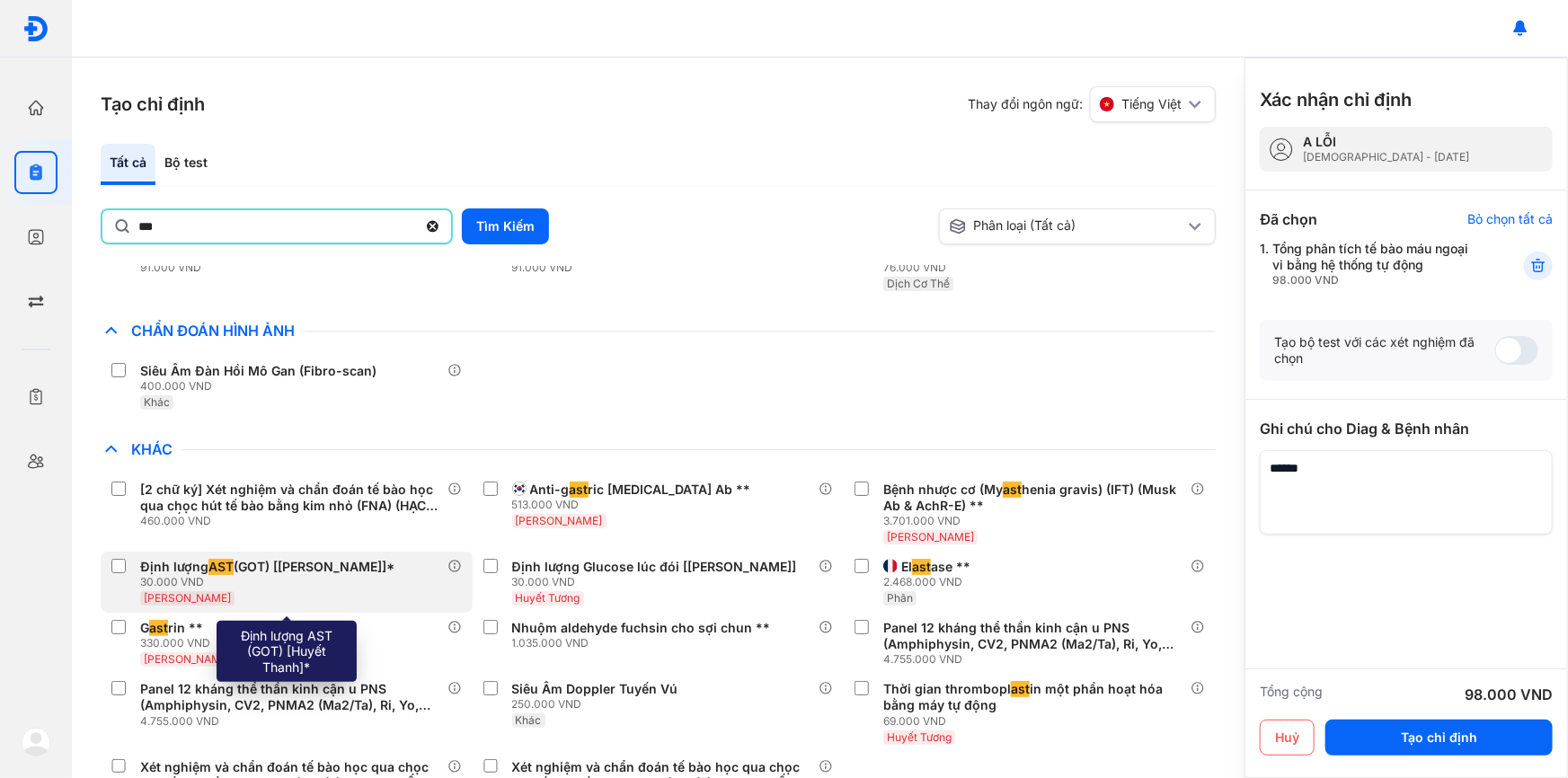
scroll to position [162, 0]
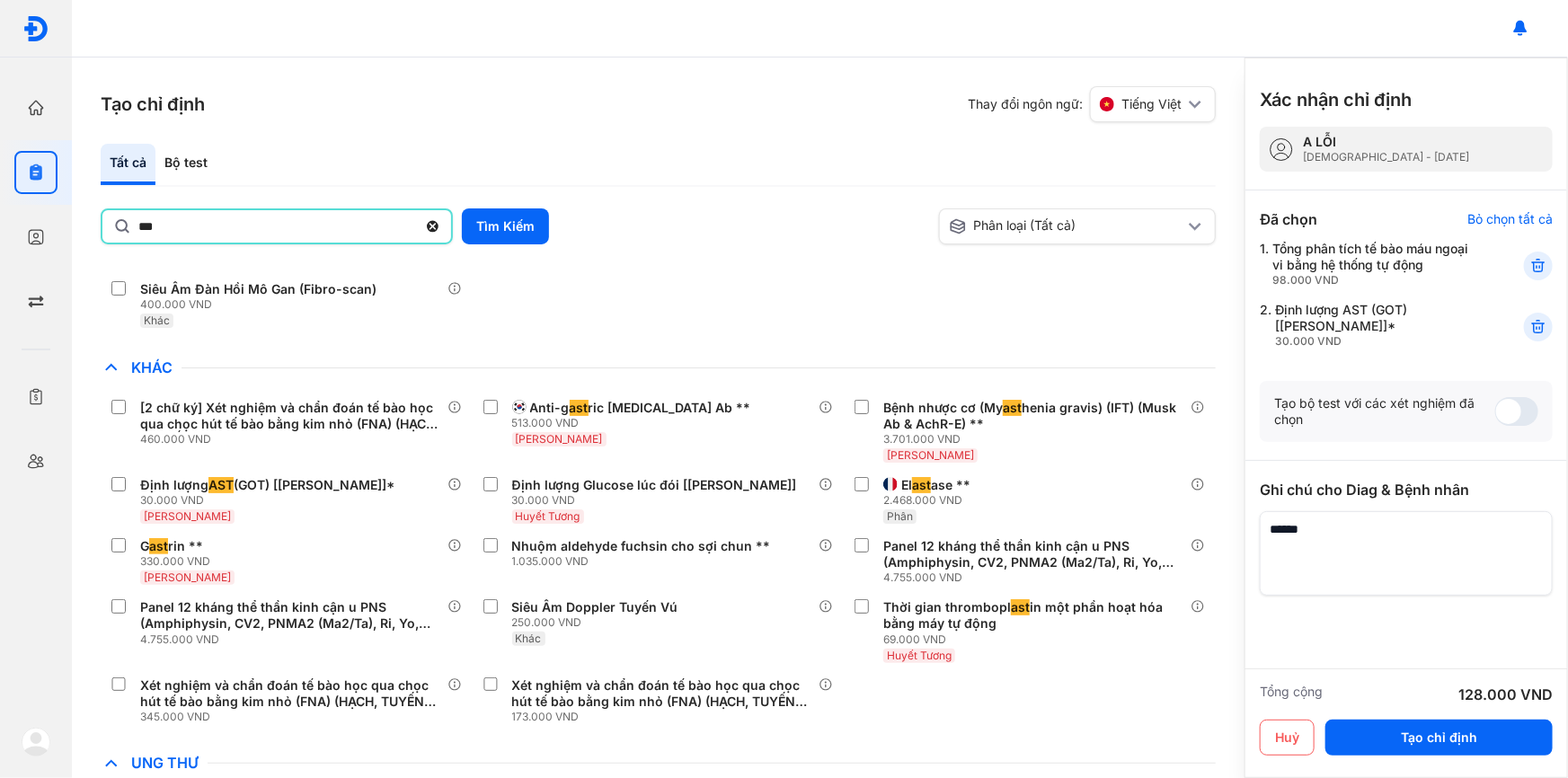
click at [152, 222] on input "***" at bounding box center [277, 225] width 279 height 32
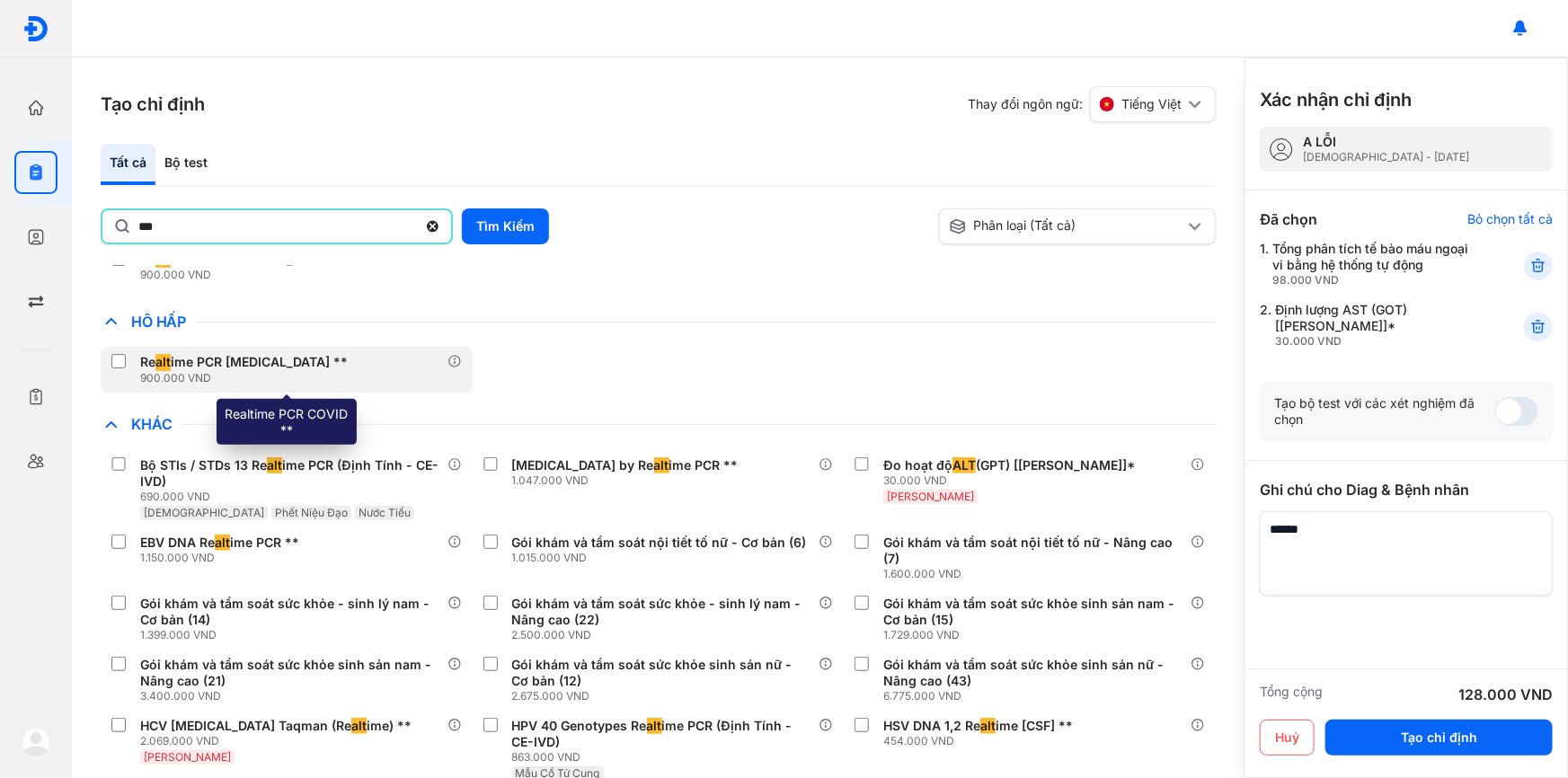
scroll to position [245, 0]
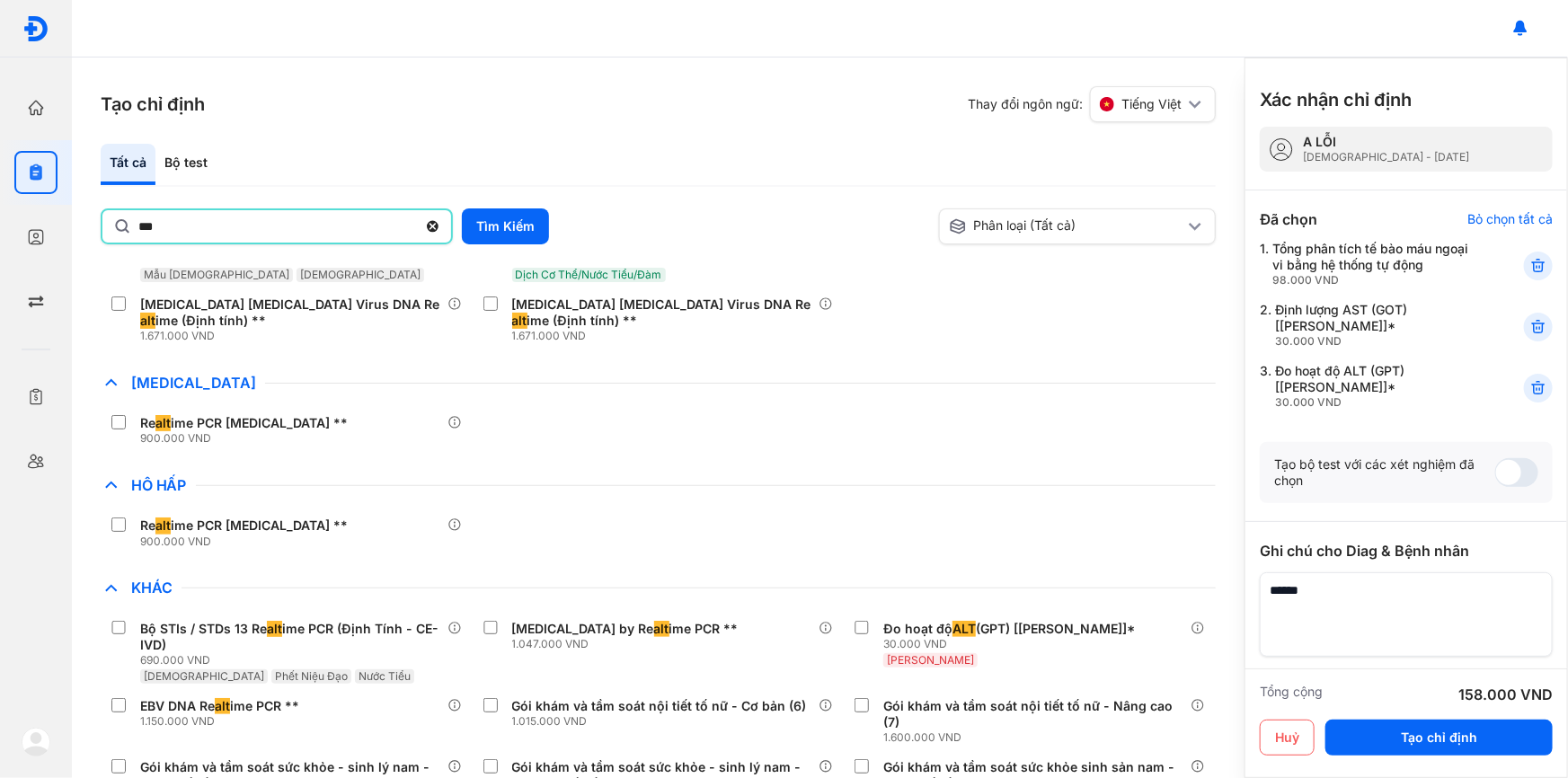
click at [261, 219] on input "***" at bounding box center [277, 225] width 279 height 32
type input "***"
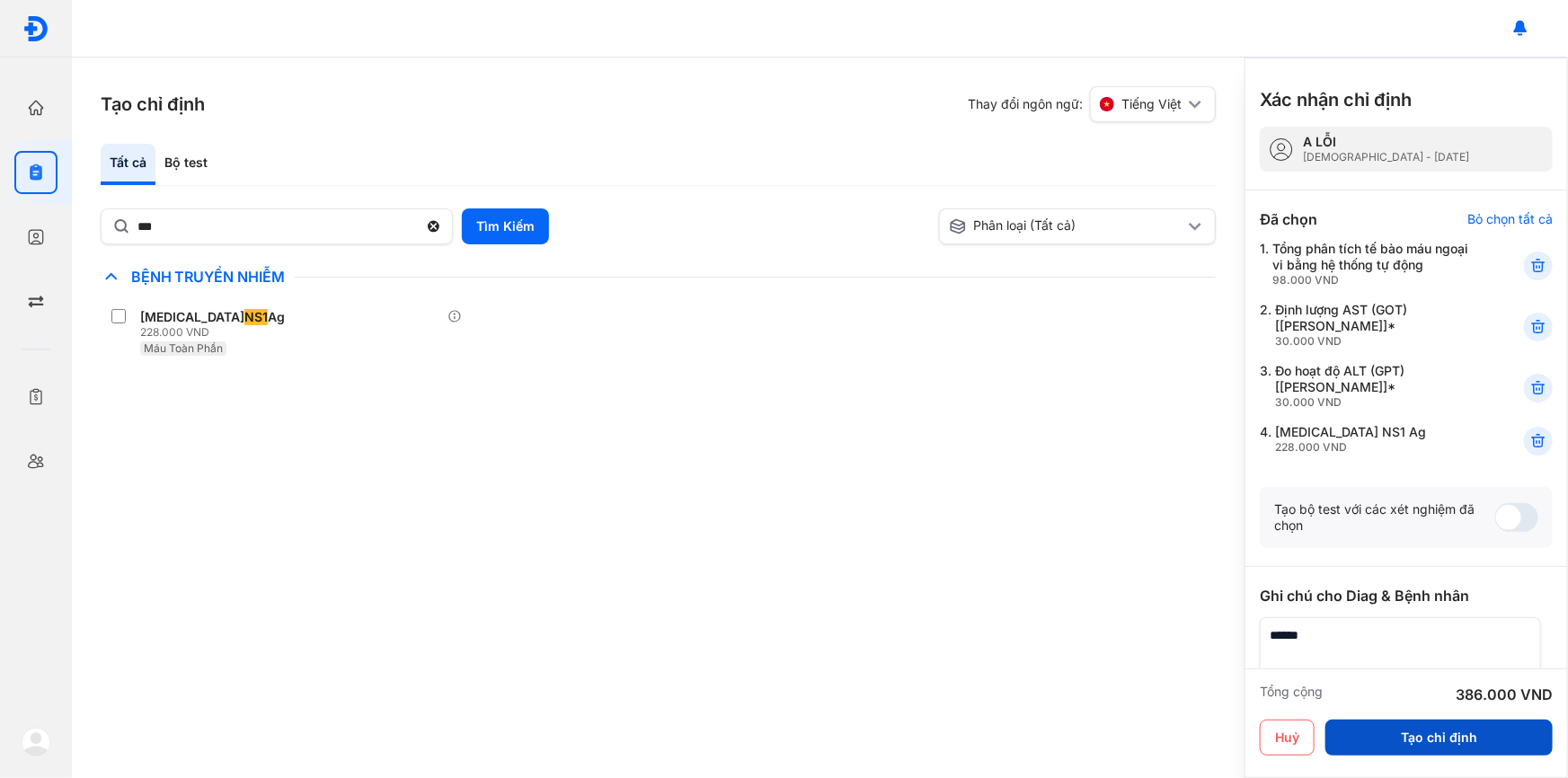
click at [1492, 737] on button "Tạo chỉ định" at bounding box center [1439, 737] width 227 height 36
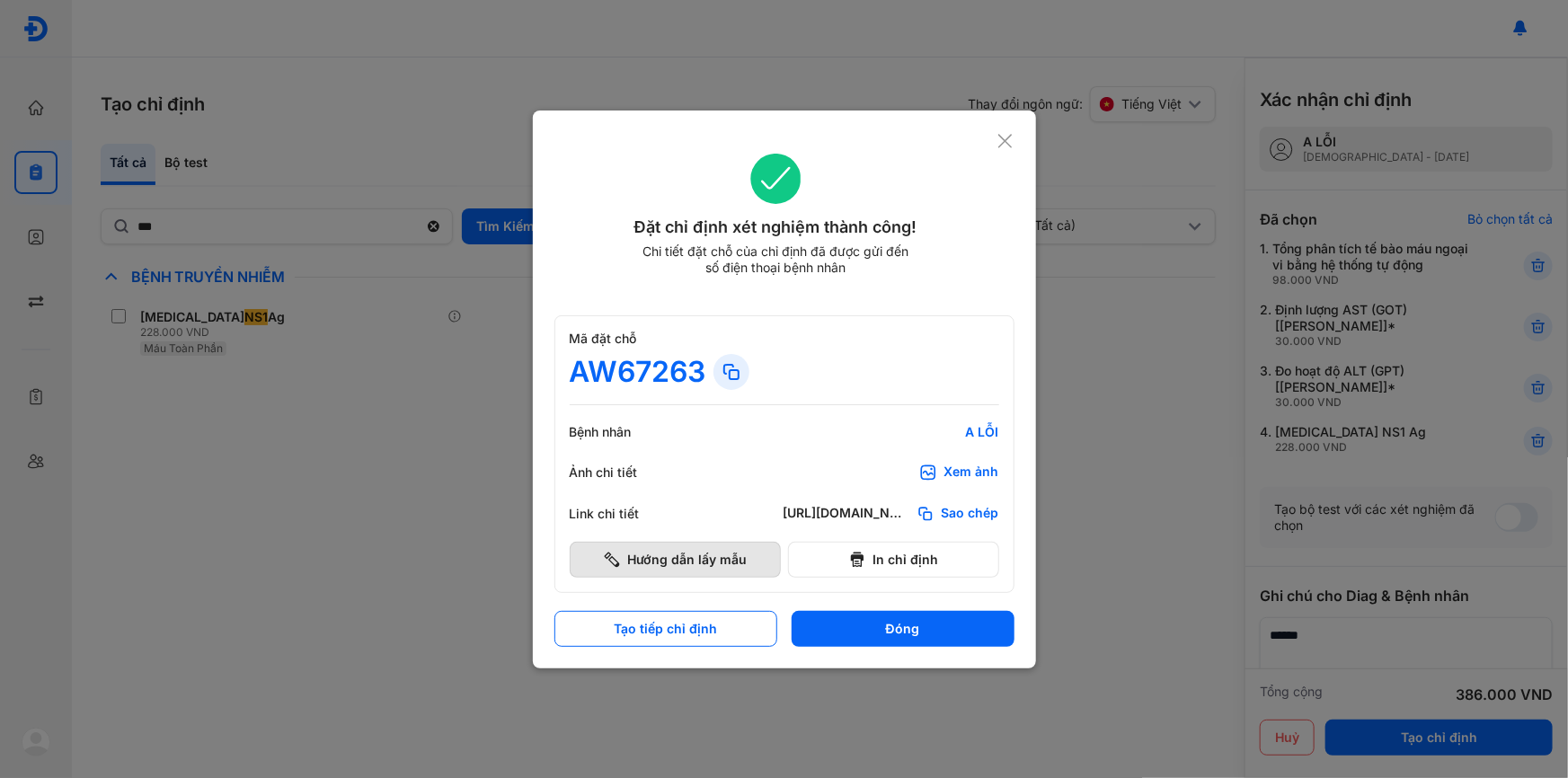
click at [737, 563] on button "Hướng dẫn lấy mẫu" at bounding box center [674, 559] width 211 height 36
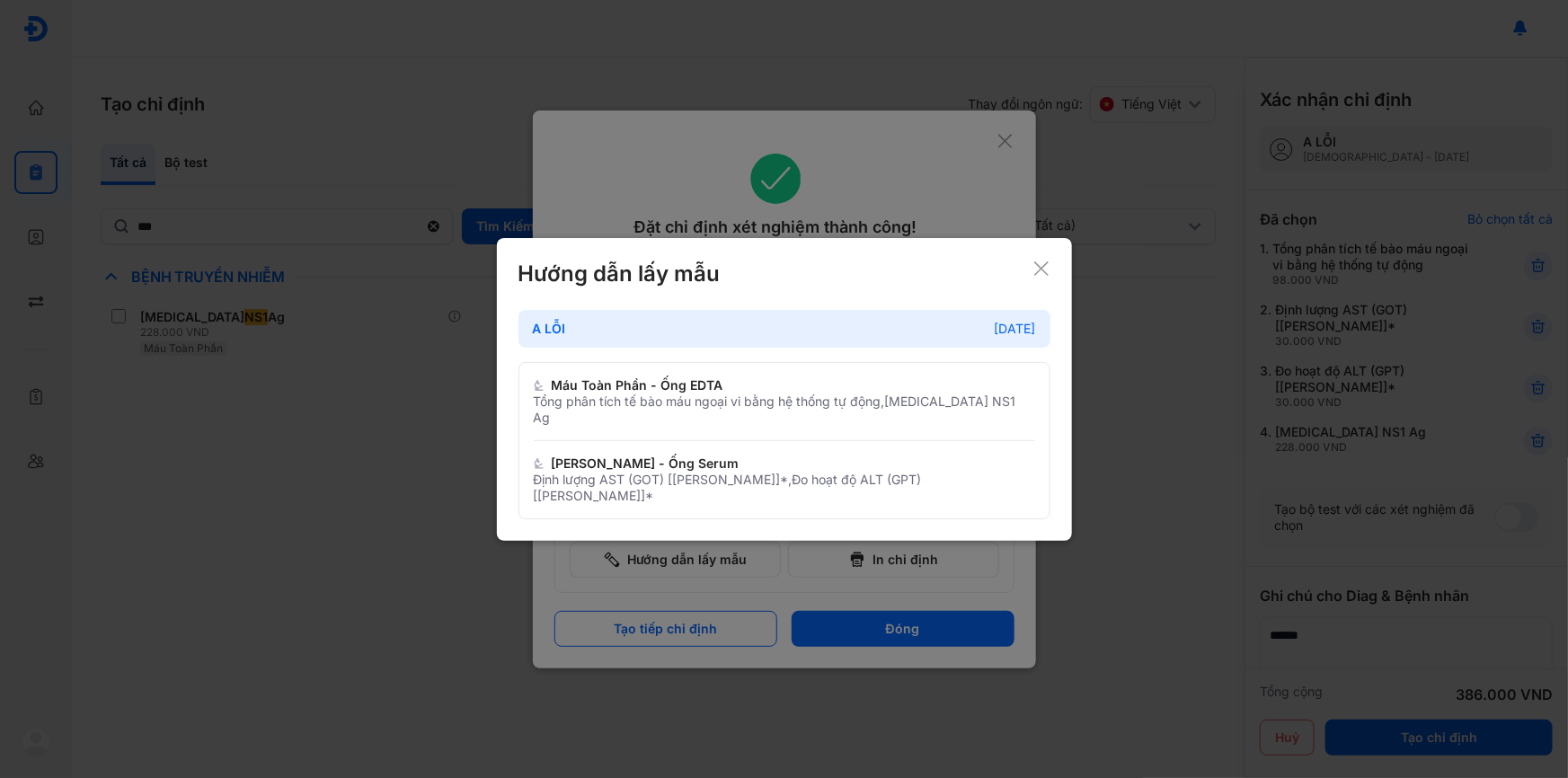
click at [1044, 271] on div "Hướng dẫn lấy mẫu A LỖI 15/04/2010 Máu Toàn Phần - Ống EDTA Tổng phân tích tế b…" at bounding box center [785, 389] width 575 height 303
click at [1038, 276] on use at bounding box center [1041, 268] width 15 height 15
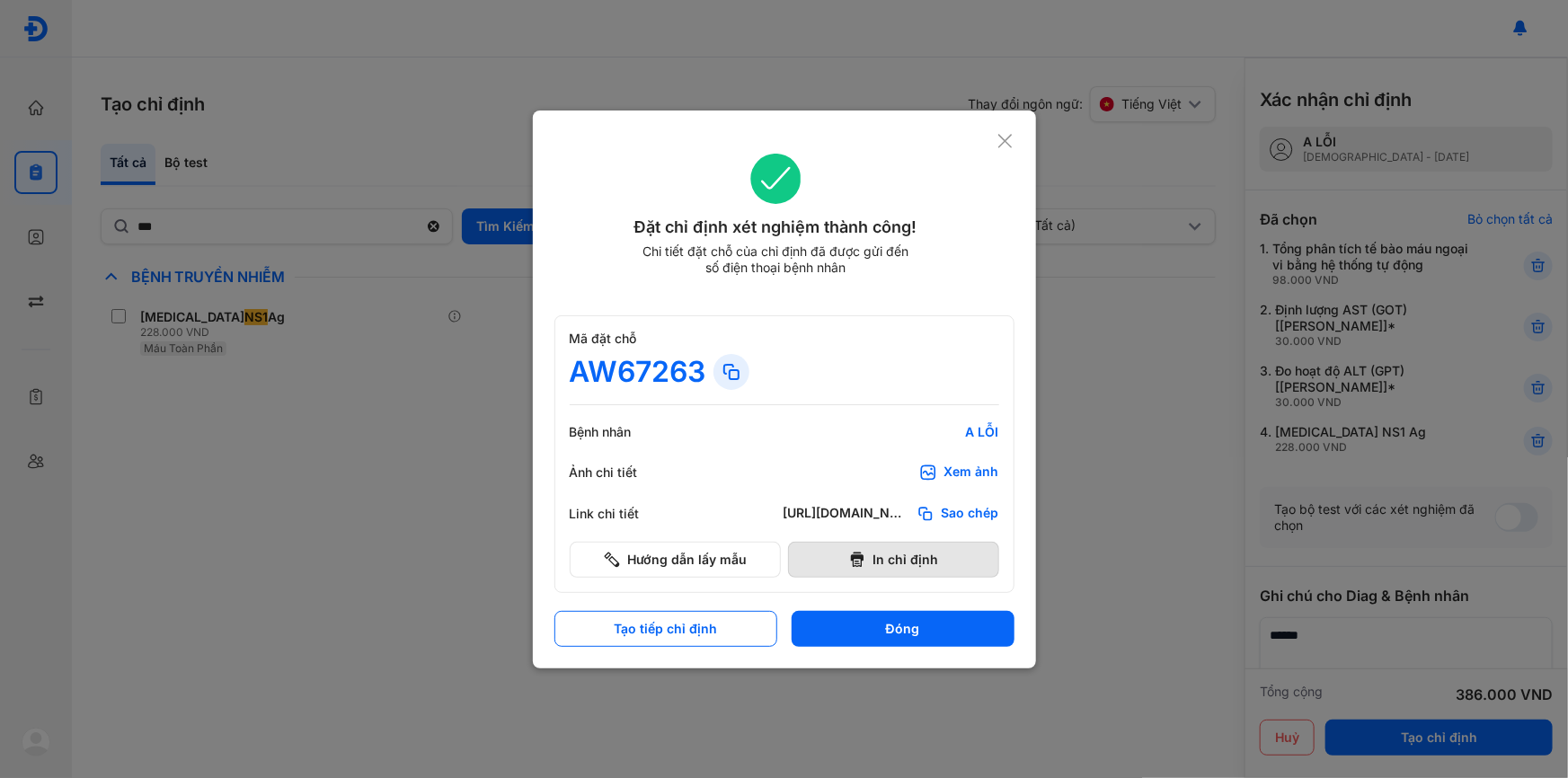
click at [954, 554] on button "In chỉ định" at bounding box center [893, 559] width 211 height 36
click at [1010, 139] on icon at bounding box center [1006, 141] width 17 height 18
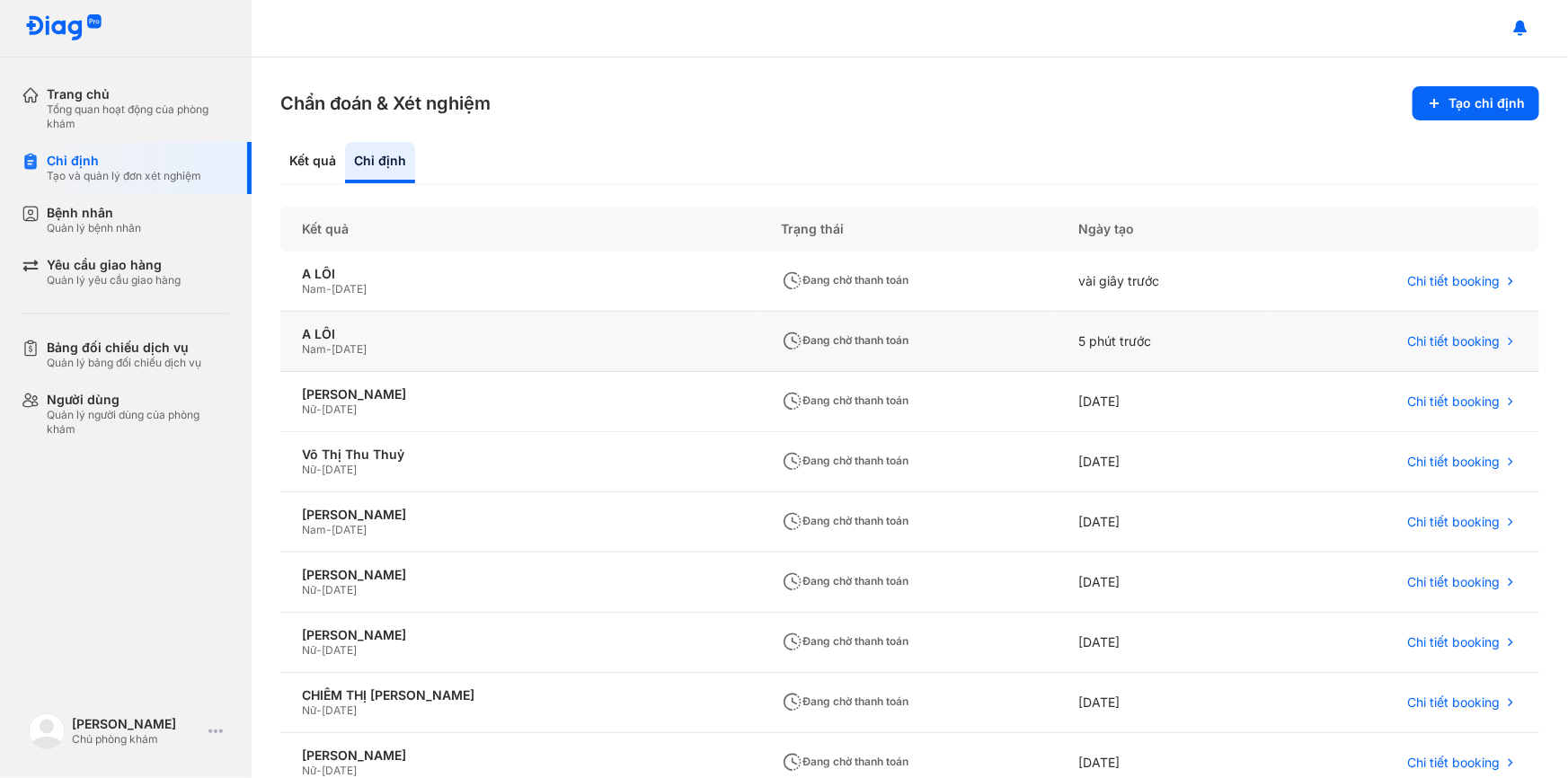
click at [946, 321] on div "Đang chờ thanh toán" at bounding box center [908, 342] width 296 height 60
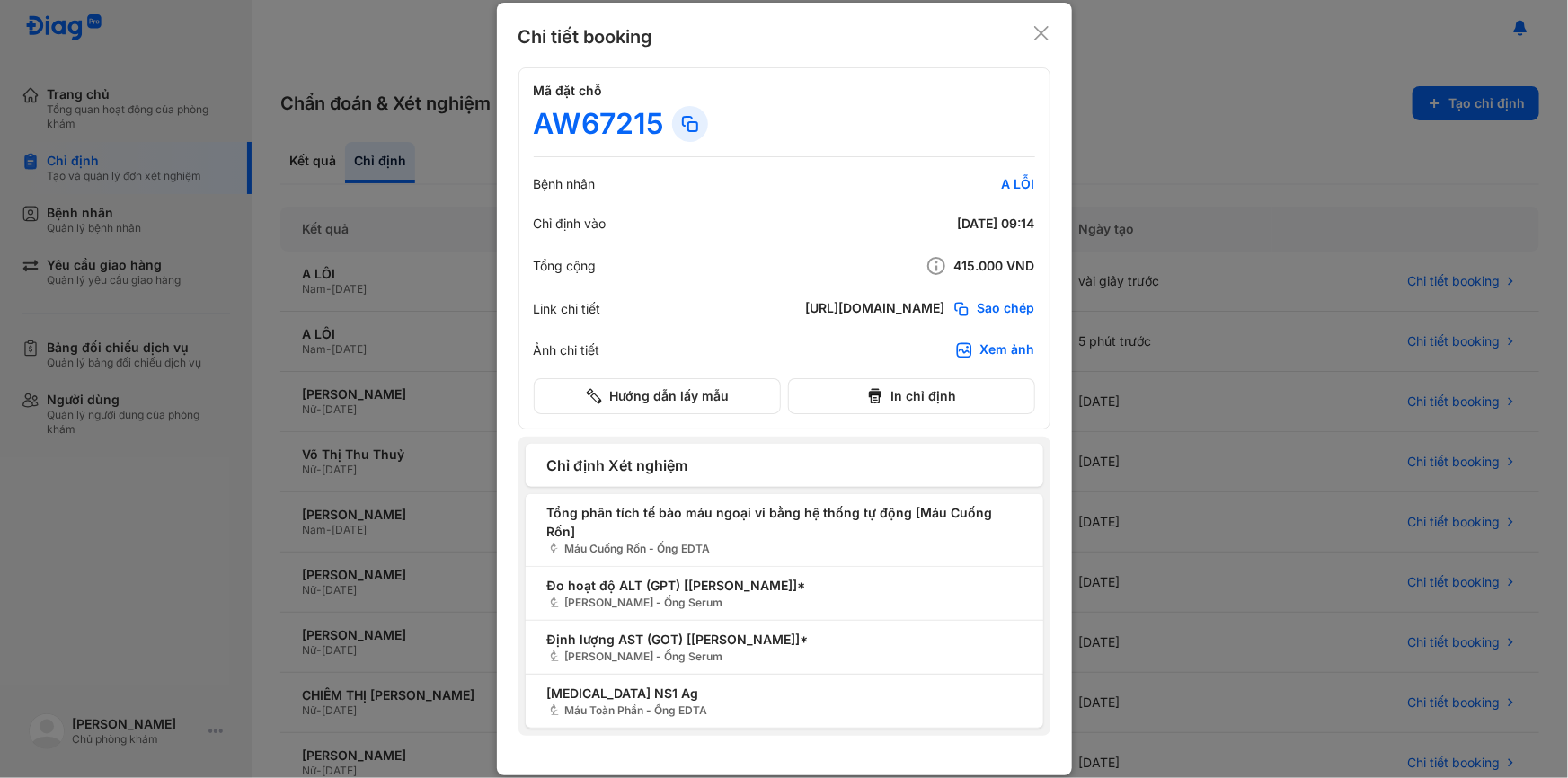
click at [1040, 42] on icon at bounding box center [1041, 33] width 18 height 18
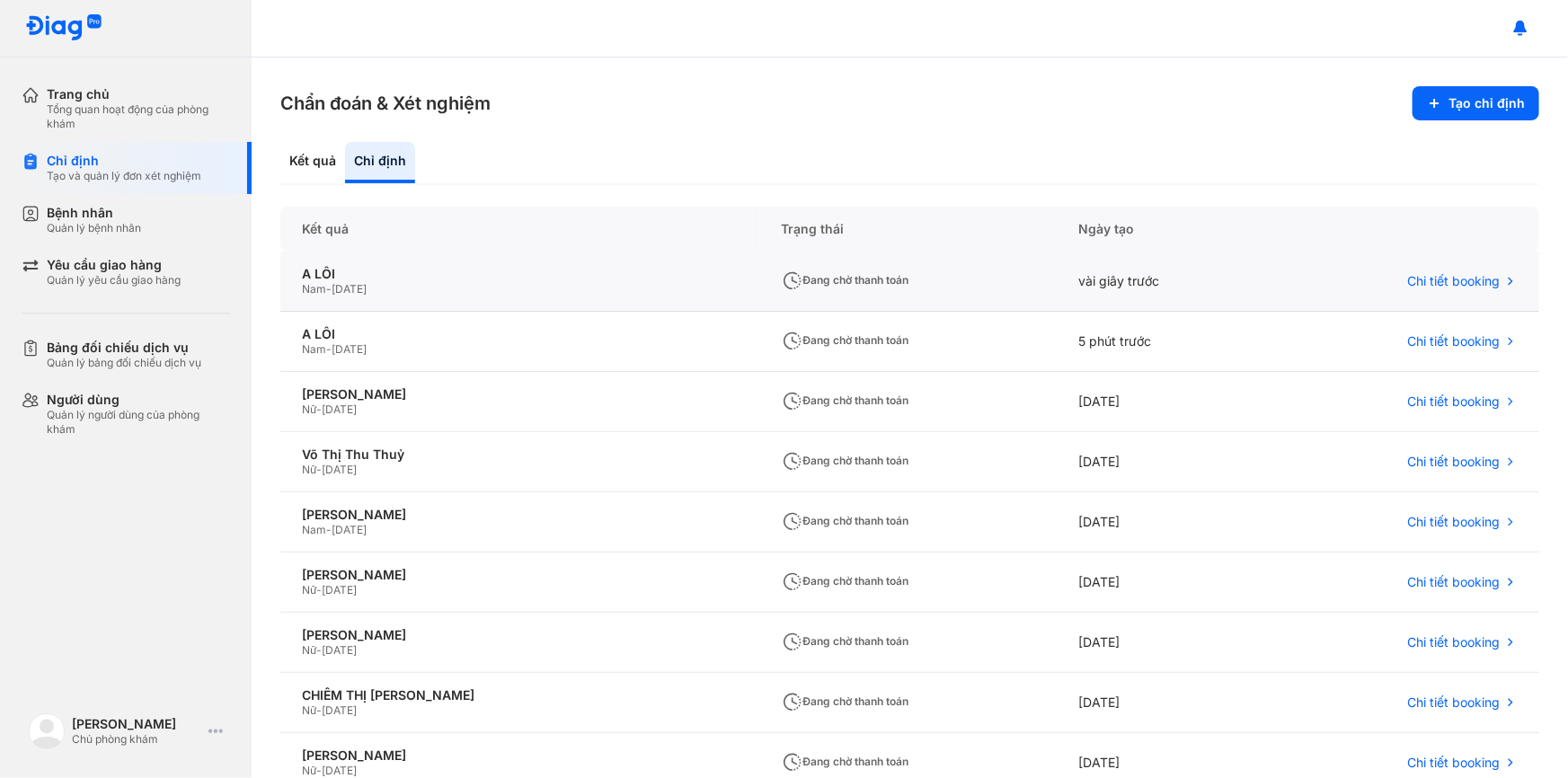
click at [816, 269] on div "Đang chờ thanh toán" at bounding box center [908, 282] width 296 height 60
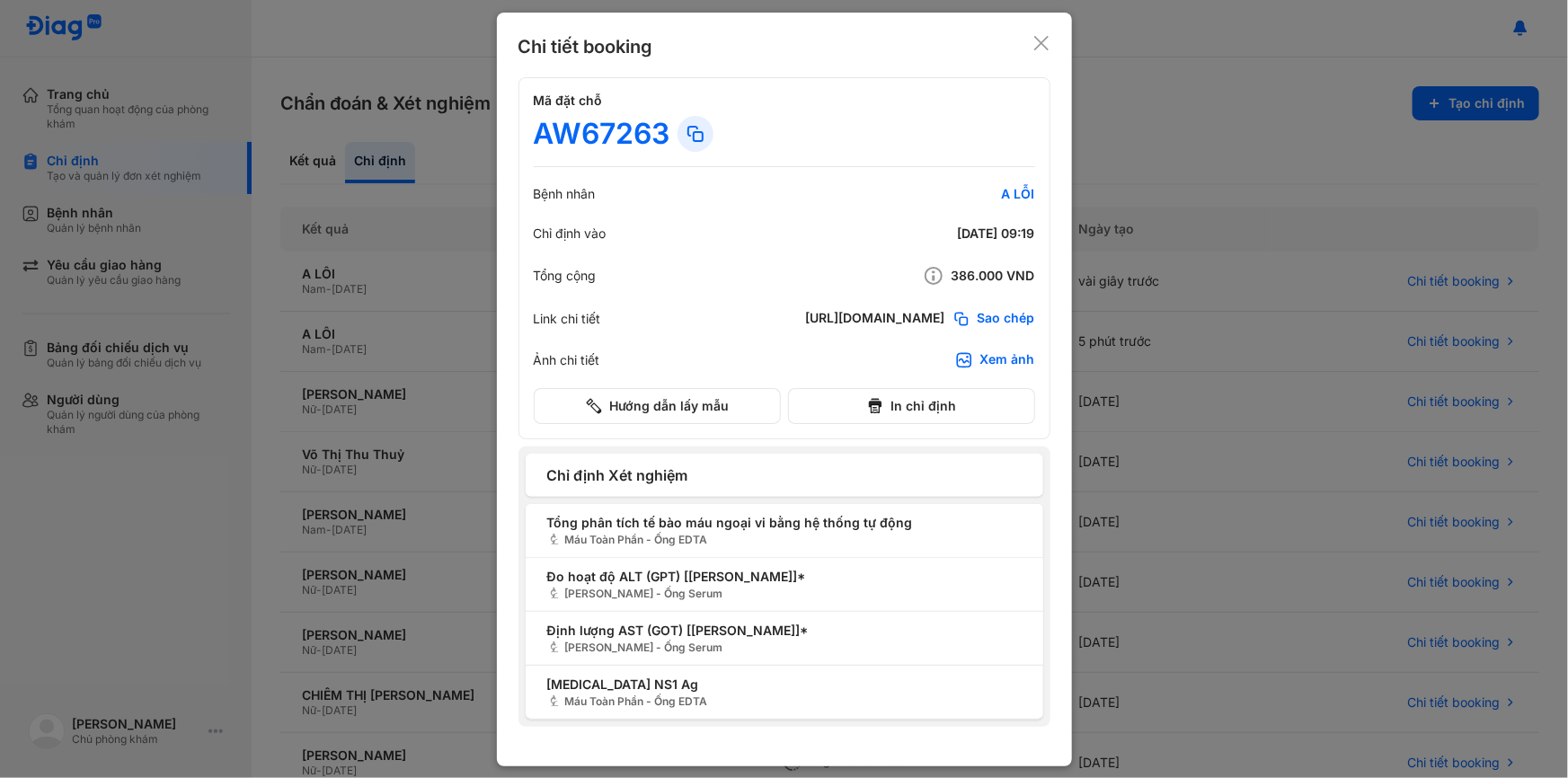
click at [1039, 38] on icon at bounding box center [1041, 43] width 18 height 18
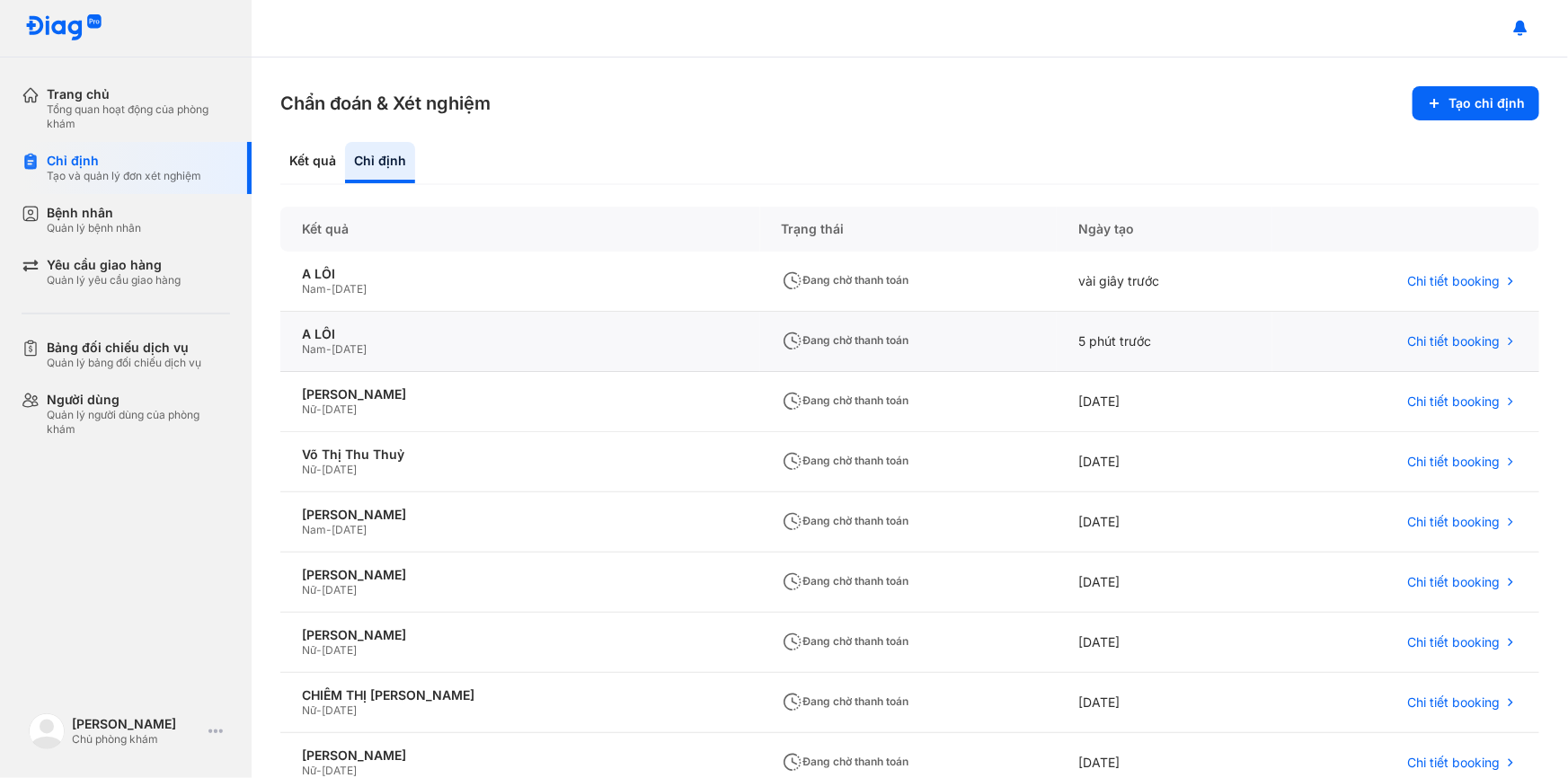
click at [761, 347] on div "Đang chờ thanh toán" at bounding box center [908, 342] width 296 height 60
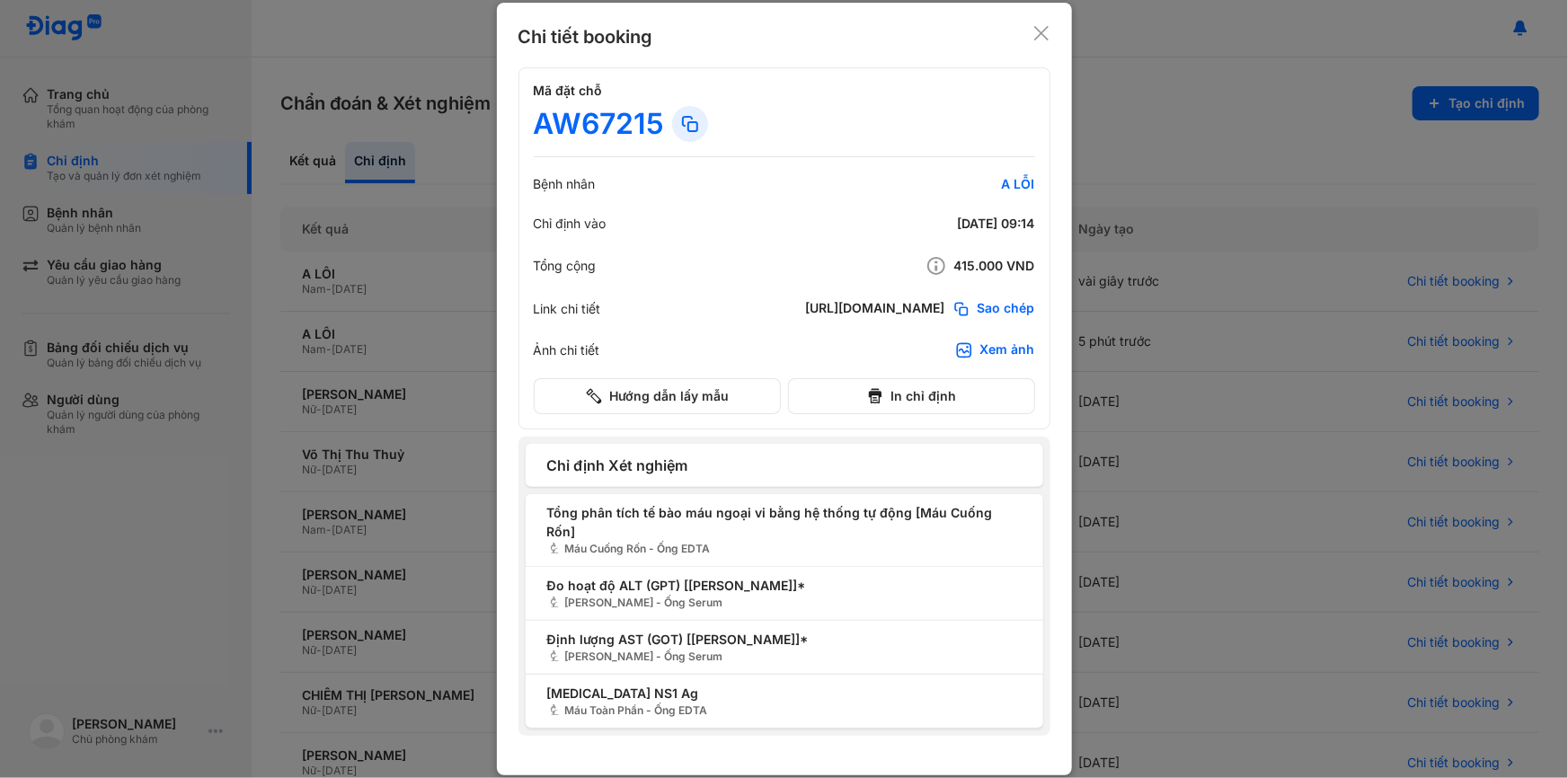
click at [1042, 41] on use at bounding box center [1041, 33] width 15 height 15
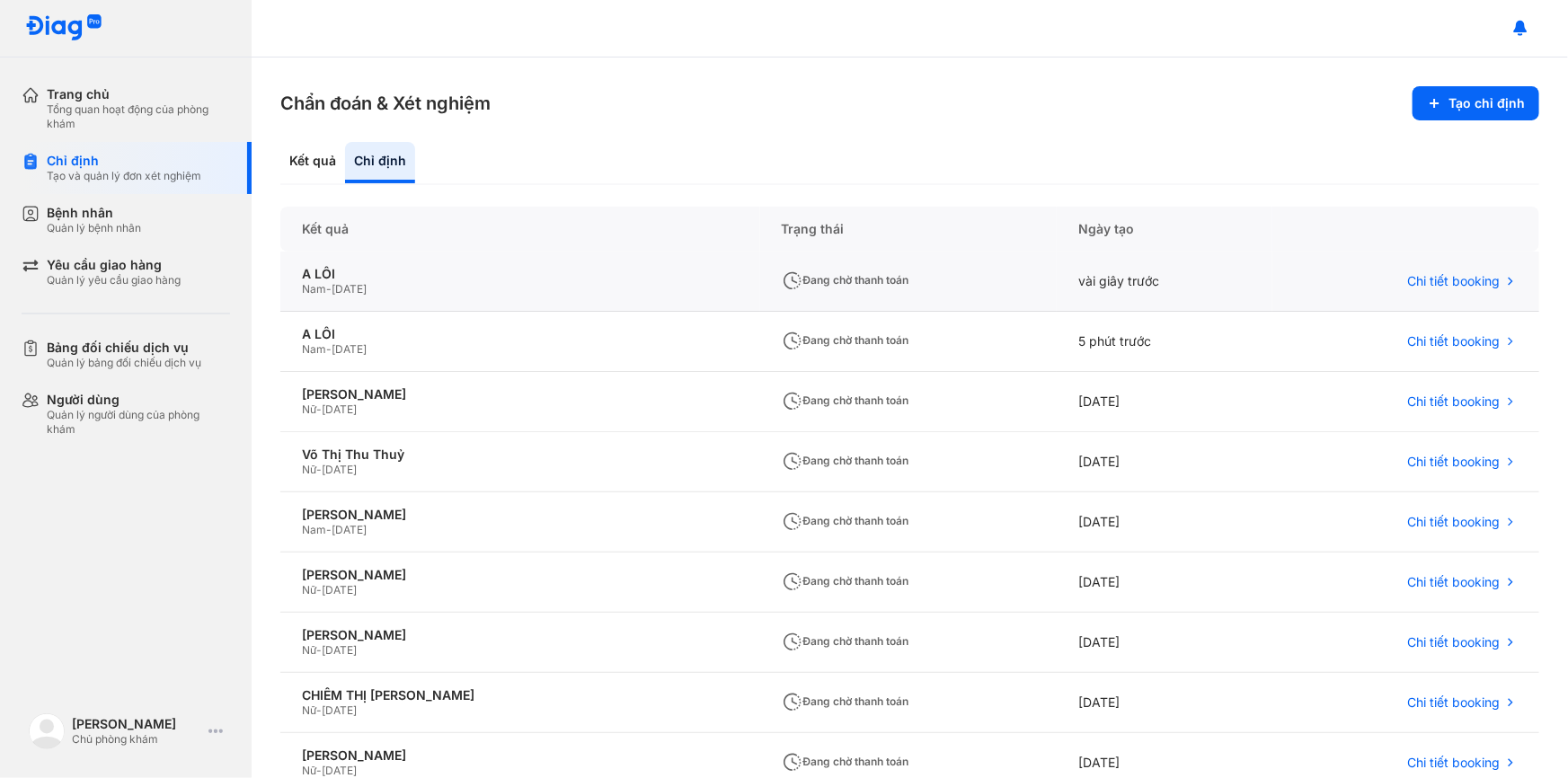
click at [761, 294] on div "Đang chờ thanh toán" at bounding box center [908, 282] width 296 height 60
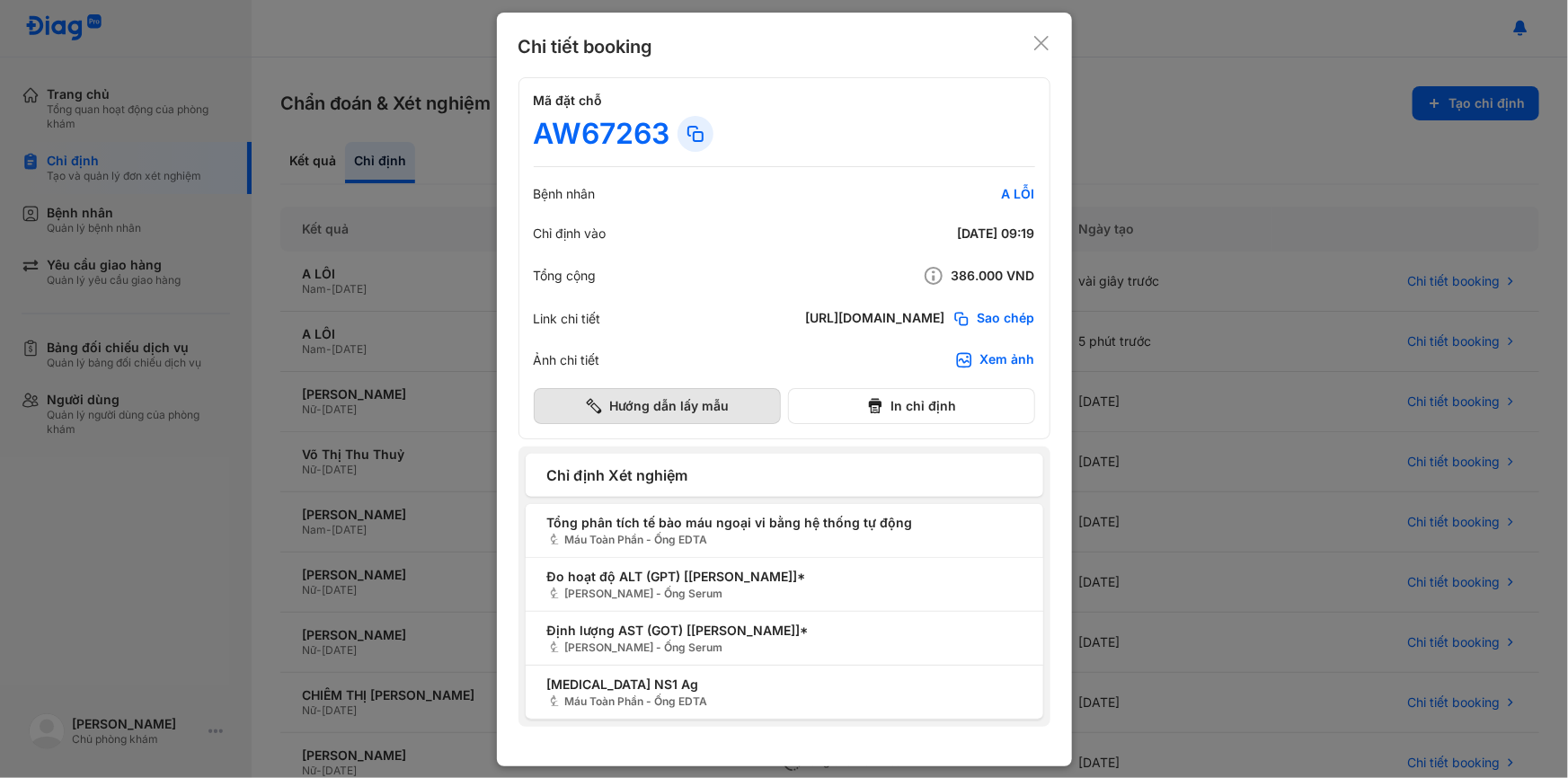
click at [718, 404] on button "Hướng dẫn lấy mẫu" at bounding box center [657, 406] width 247 height 36
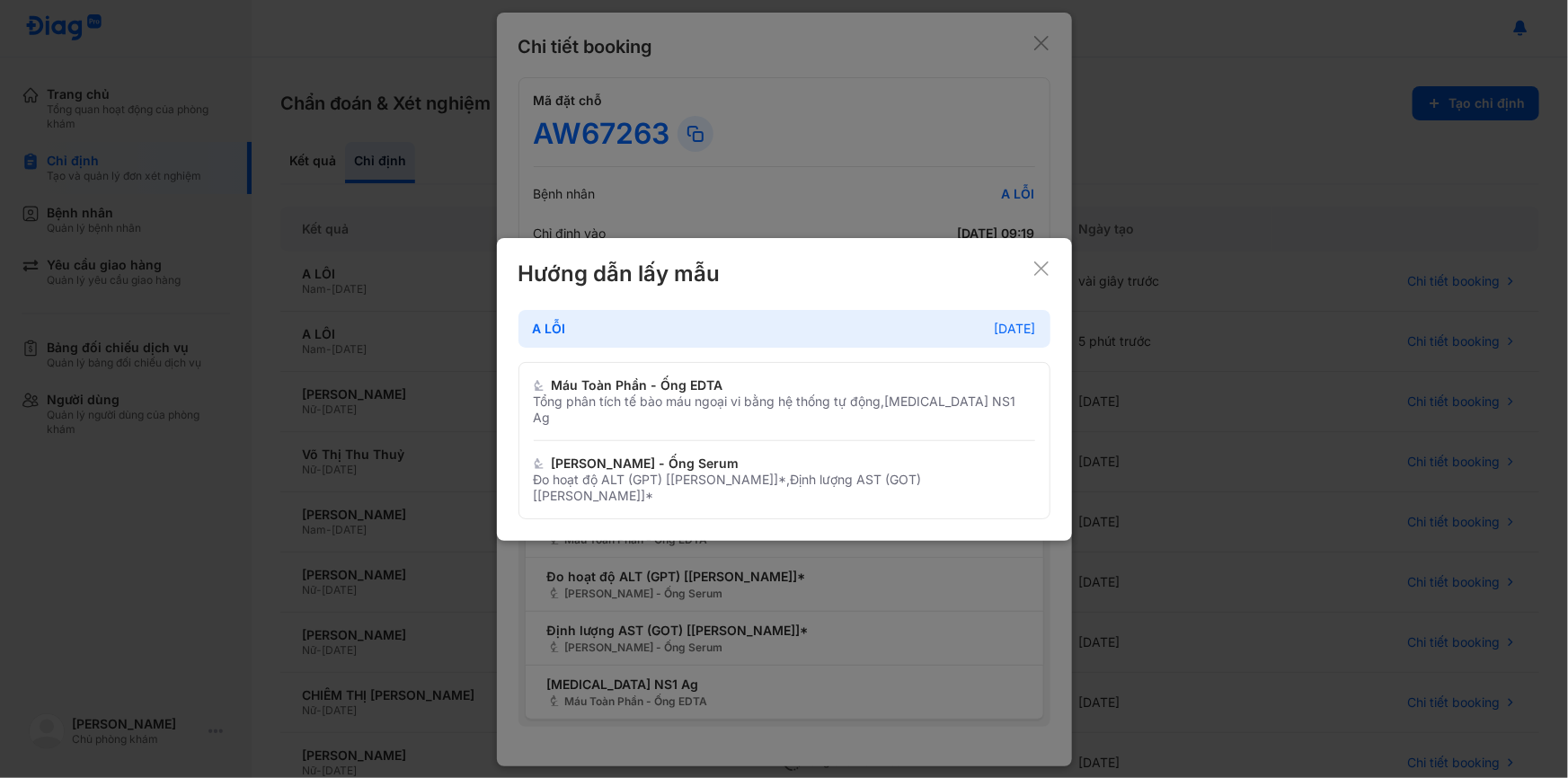
click at [1049, 278] on icon at bounding box center [1041, 268] width 18 height 18
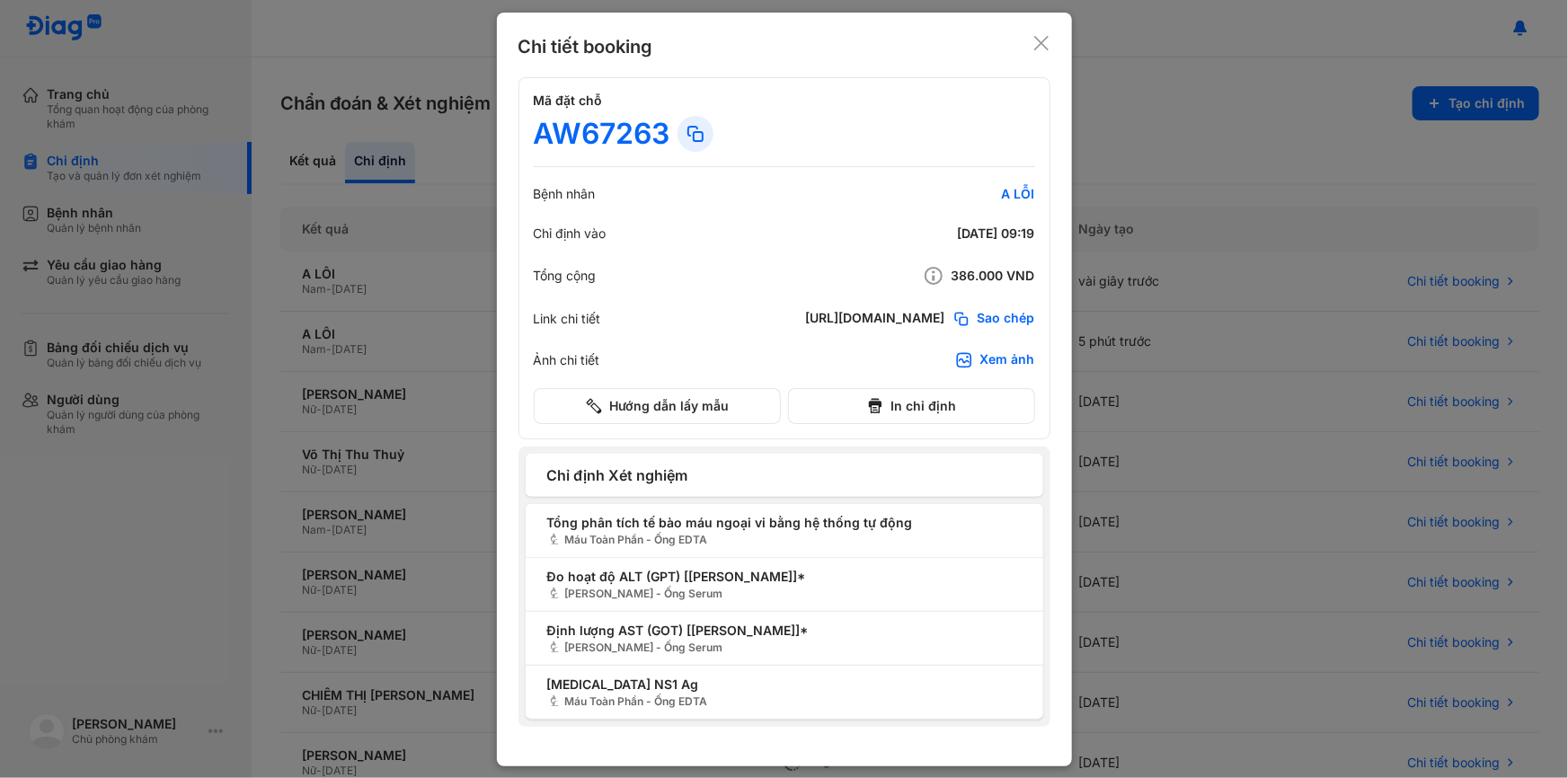
click at [1006, 354] on div "Xem ảnh" at bounding box center [1007, 360] width 54 height 18
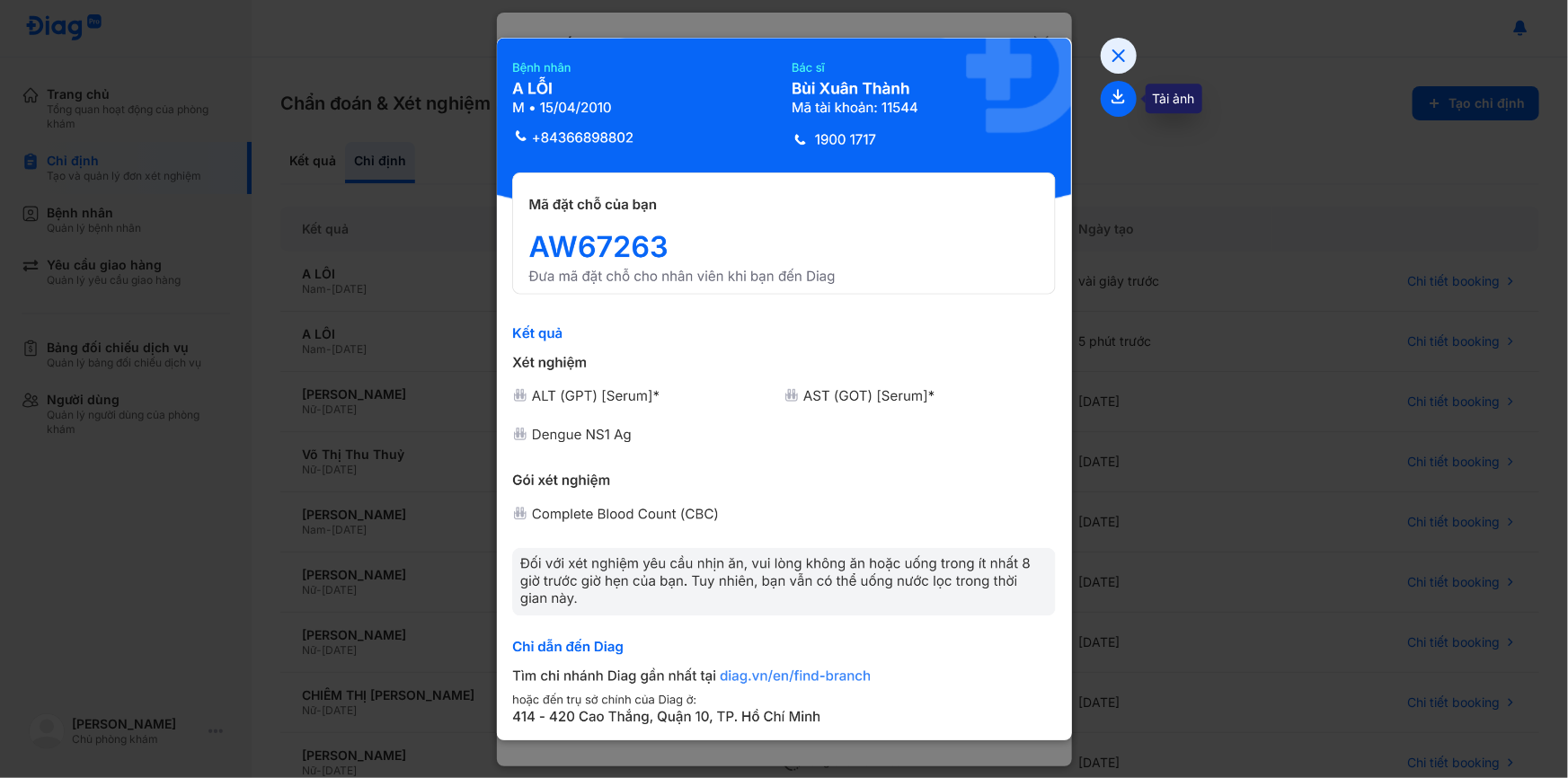
click at [1108, 106] on icon at bounding box center [1118, 98] width 36 height 36
click at [1129, 51] on icon at bounding box center [1118, 55] width 36 height 36
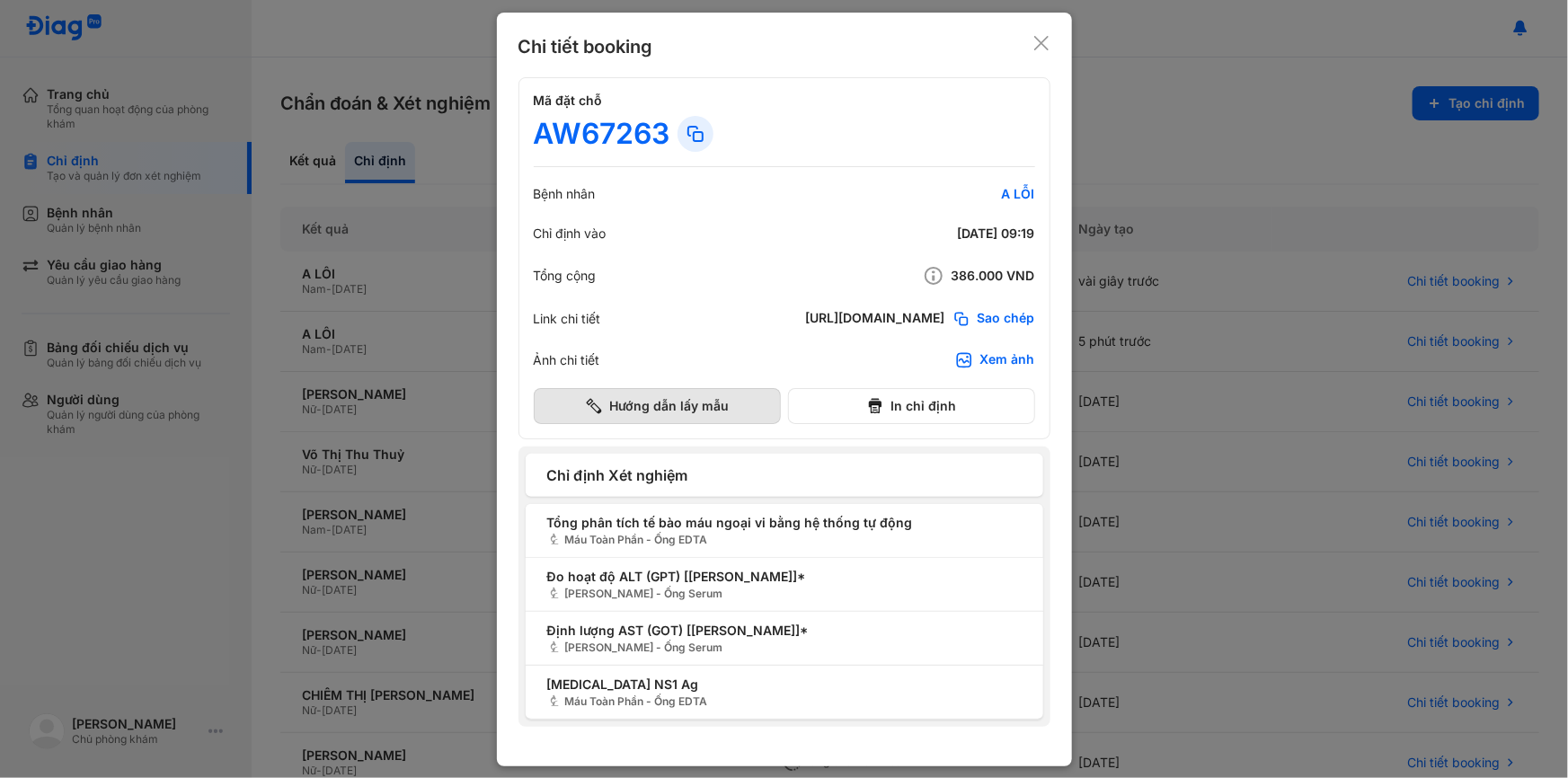
click at [725, 413] on button "Hướng dẫn lấy mẫu" at bounding box center [657, 406] width 247 height 36
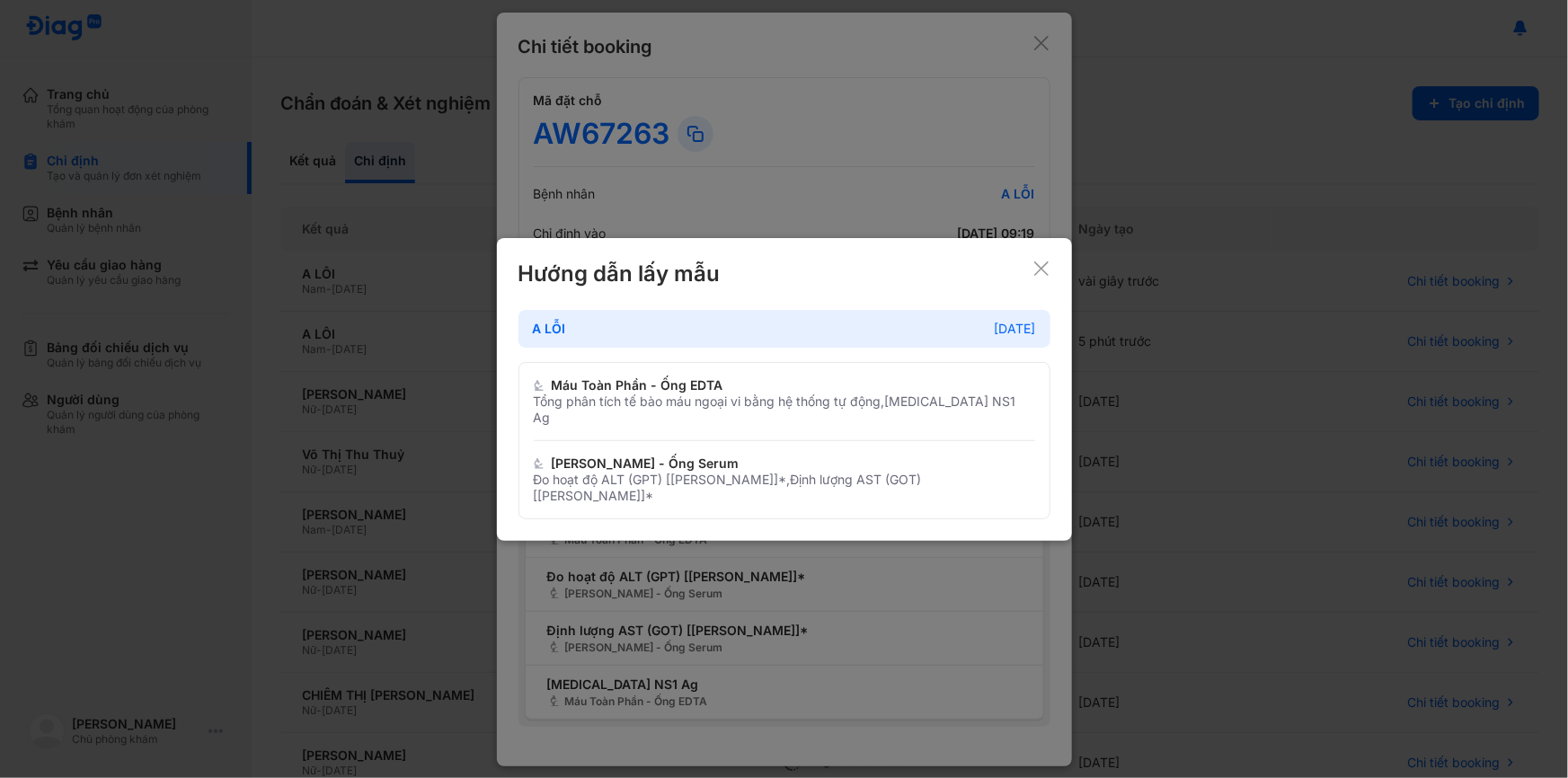
click at [1048, 278] on icon at bounding box center [1041, 268] width 18 height 18
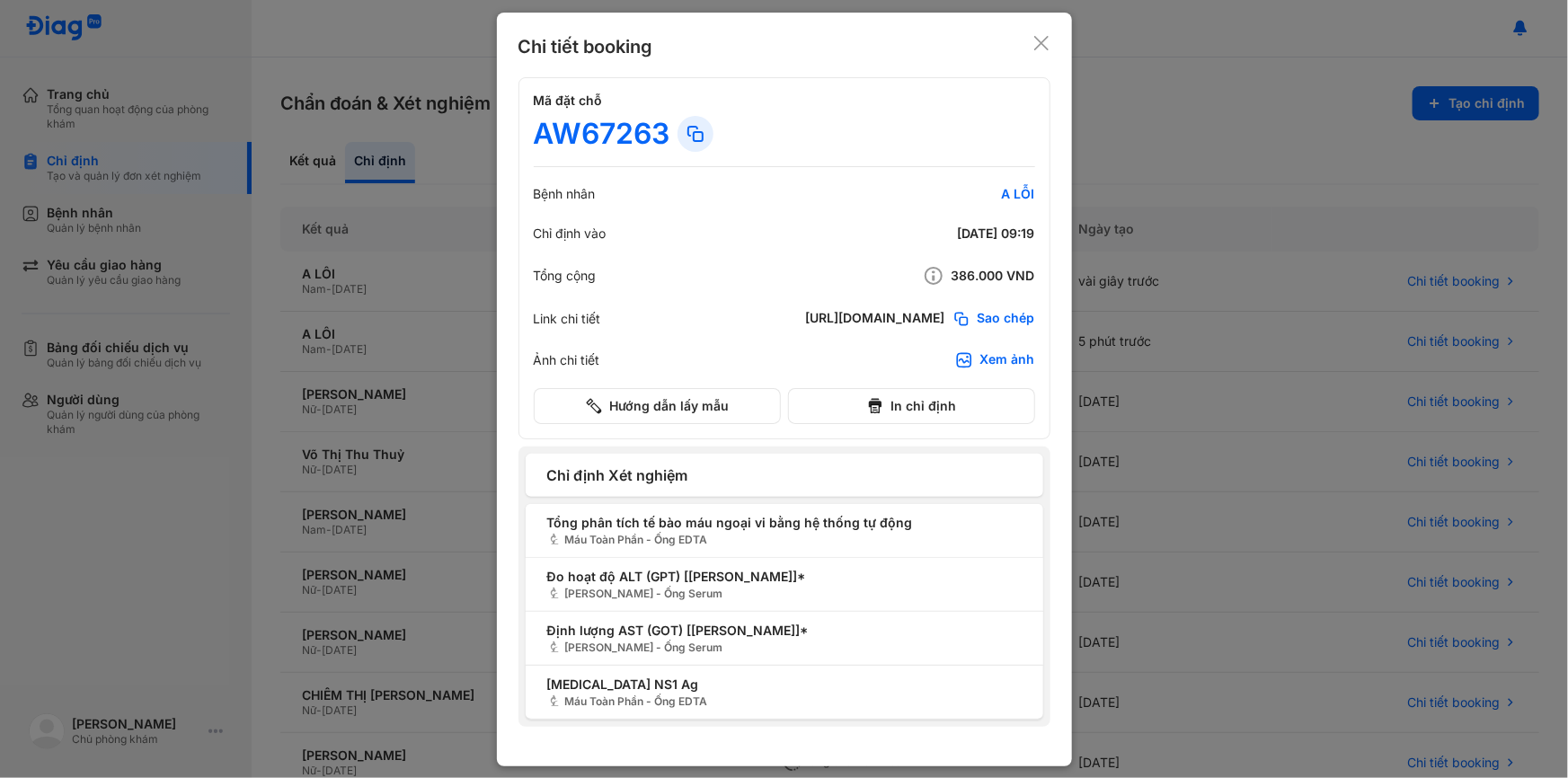
click at [1045, 46] on use at bounding box center [1041, 43] width 15 height 15
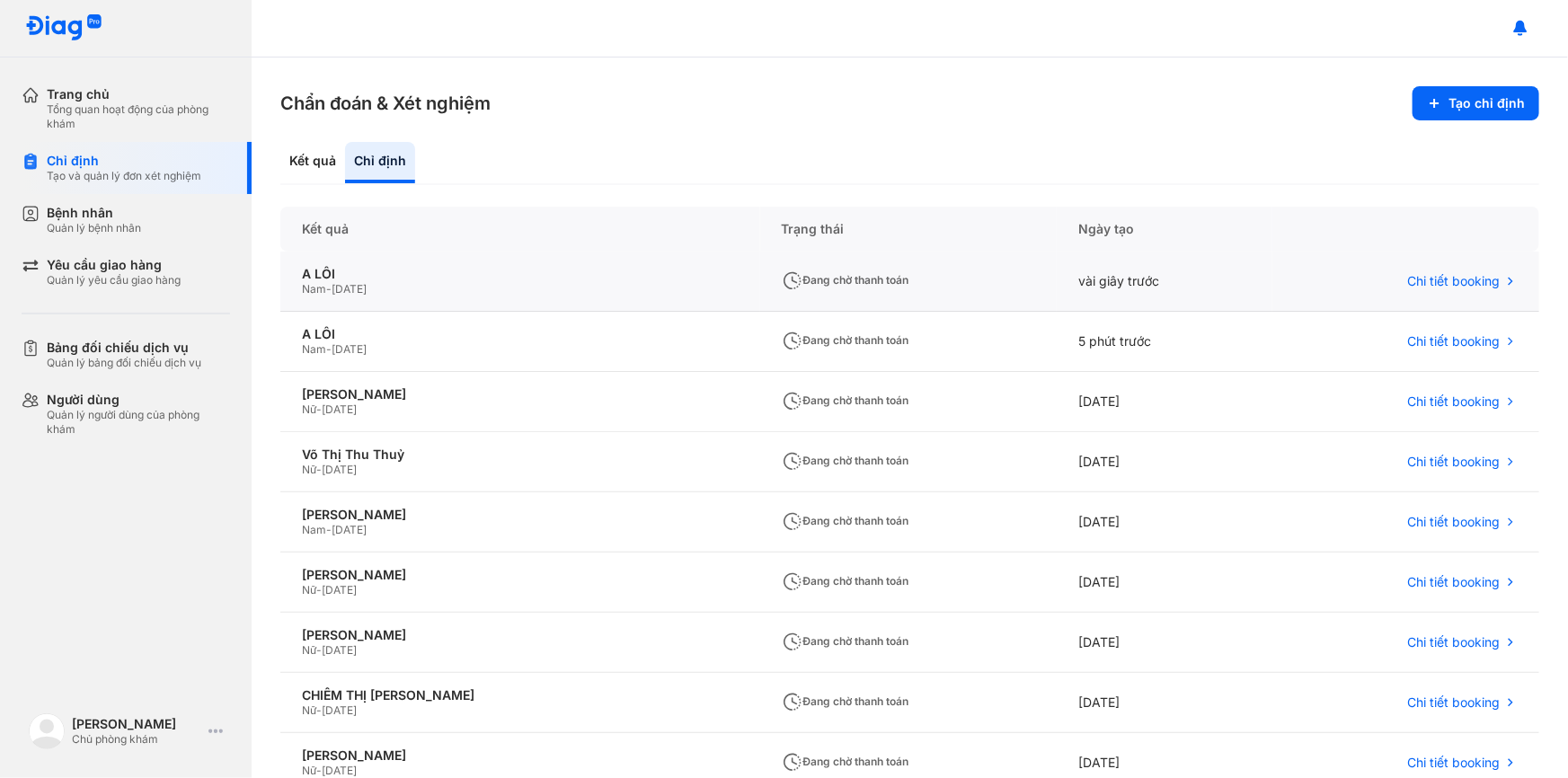
click at [522, 261] on div "A LỖI Nam - 15/04/2010" at bounding box center [521, 282] width 480 height 60
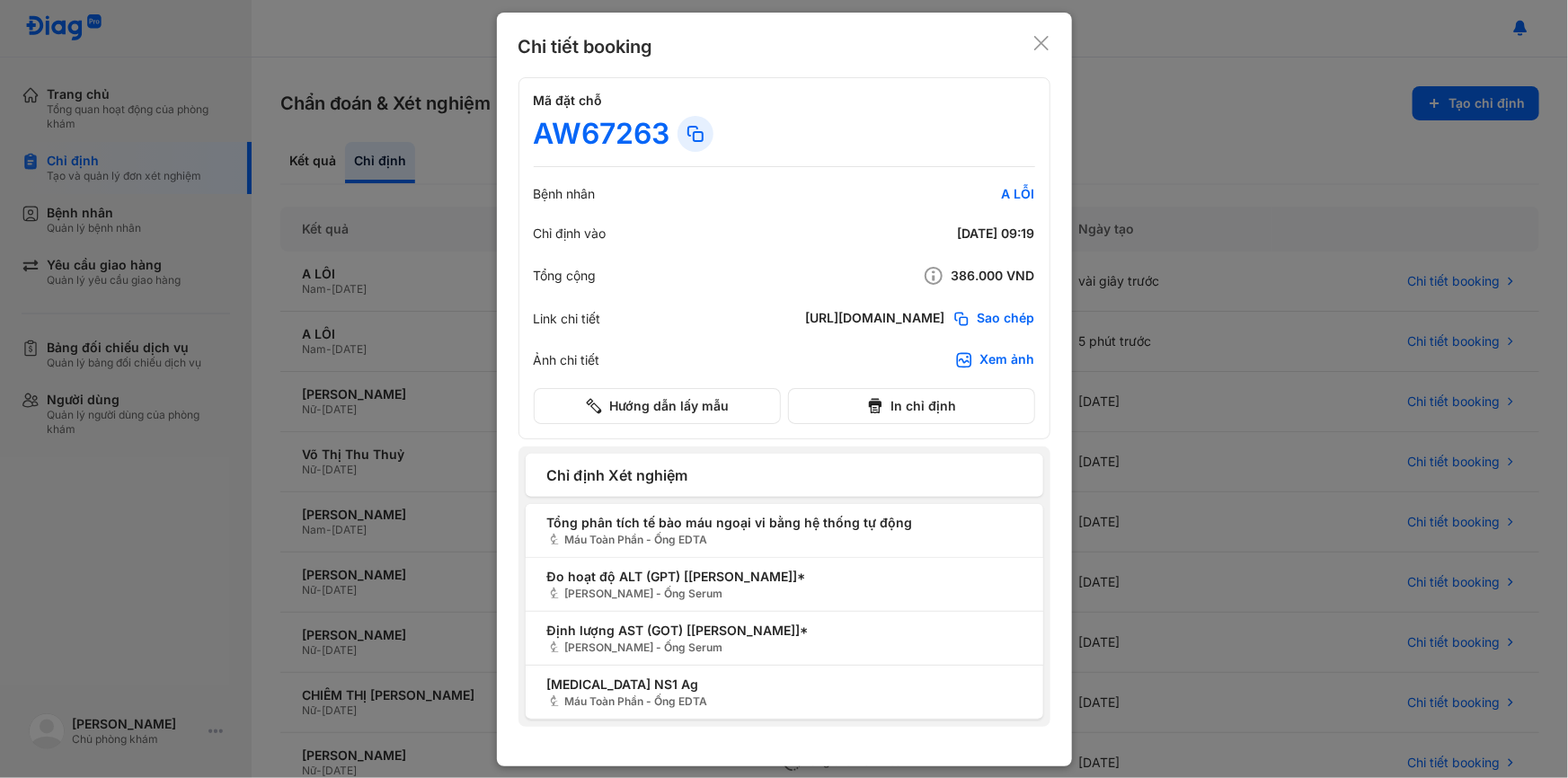
click at [1034, 42] on icon at bounding box center [1041, 43] width 18 height 18
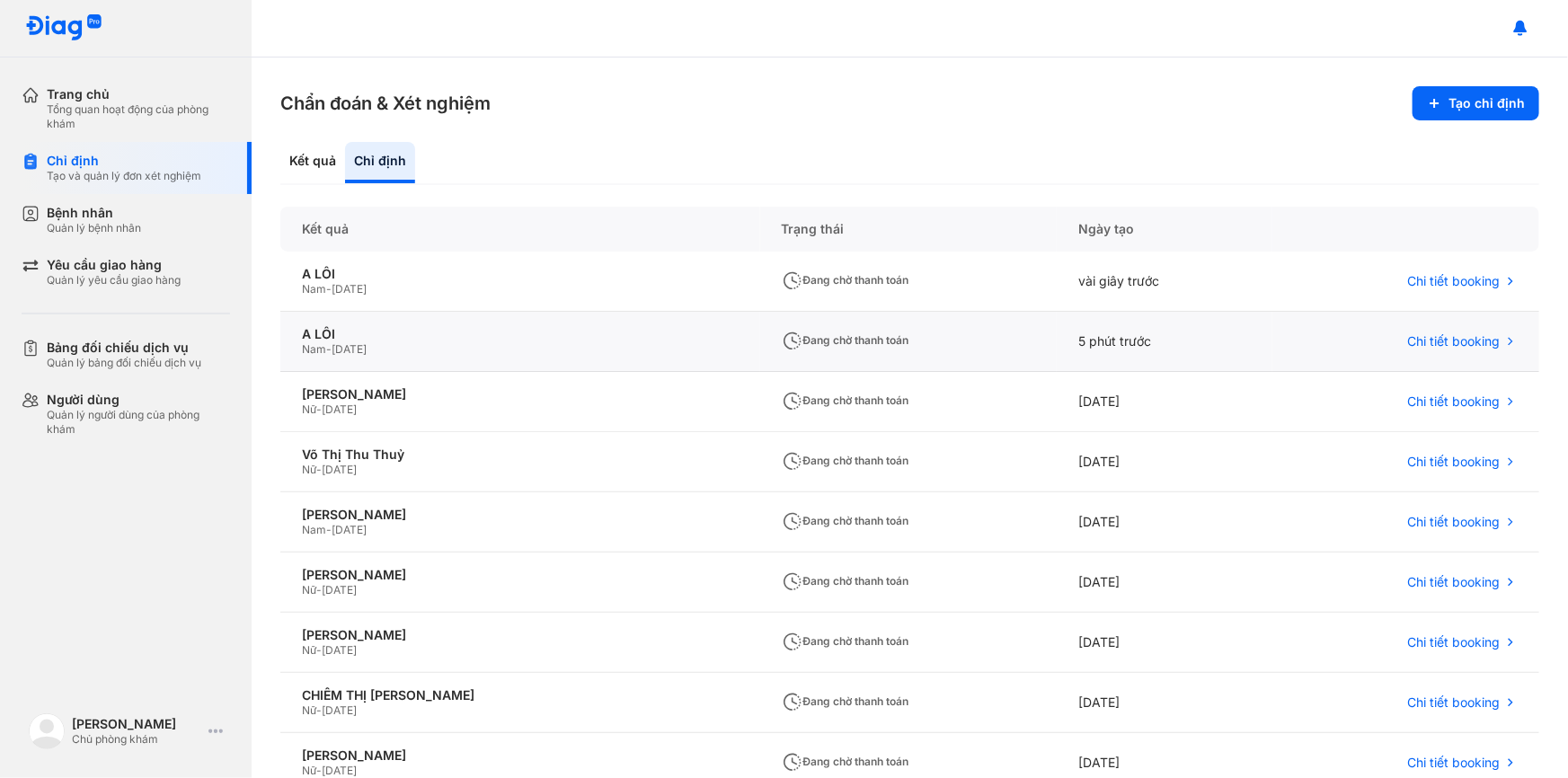
click at [602, 339] on div "A LỖI Nam - 15/04/2010" at bounding box center [521, 342] width 480 height 60
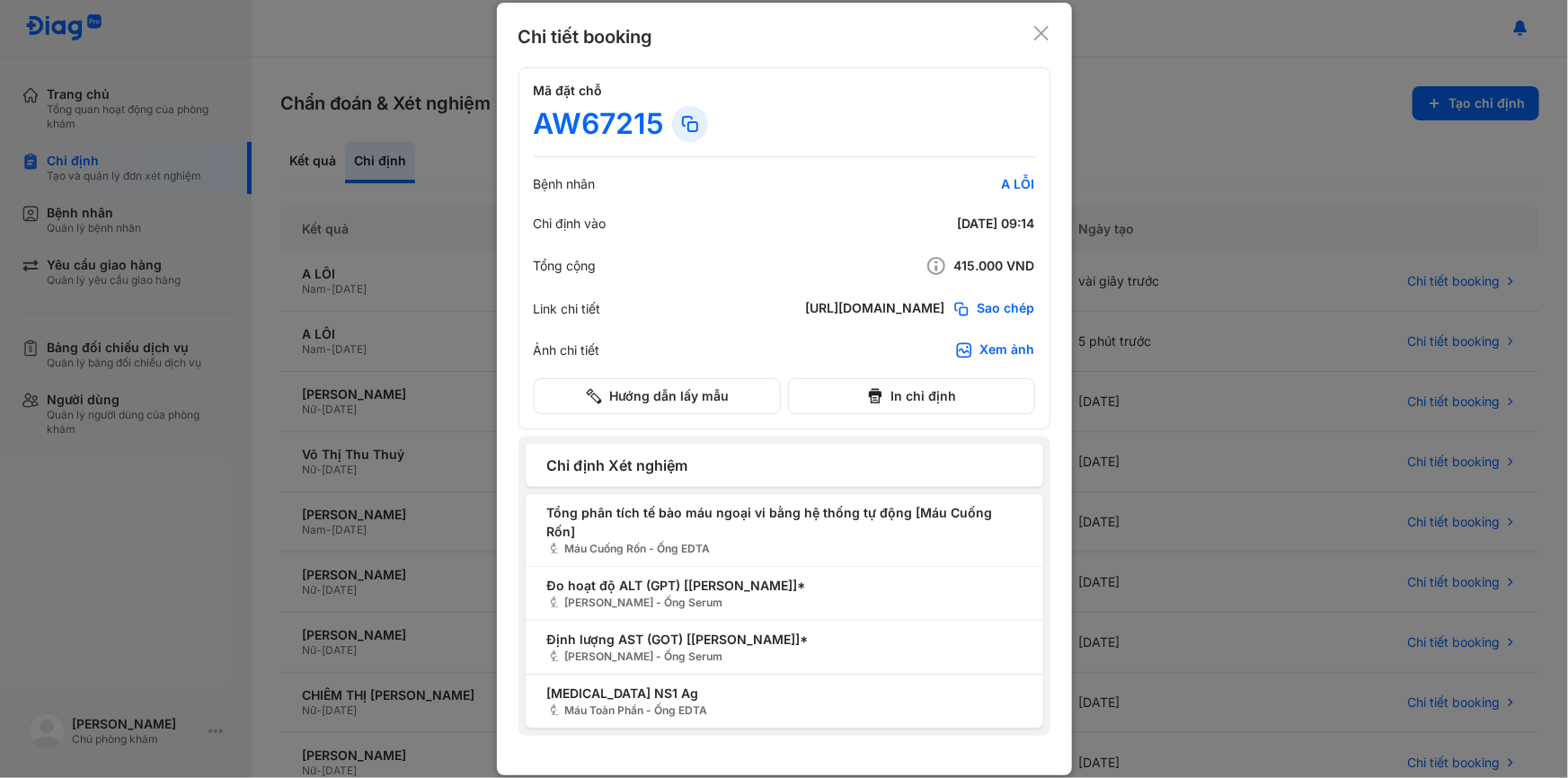
click at [1040, 42] on icon at bounding box center [1041, 33] width 18 height 18
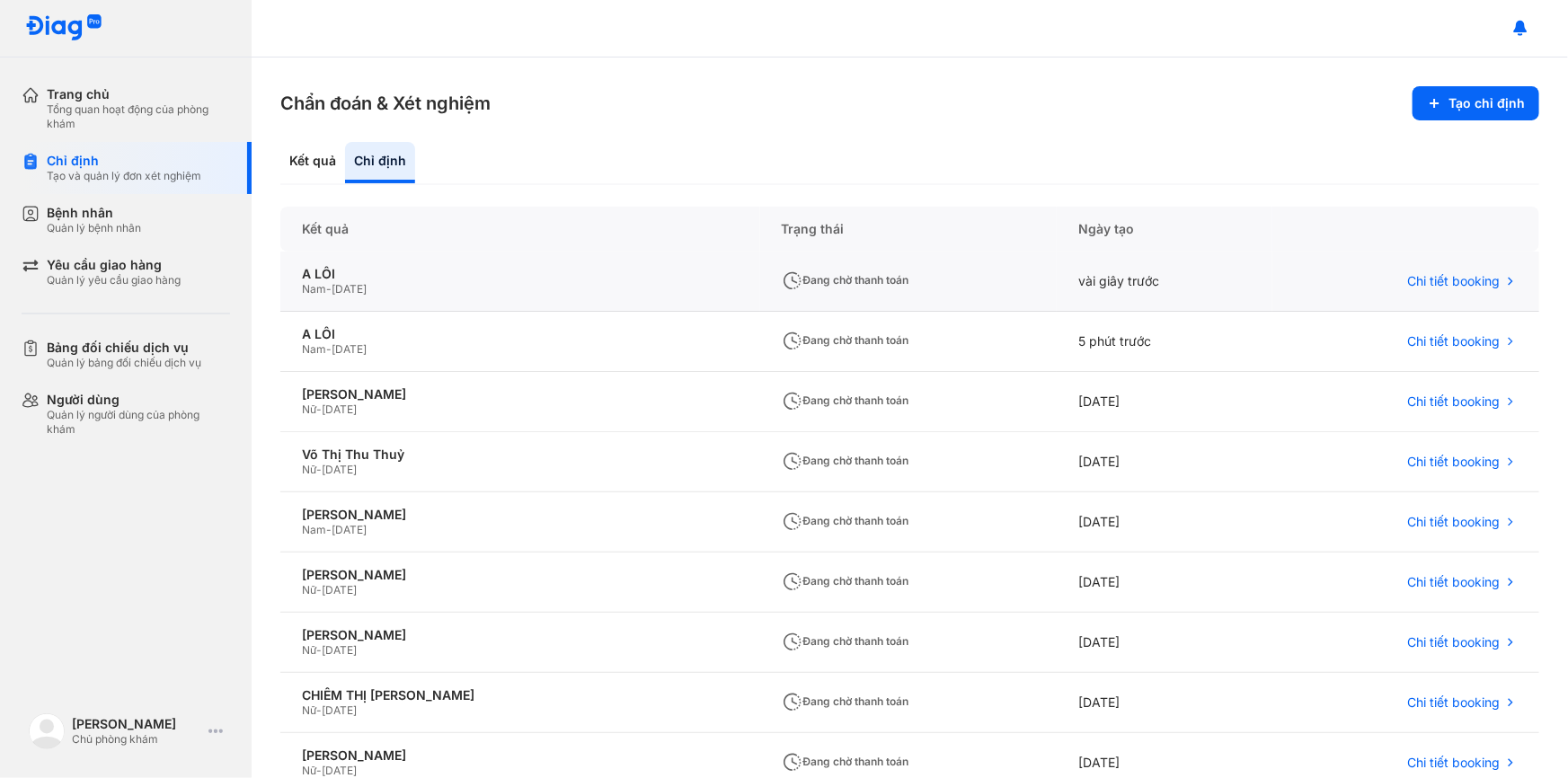
click at [761, 288] on div "Đang chờ thanh toán" at bounding box center [908, 282] width 296 height 60
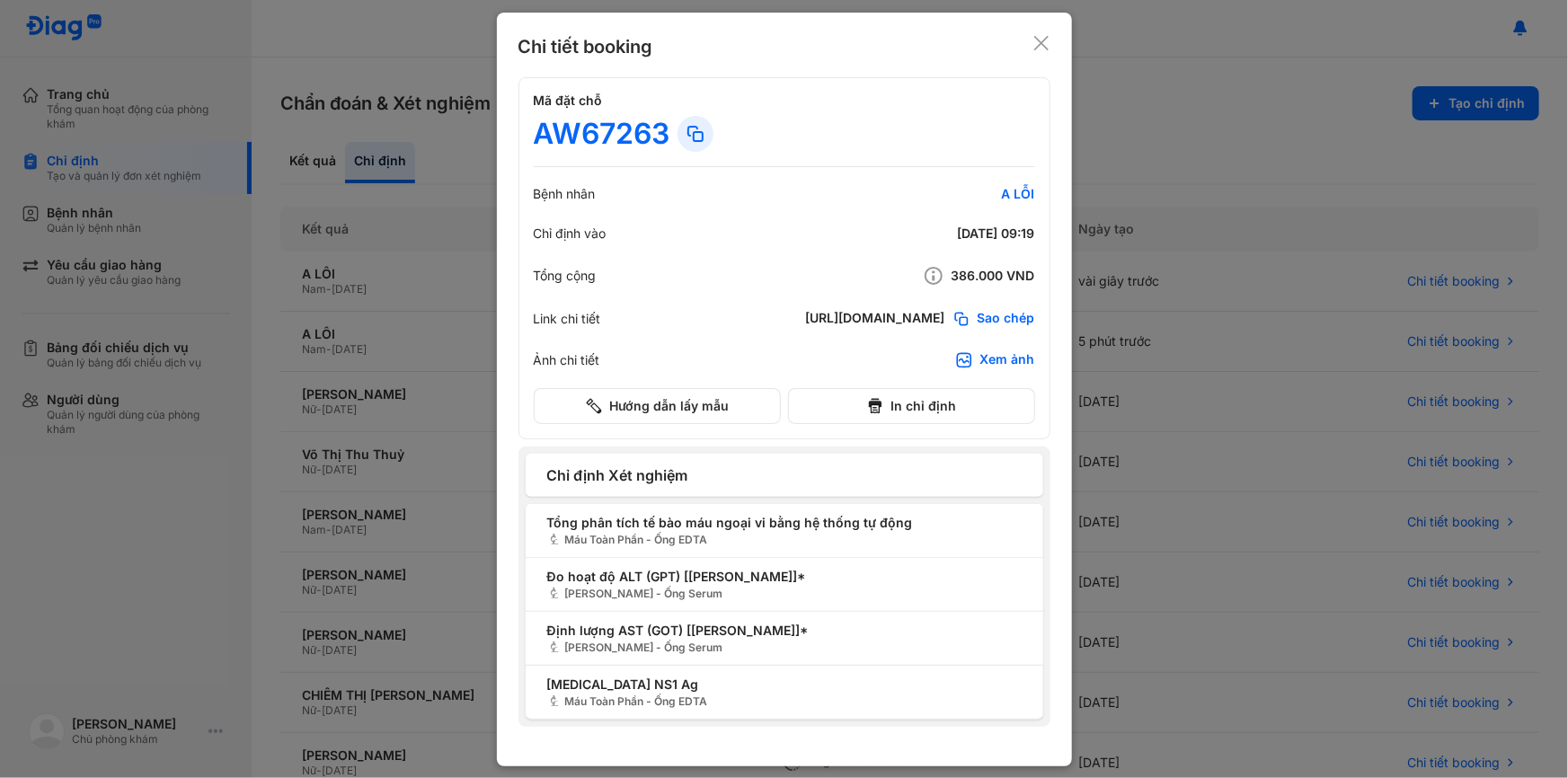
click at [1049, 38] on icon at bounding box center [1041, 43] width 18 height 18
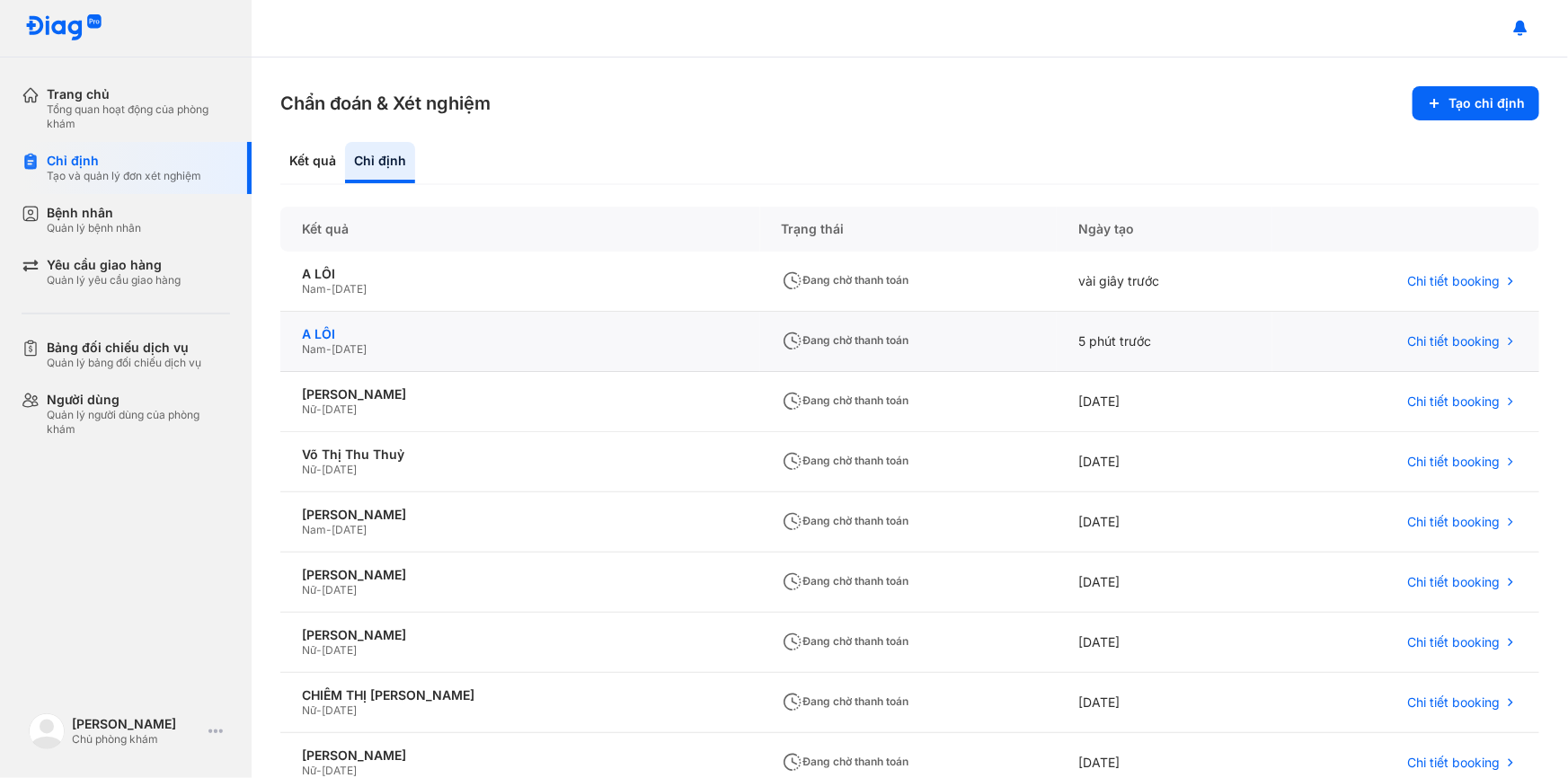
click at [457, 337] on div "A LỖI" at bounding box center [521, 334] width 437 height 17
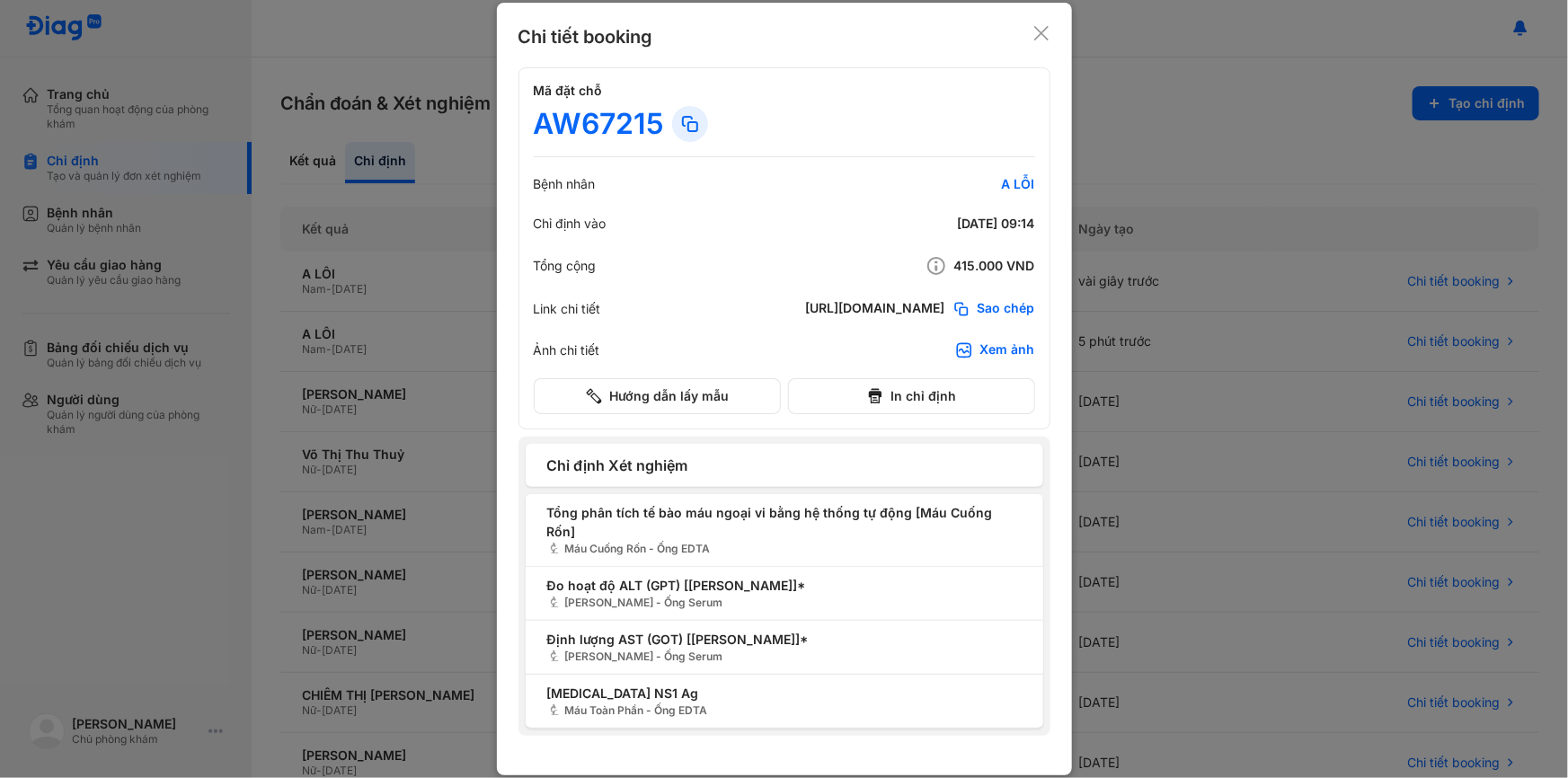
drag, startPoint x: 1041, startPoint y: 42, endPoint x: 909, endPoint y: 317, distance: 305.0
click at [1042, 41] on use at bounding box center [1041, 33] width 15 height 15
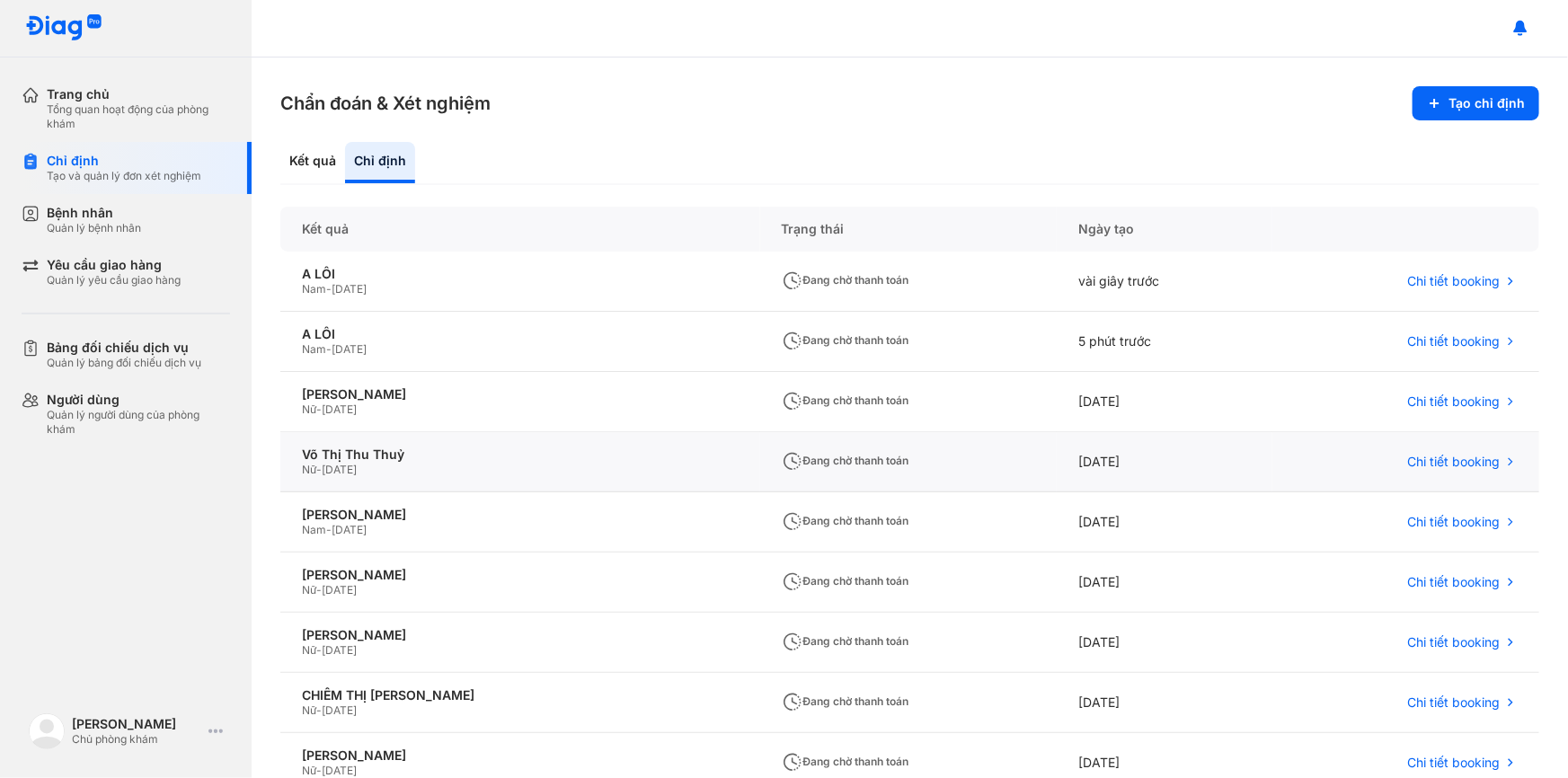
drag, startPoint x: 650, startPoint y: 471, endPoint x: 570, endPoint y: 466, distance: 80.2
click at [570, 466] on div "Nữ - 21/07/1972" at bounding box center [521, 469] width 437 height 15
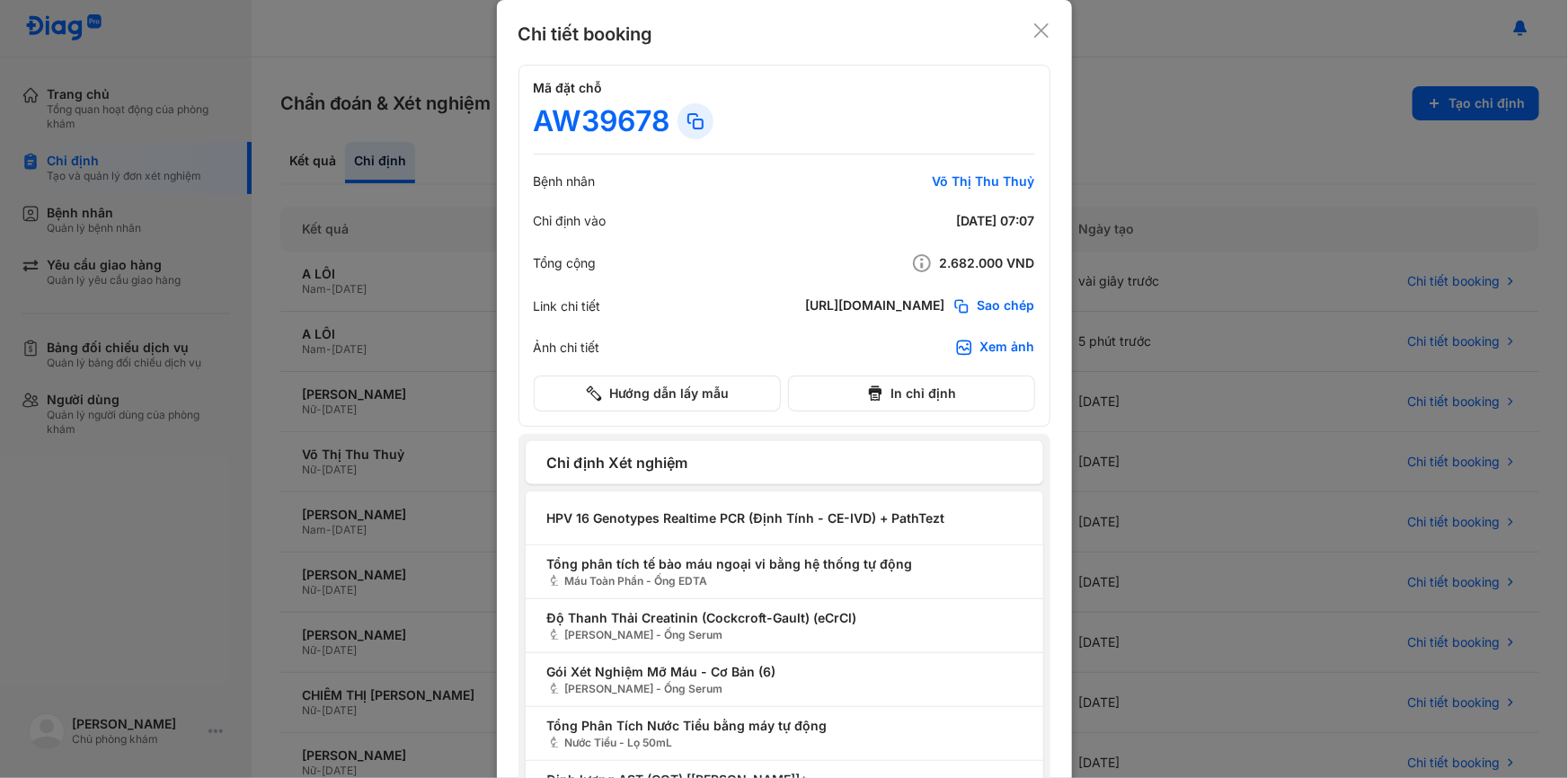
click at [1040, 36] on use at bounding box center [1041, 30] width 15 height 15
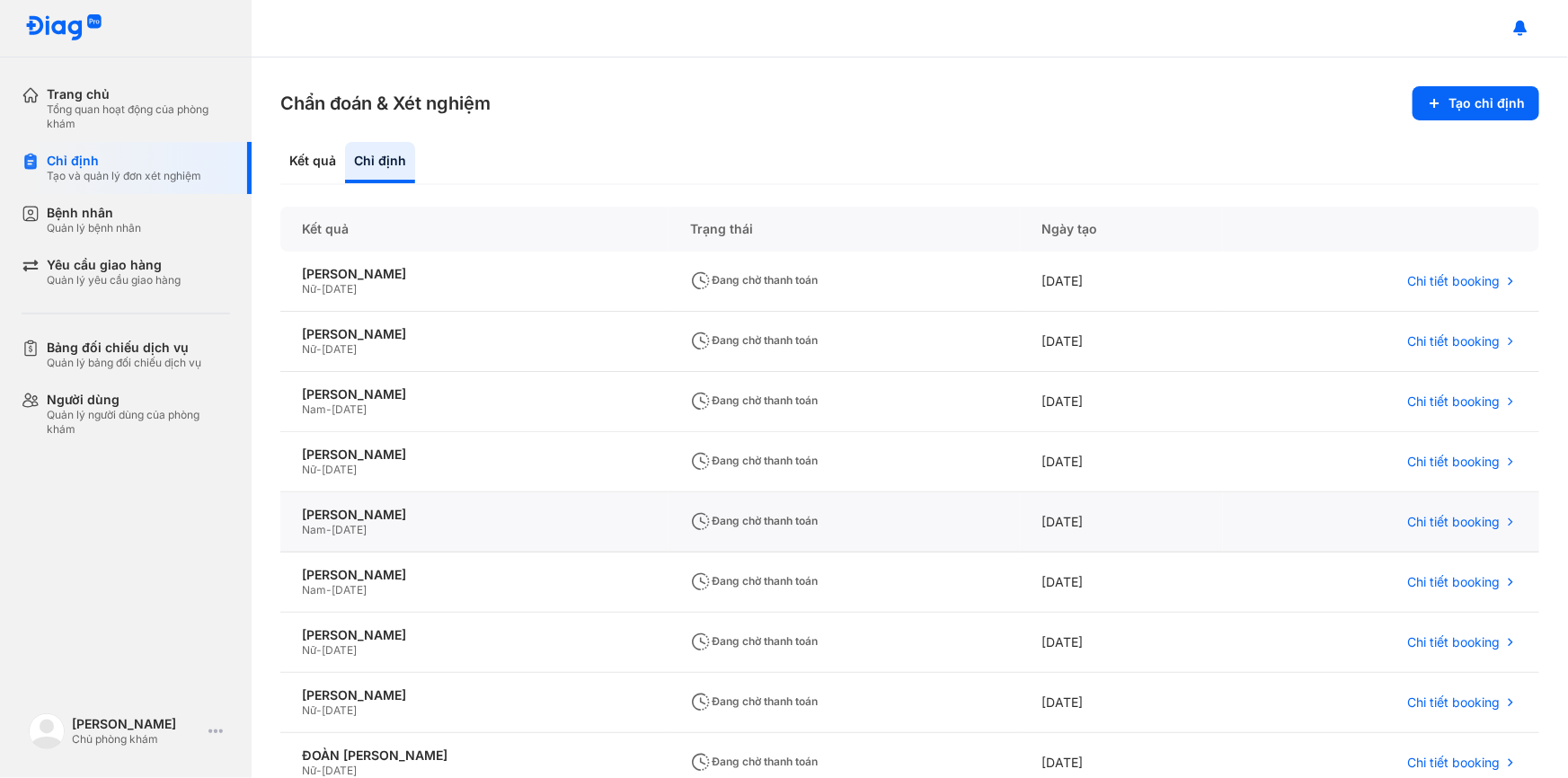
click at [522, 492] on div "Thạch Thị Ngọc Như Nam - 03/03/2003" at bounding box center [475, 523] width 389 height 60
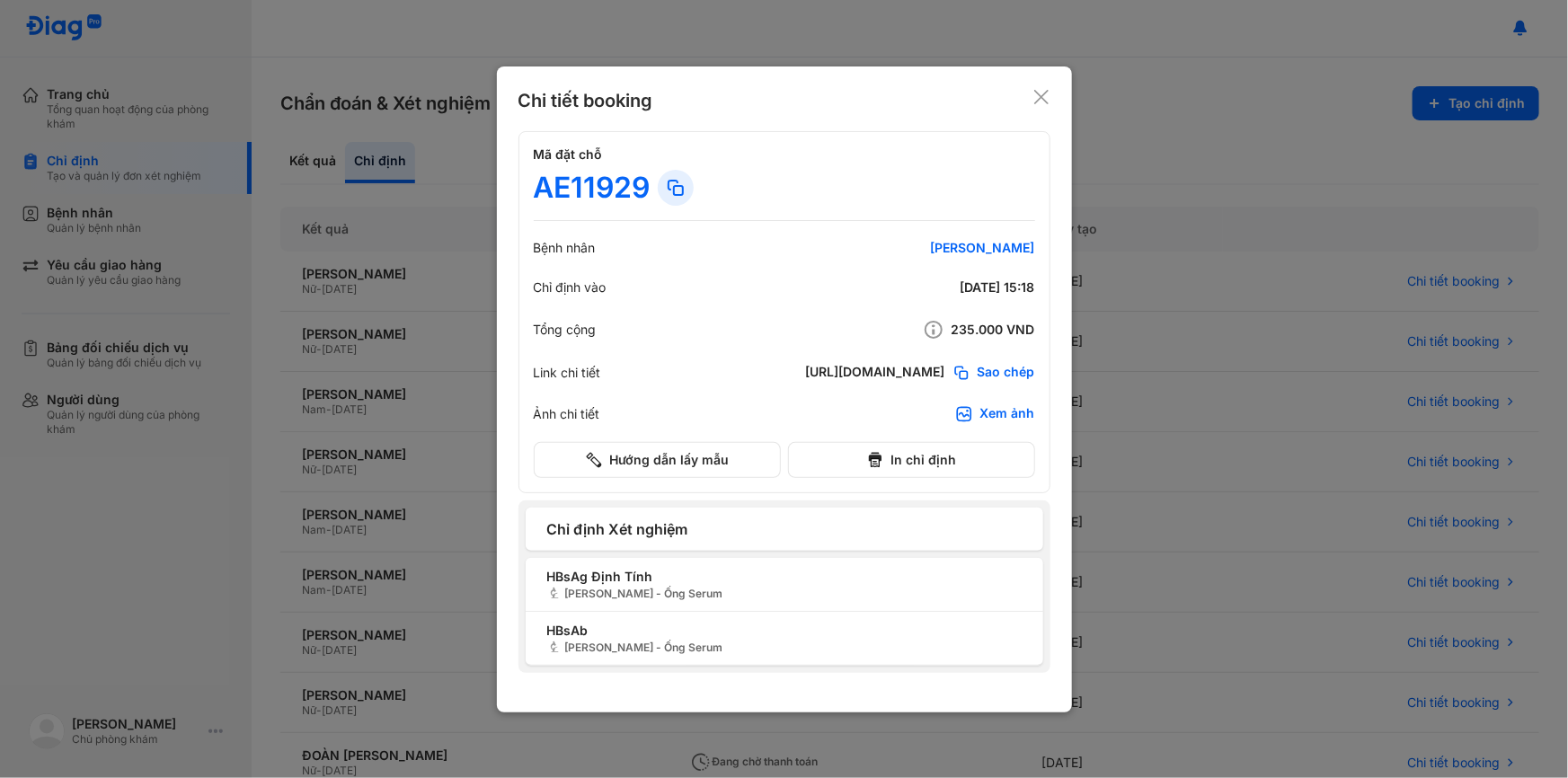
click at [1033, 91] on icon at bounding box center [1041, 97] width 18 height 18
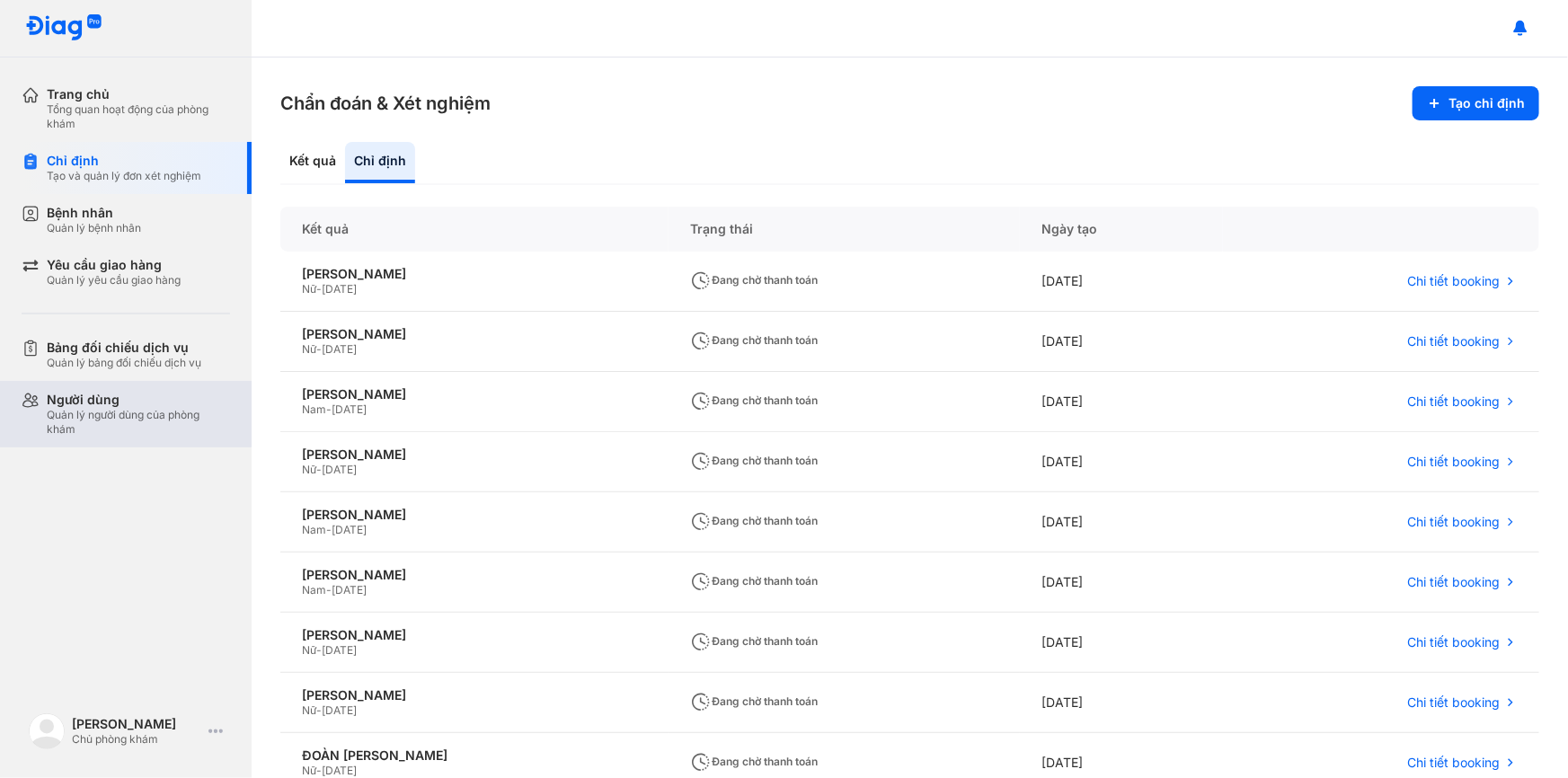
click at [114, 402] on div "Người dùng" at bounding box center [138, 399] width 184 height 17
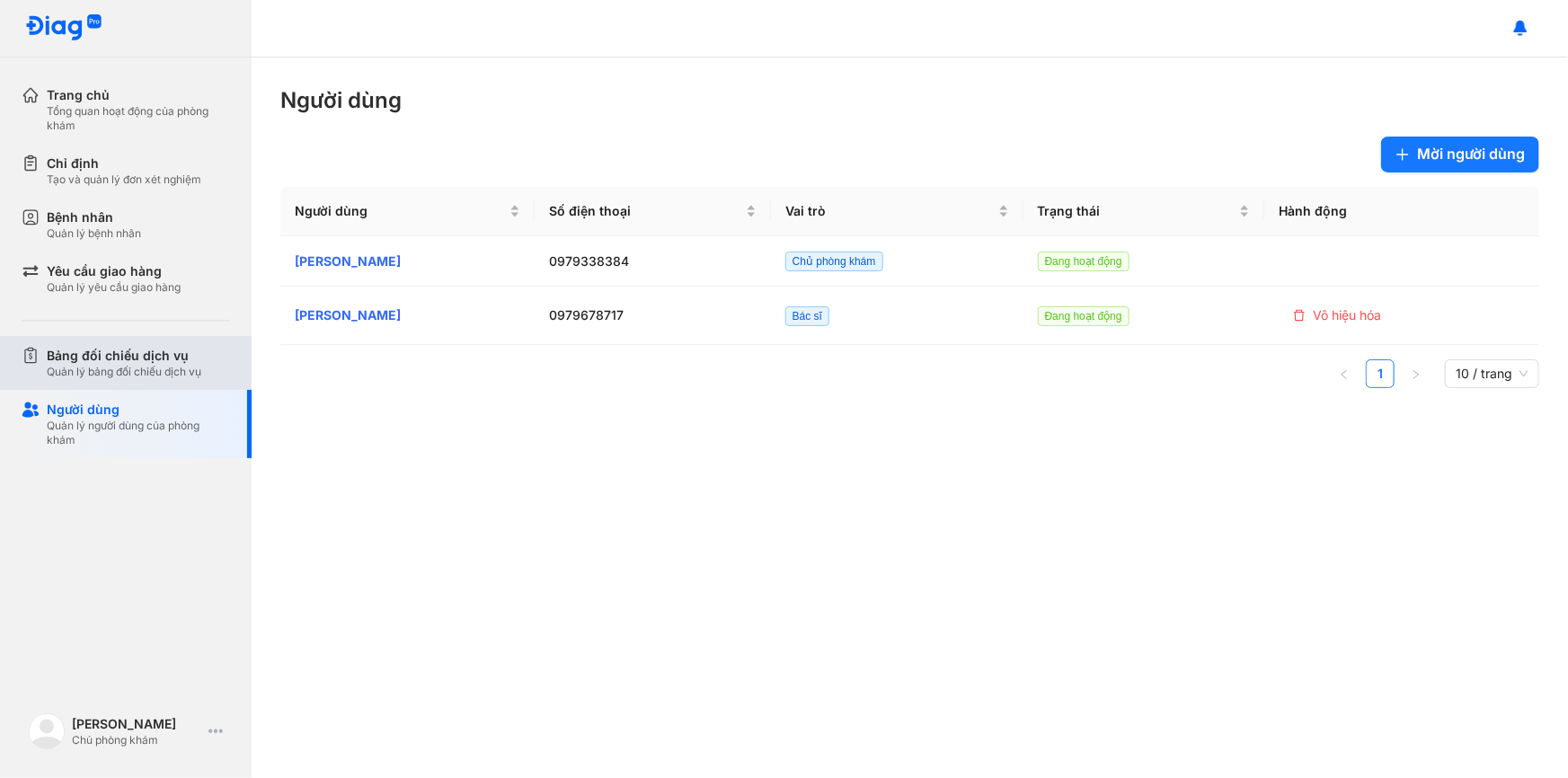
click at [140, 343] on div "Bảng đối chiếu dịch vụ Quản lý bảng đối chiếu dịch vụ" at bounding box center [136, 363] width 230 height 54
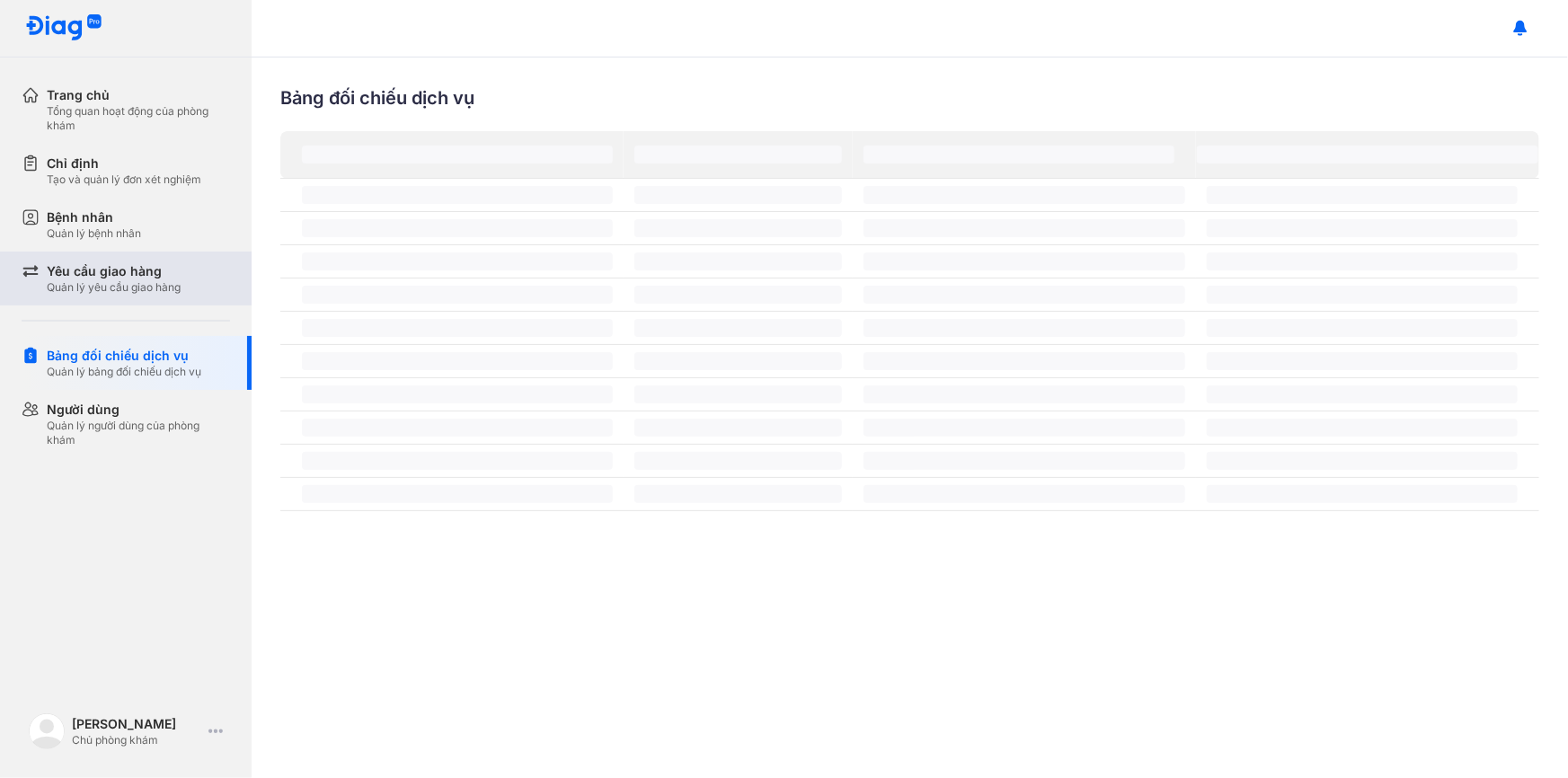
click at [142, 301] on div "Yêu cầu giao hàng Quản lý yêu cầu giao hàng" at bounding box center [136, 279] width 230 height 54
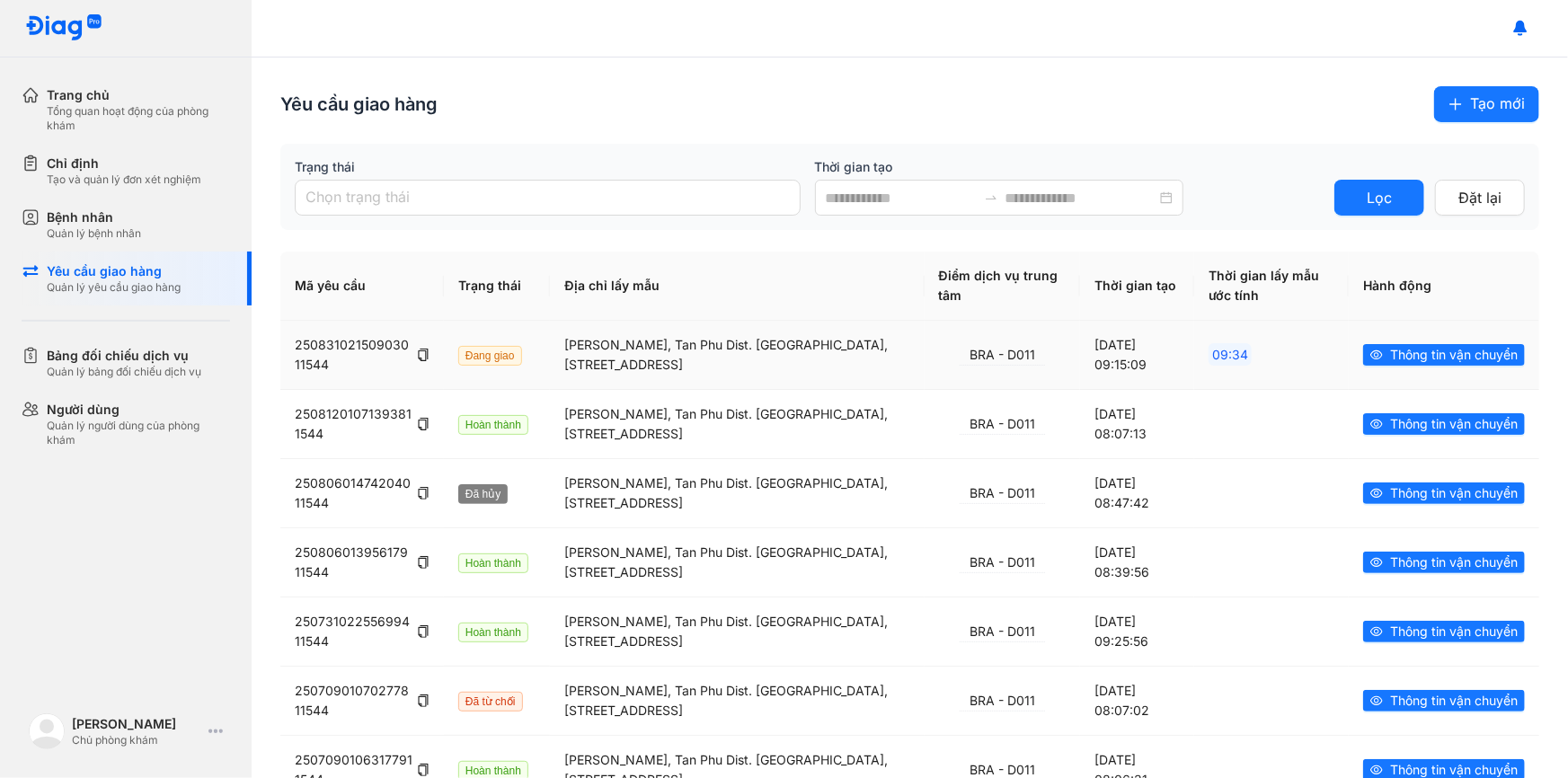
click at [1405, 342] on td "Thông tin vận chuyển" at bounding box center [1444, 355] width 190 height 68
click at [1407, 359] on span "Thông tin vận chuyển" at bounding box center [1453, 355] width 127 height 19
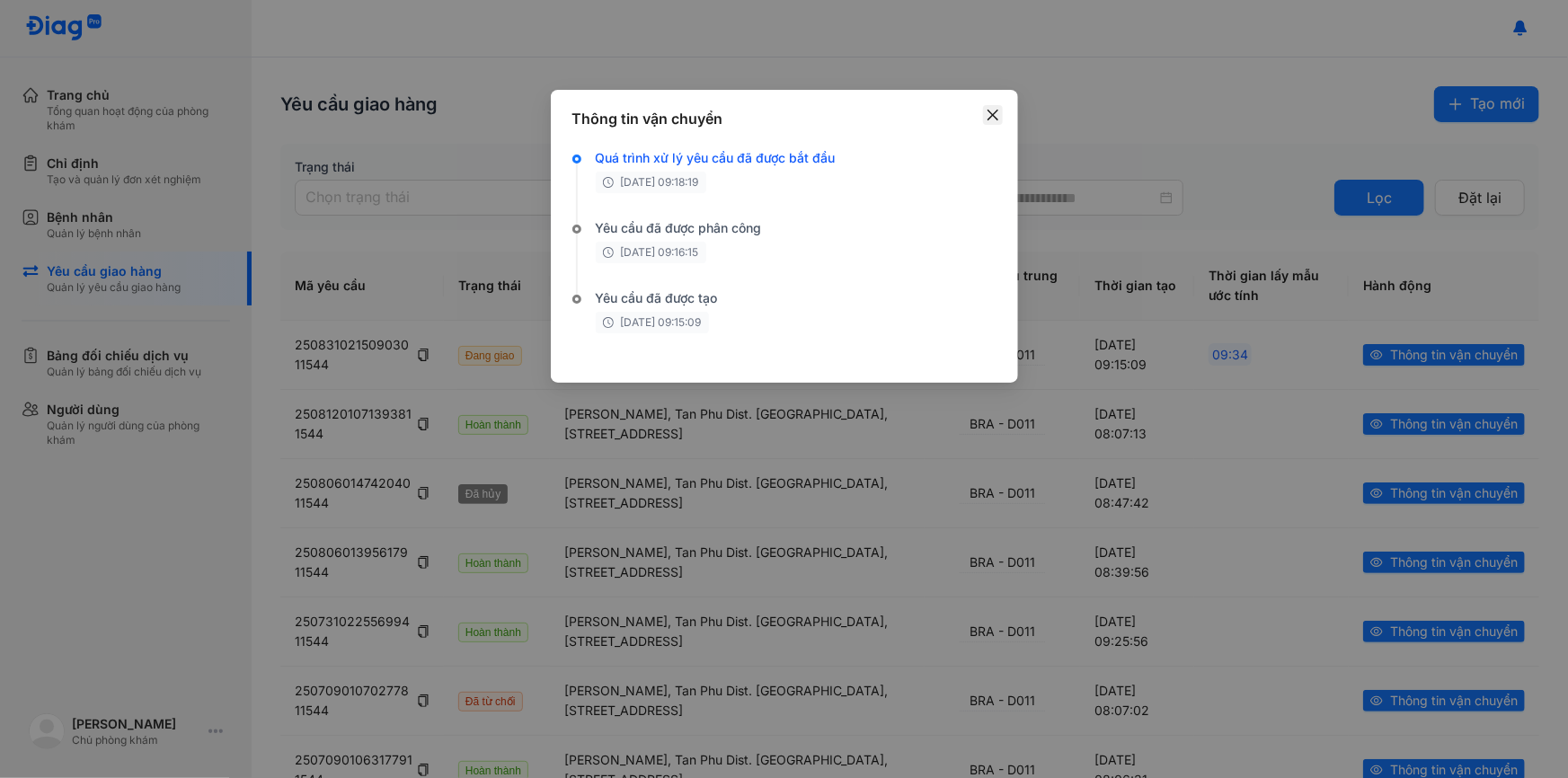
click at [990, 108] on icon "close" at bounding box center [993, 115] width 15 height 15
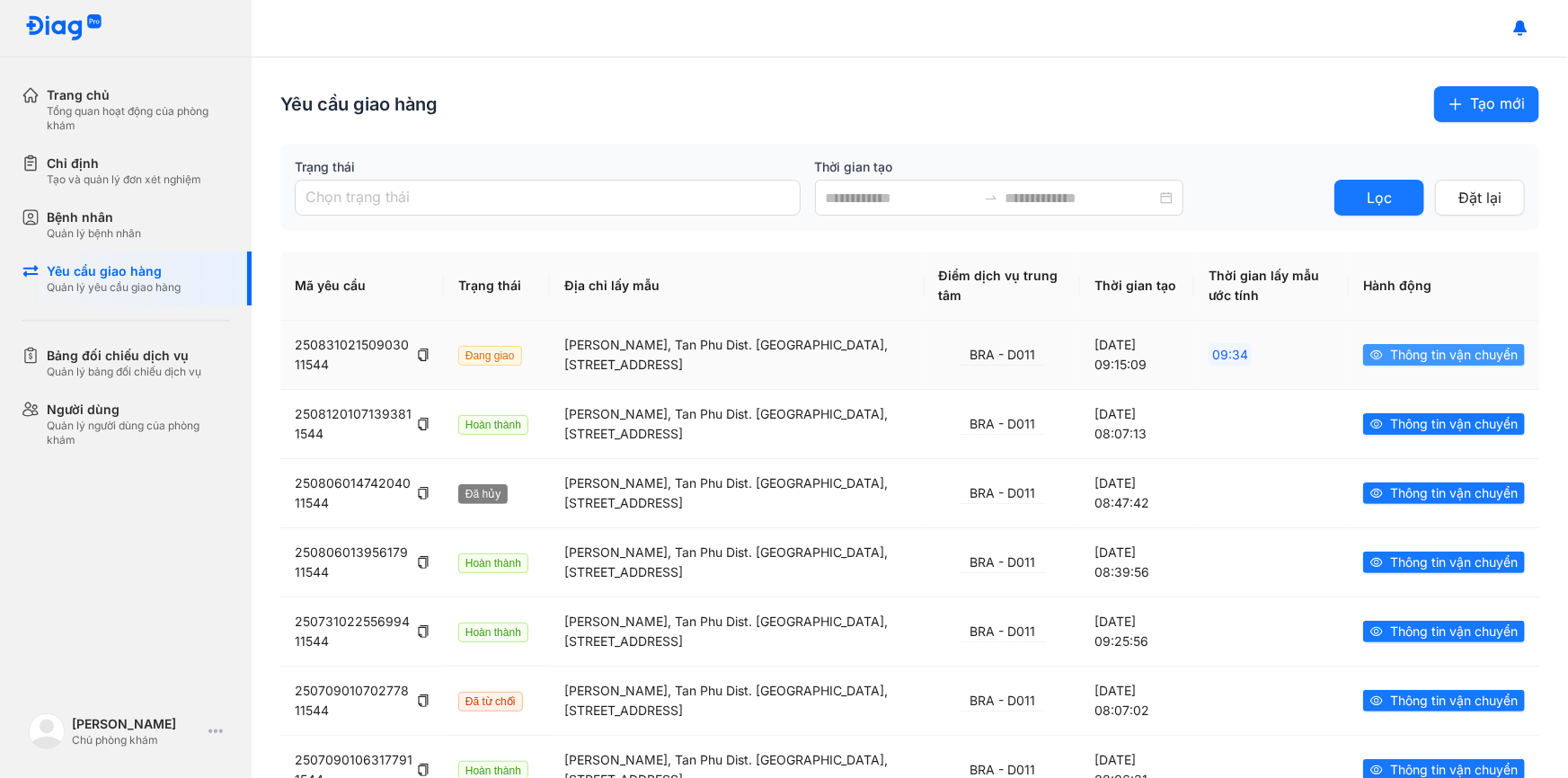
click at [1408, 356] on span "Thông tin vận chuyển" at bounding box center [1453, 355] width 127 height 19
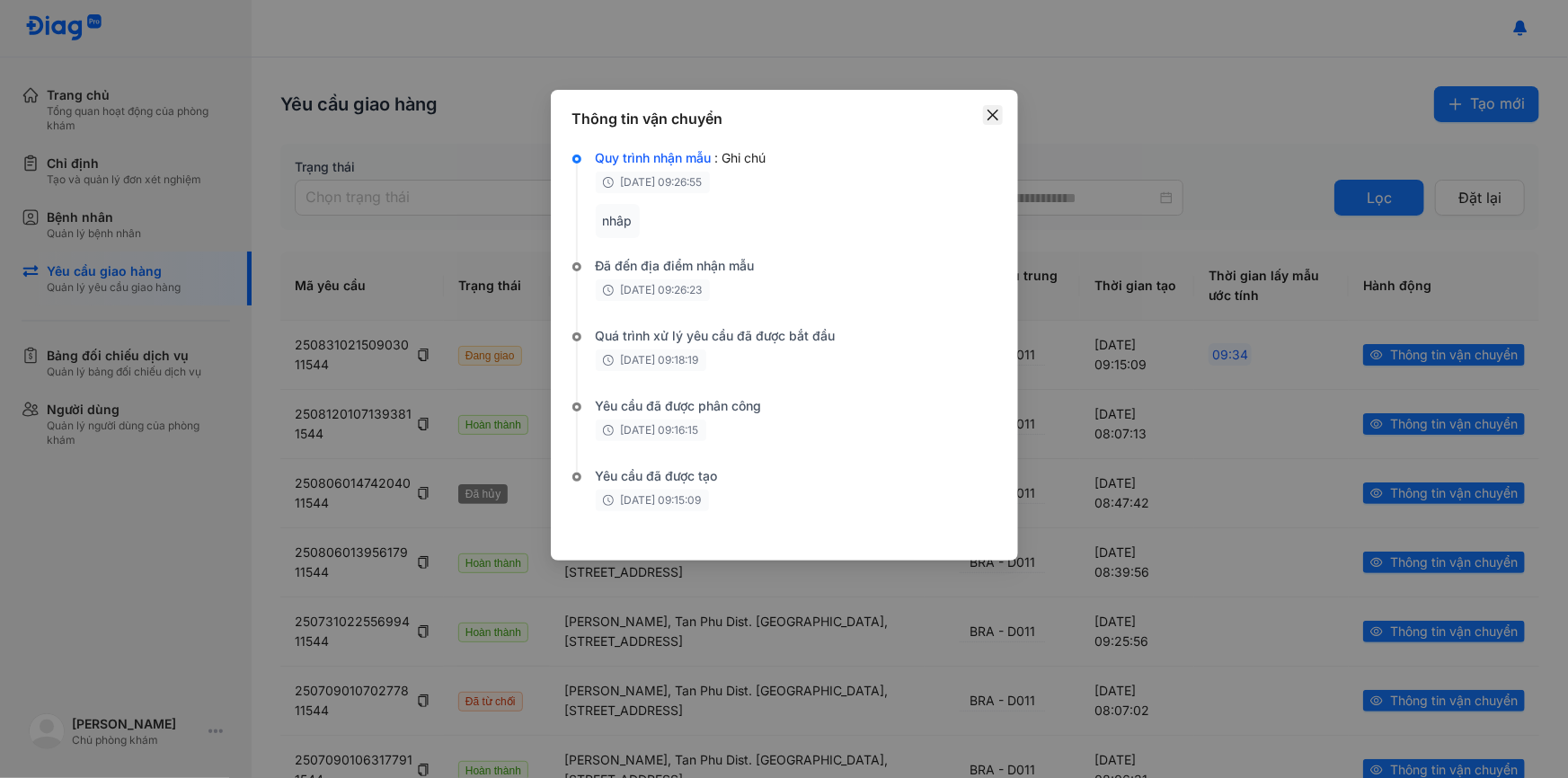
click at [999, 105] on span "Close" at bounding box center [993, 115] width 19 height 19
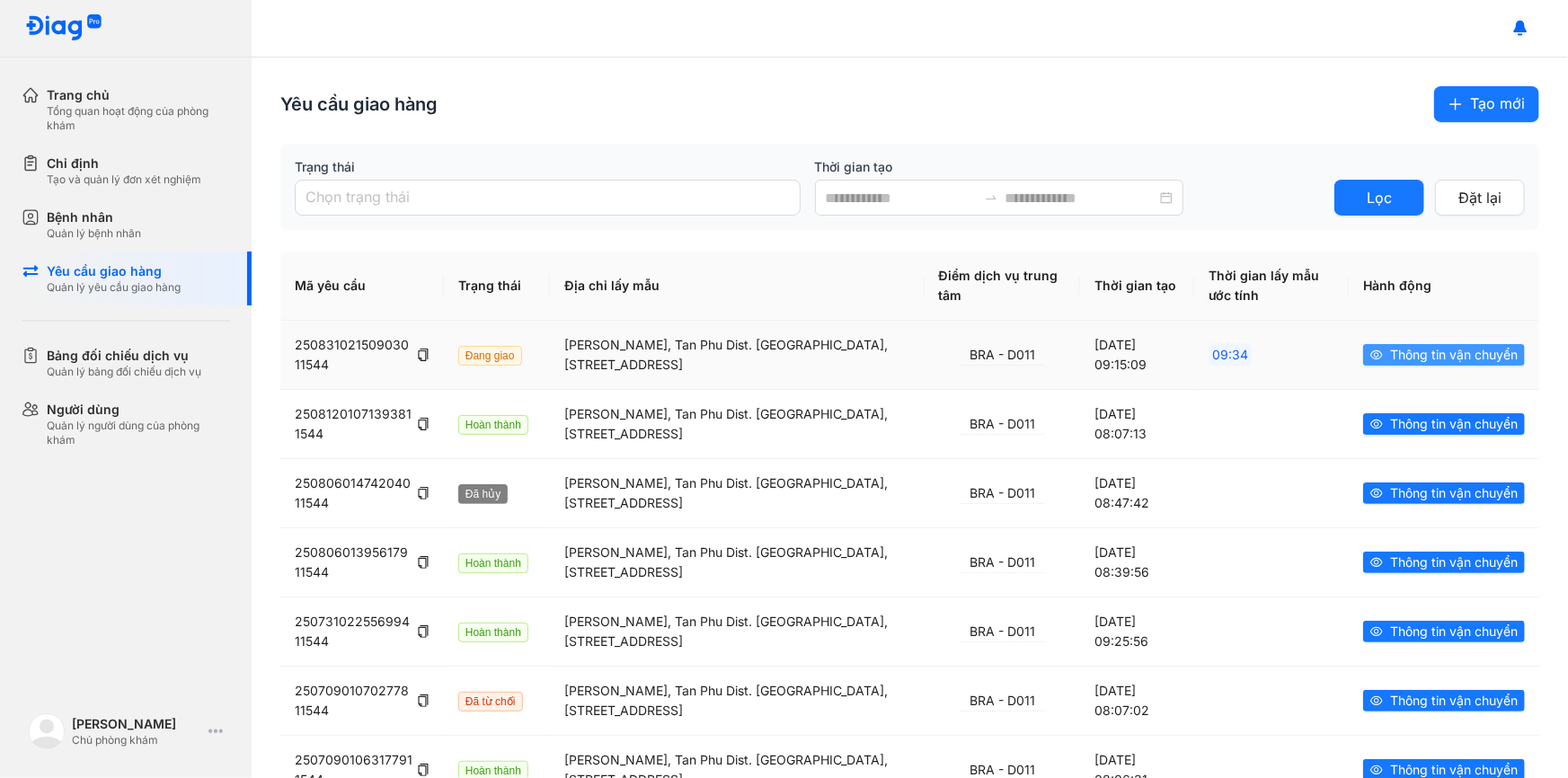
click at [1390, 356] on span "Thông tin vận chuyển" at bounding box center [1453, 355] width 127 height 19
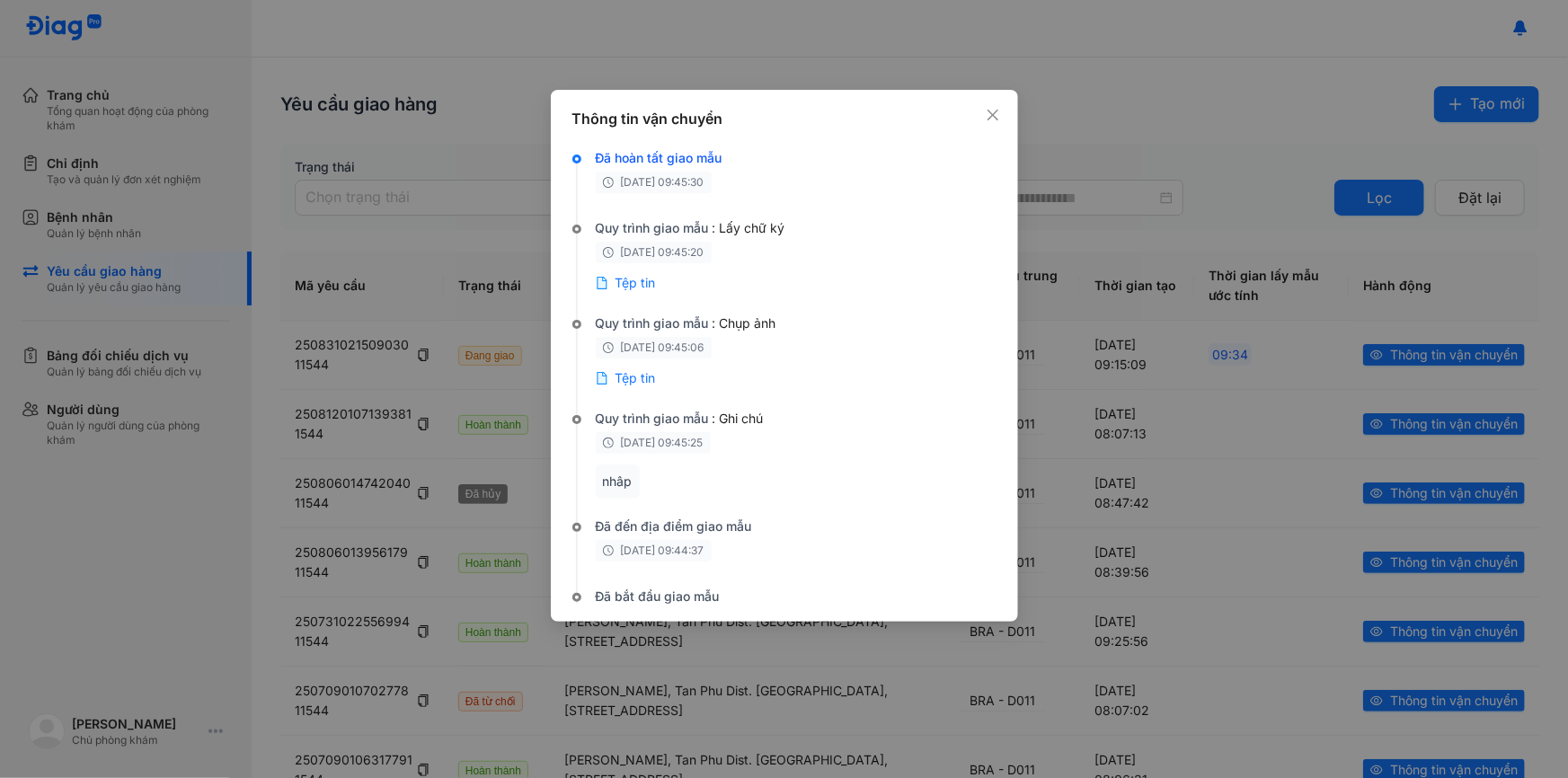
click at [679, 152] on label "Đã hoàn tất giao mẫu" at bounding box center [659, 157] width 126 height 16
click at [647, 288] on span "Tệp tin" at bounding box center [636, 283] width 41 height 18
click at [641, 373] on span "Tệp tin" at bounding box center [636, 378] width 41 height 18
click at [996, 107] on span "Close" at bounding box center [993, 115] width 19 height 19
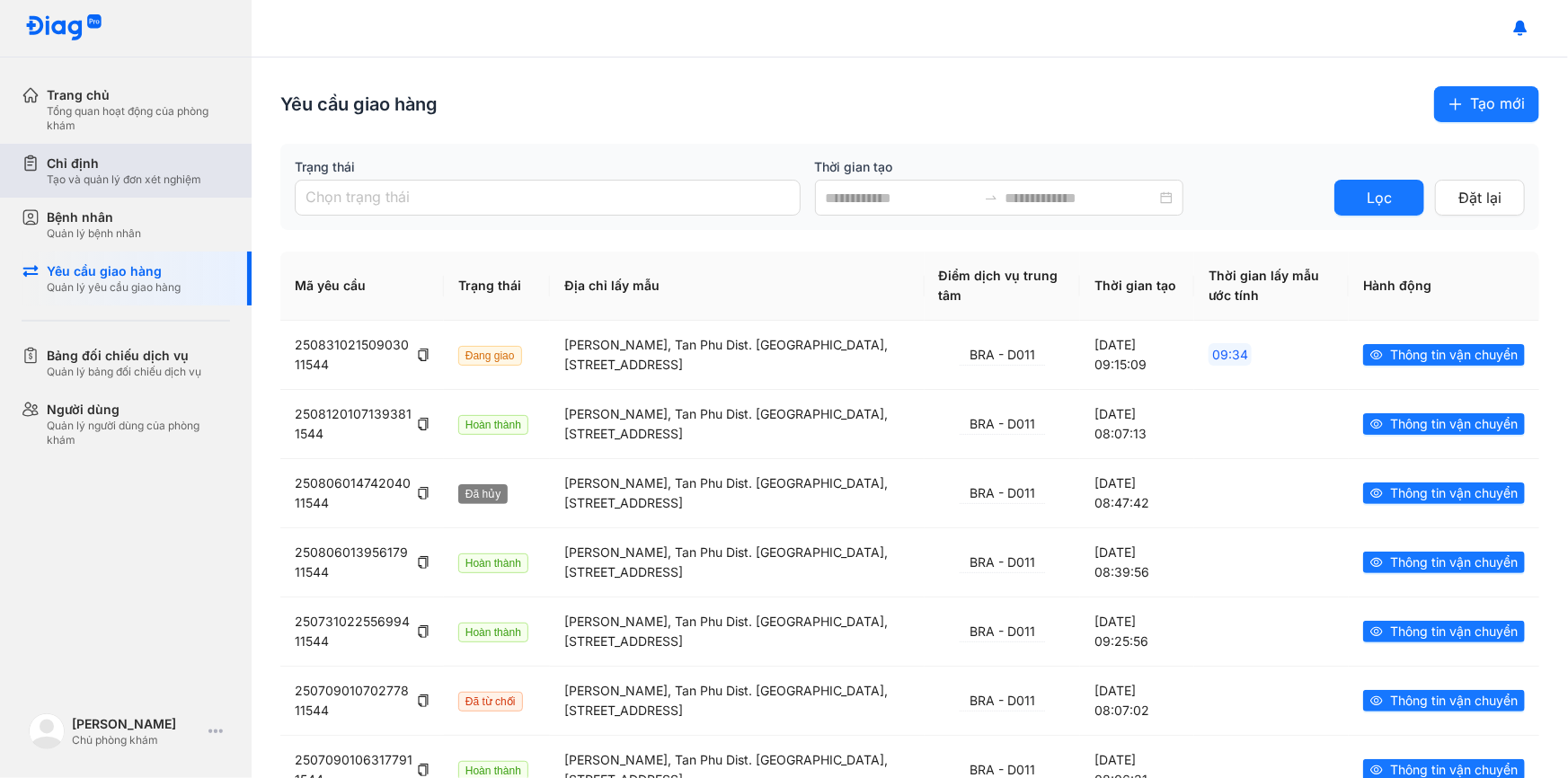
click at [177, 175] on div "Tạo và quản lý đơn xét nghiệm" at bounding box center [123, 180] width 154 height 15
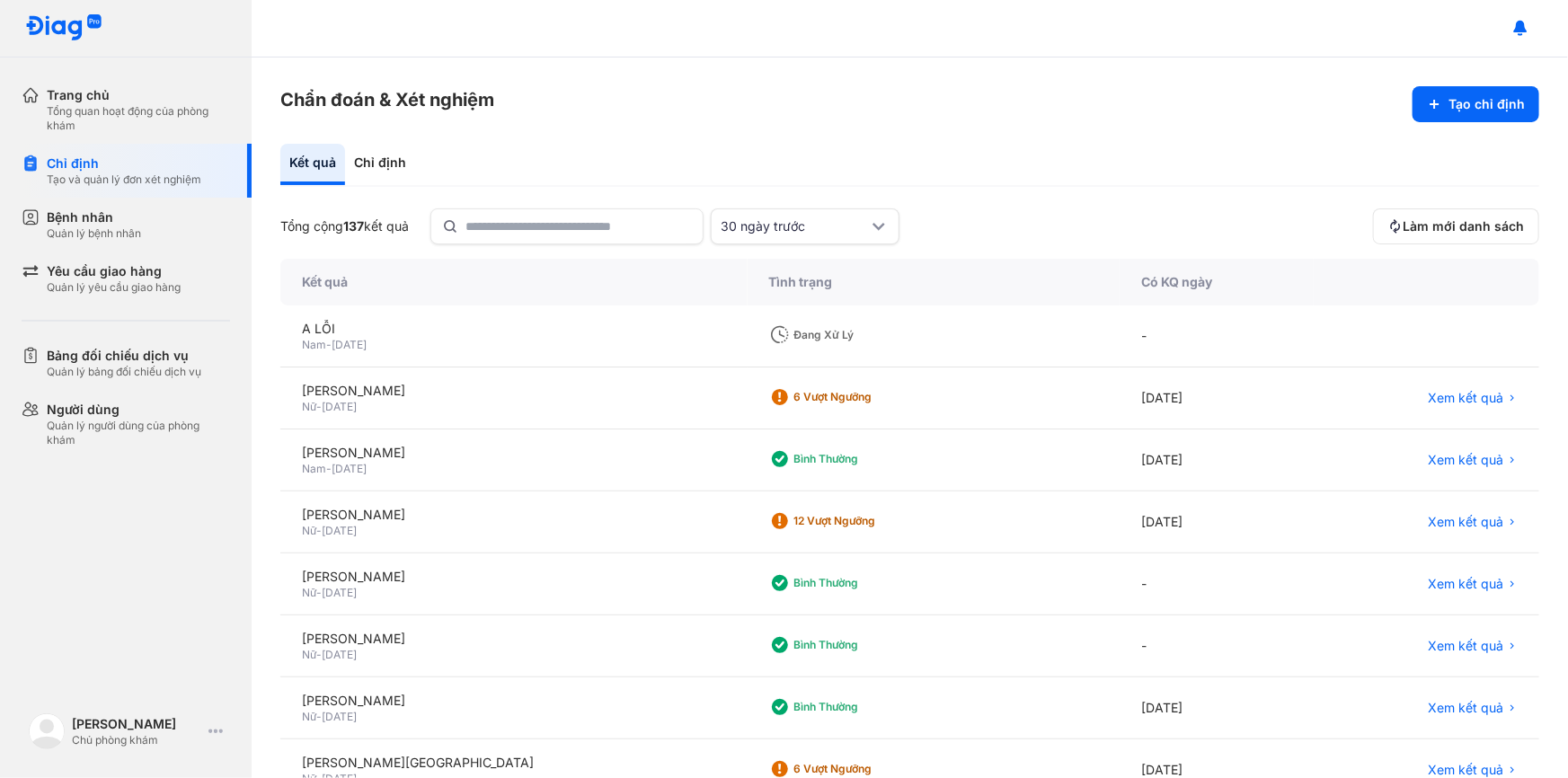
click at [614, 311] on div "A LỖI Nam - 15/04/2010" at bounding box center [514, 337] width 467 height 62
click at [798, 342] on div "Đang xử lý" at bounding box center [857, 335] width 176 height 27
click at [370, 176] on div "Chỉ định" at bounding box center [380, 164] width 70 height 42
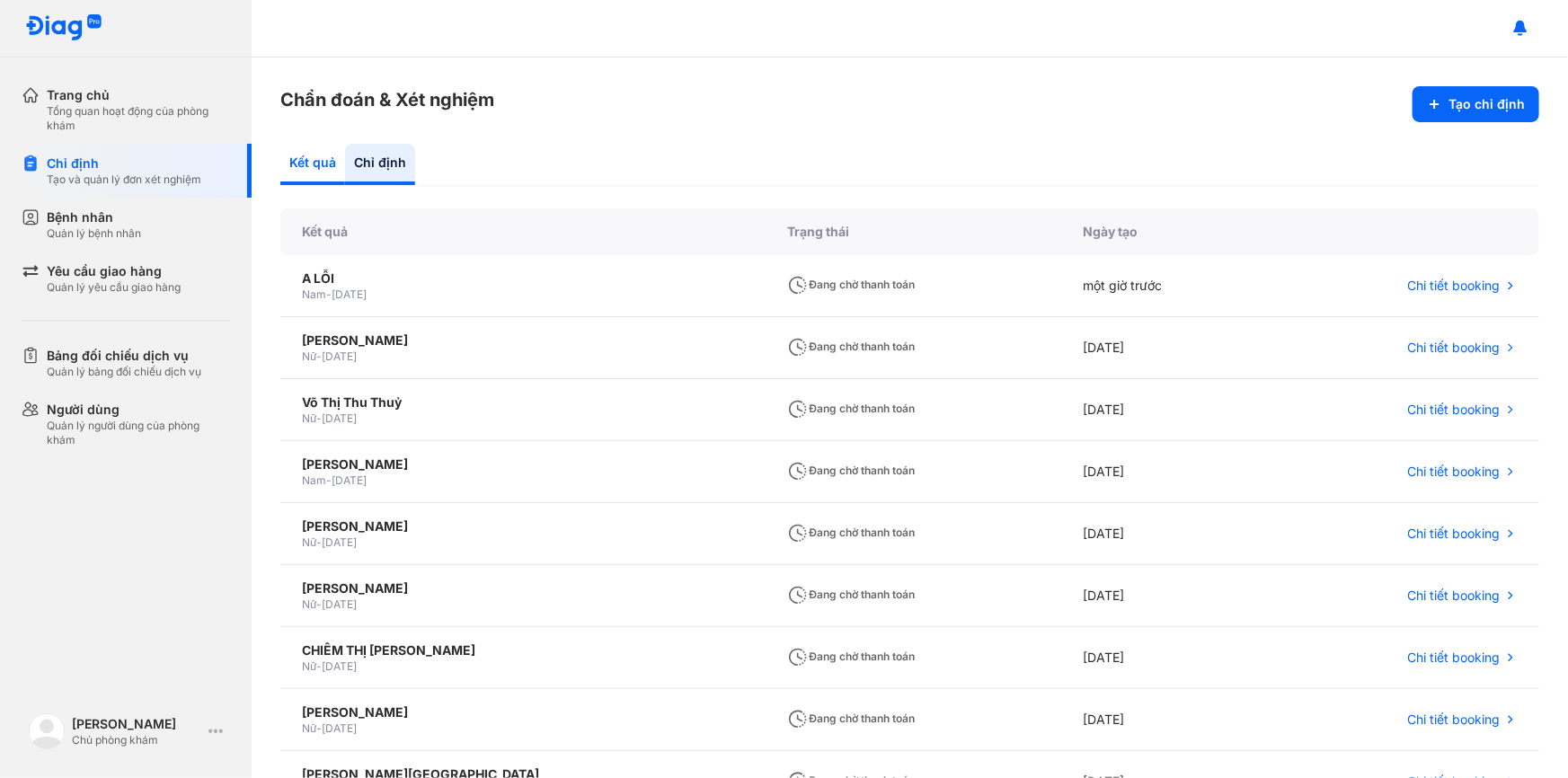
click at [282, 154] on div "Kết quả" at bounding box center [313, 164] width 65 height 42
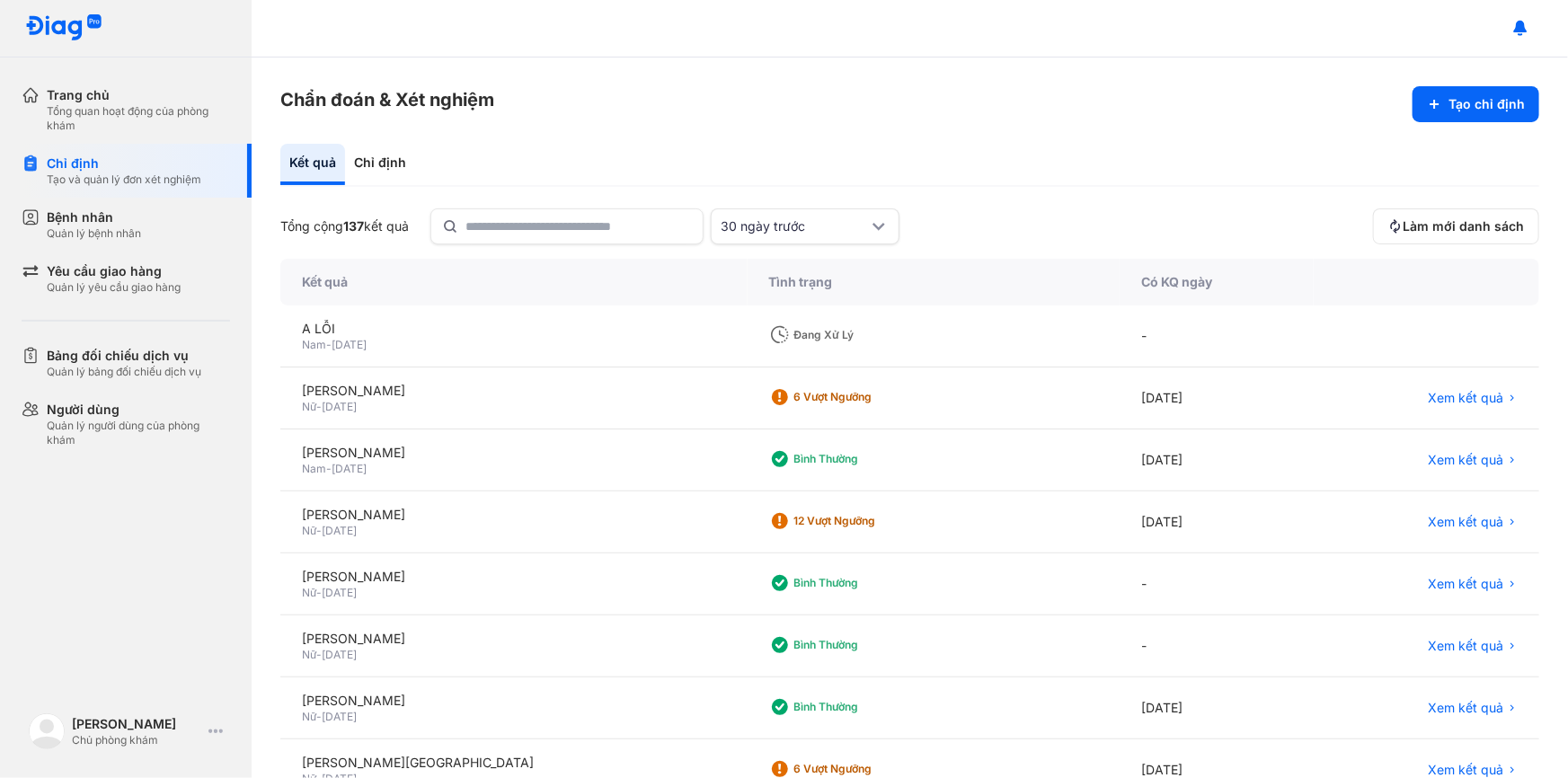
click at [868, 319] on div "Đang xử lý" at bounding box center [934, 337] width 372 height 62
